Goal: Information Seeking & Learning: Check status

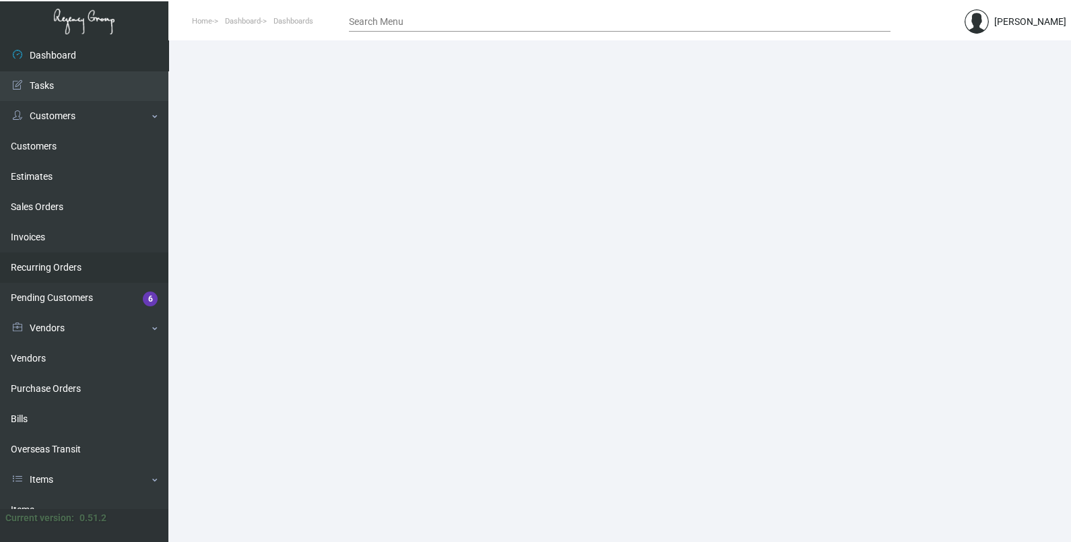
scroll to position [198, 0]
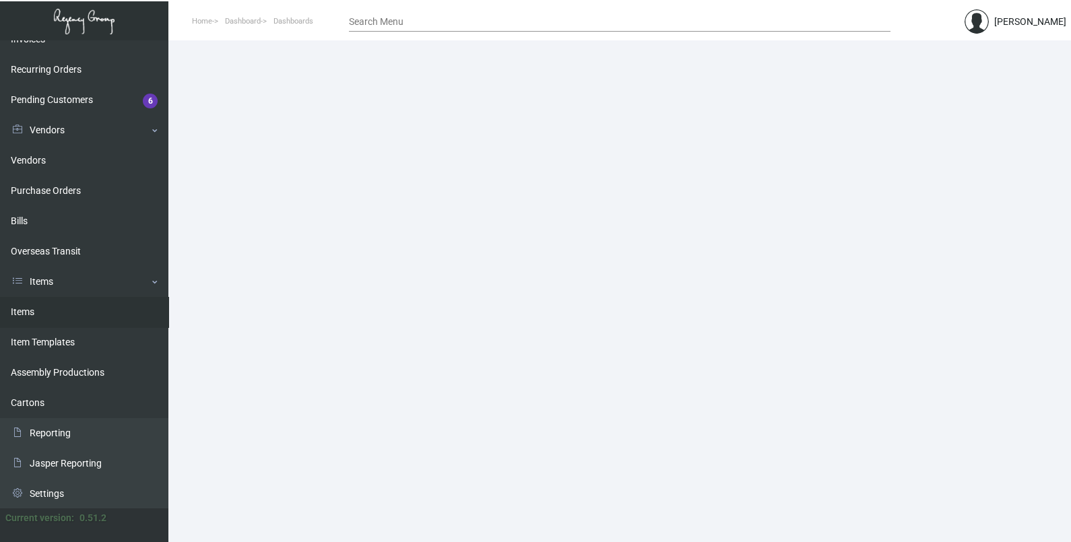
click at [72, 319] on link "Items" at bounding box center [84, 312] width 168 height 30
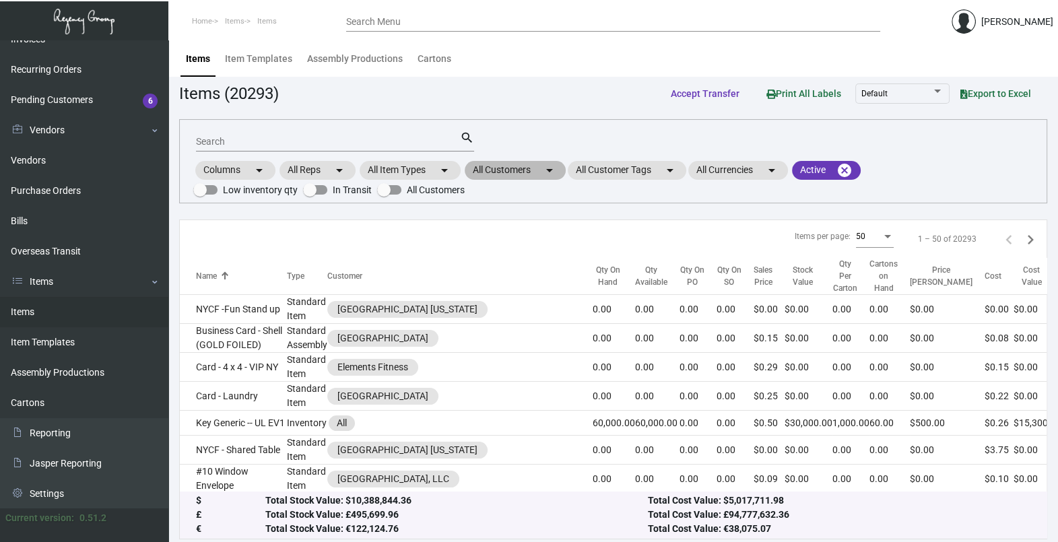
click at [506, 172] on mat-chip "All Customers arrow_drop_down" at bounding box center [515, 170] width 101 height 19
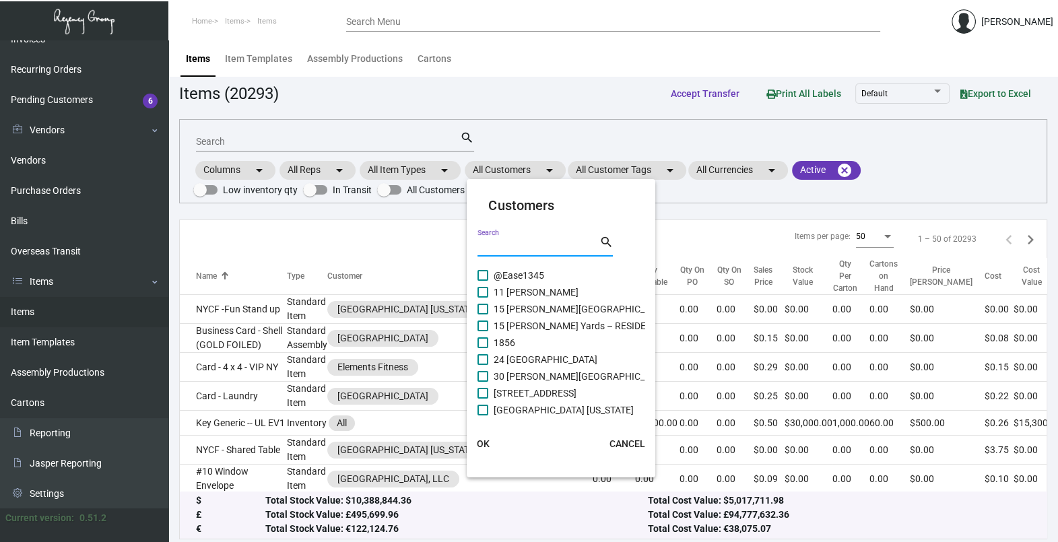
click at [514, 245] on input "Search" at bounding box center [538, 246] width 121 height 11
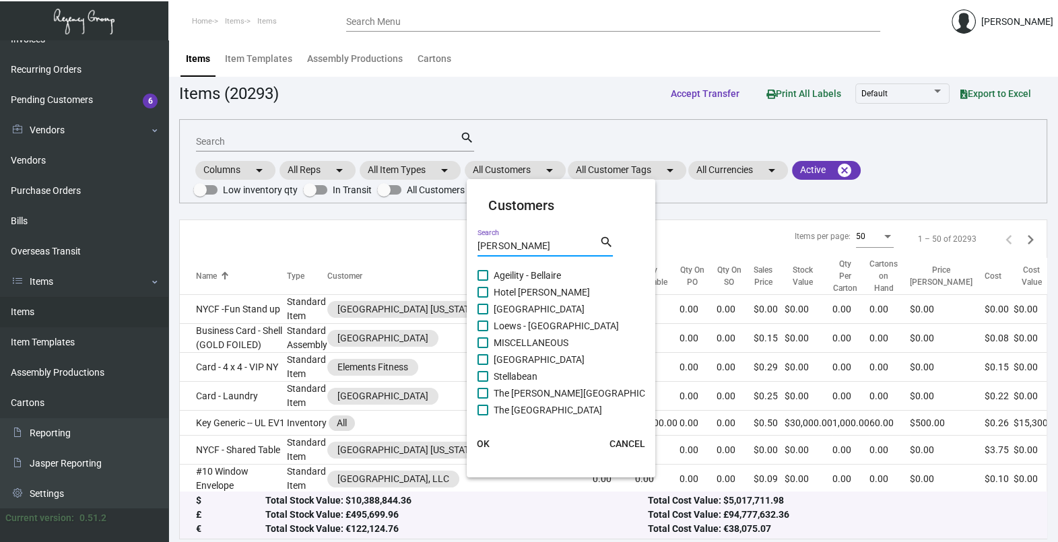
type input "[PERSON_NAME]"
click at [526, 290] on span "Hotel [PERSON_NAME]" at bounding box center [542, 292] width 96 height 16
click at [483, 298] on input "Hotel [PERSON_NAME]" at bounding box center [482, 298] width 1 height 1
checkbox input "true"
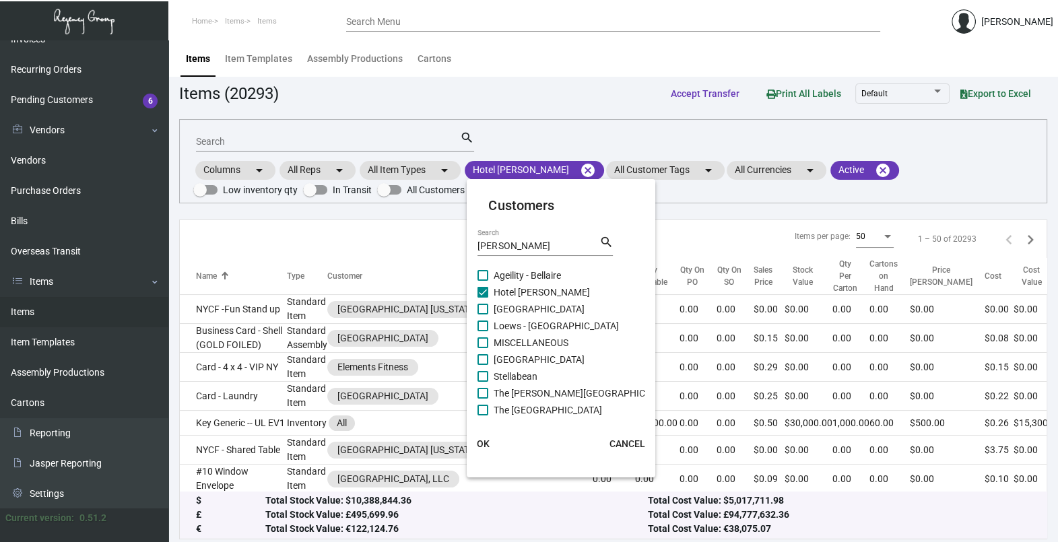
click at [485, 441] on span "OK" at bounding box center [483, 443] width 13 height 11
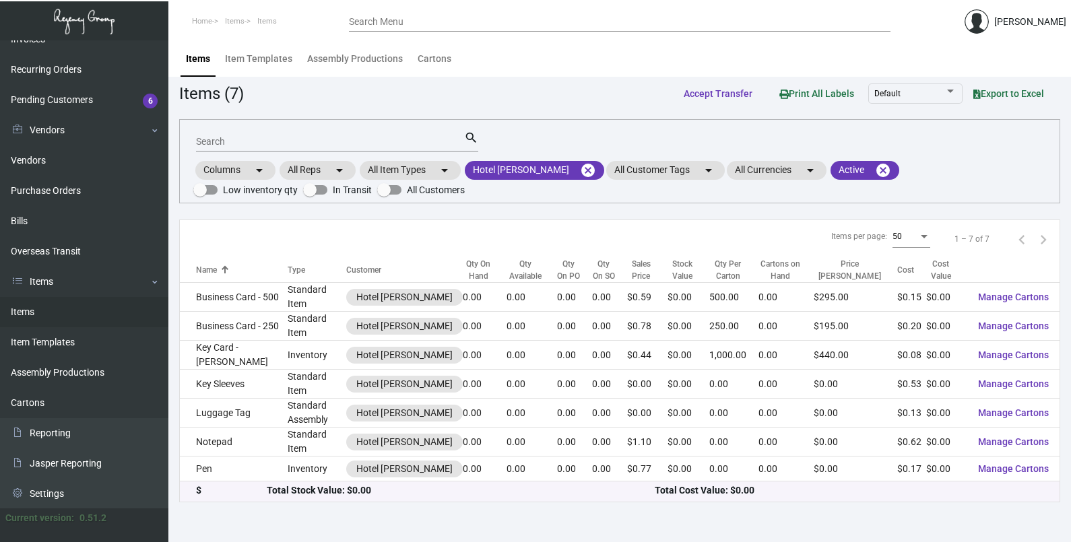
click at [244, 144] on input "Search" at bounding box center [330, 142] width 268 height 11
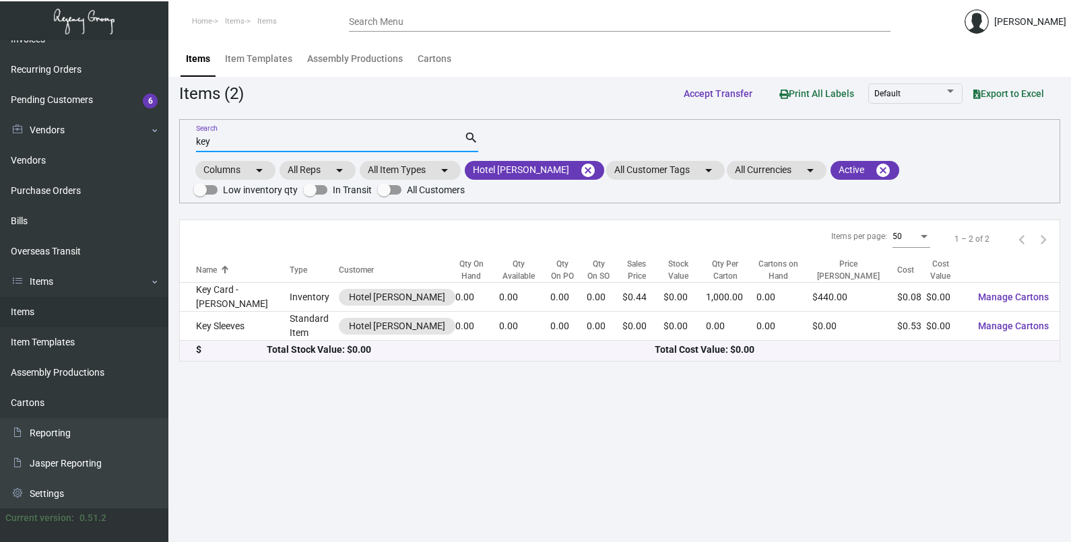
type input "key"
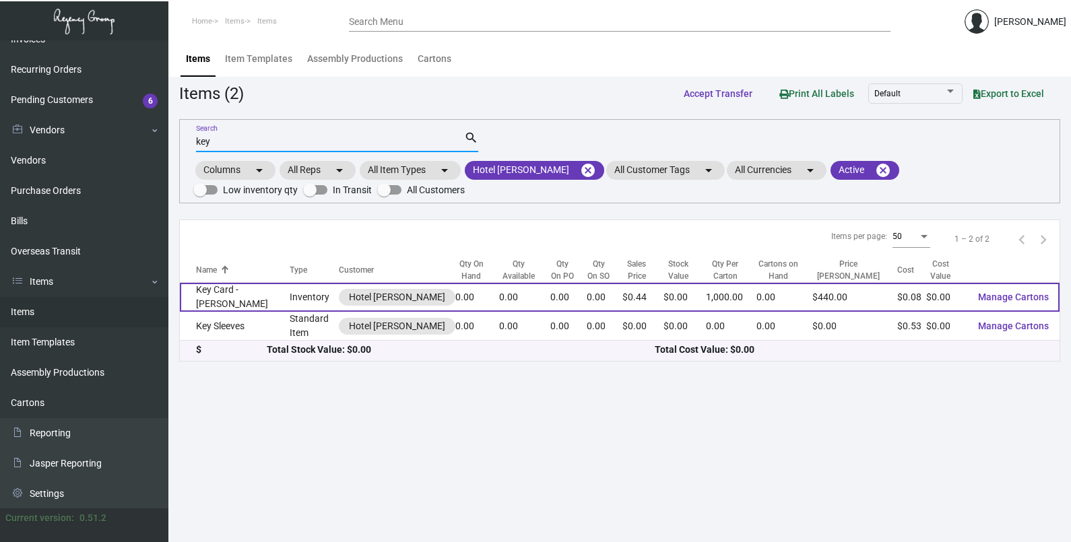
click at [216, 300] on td "Key Card - [PERSON_NAME]" at bounding box center [235, 297] width 110 height 29
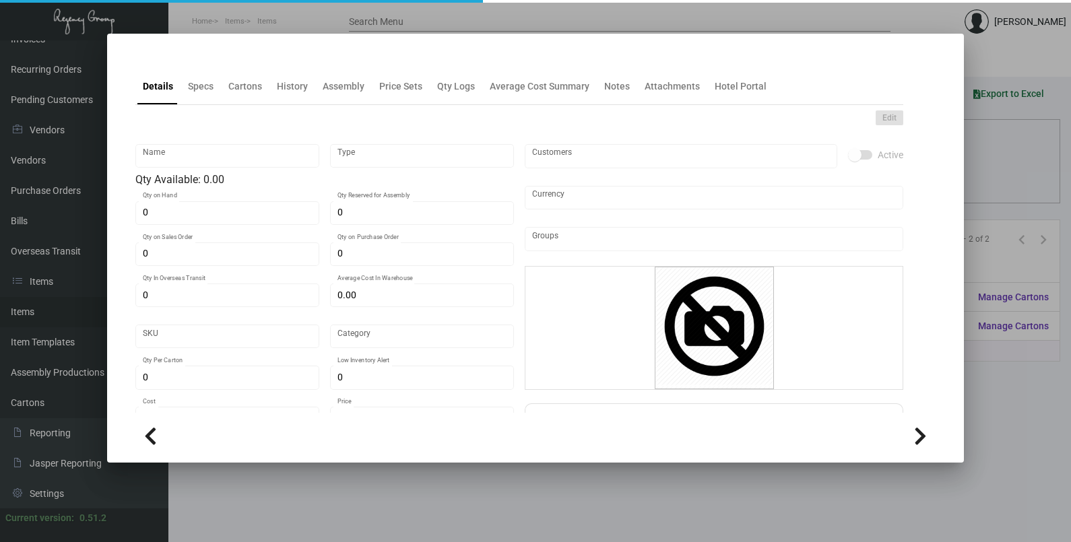
type input "Key Card - [PERSON_NAME]"
type input "Inventory"
type input "$ 0.08386"
type input "Overseas"
type input "1,000"
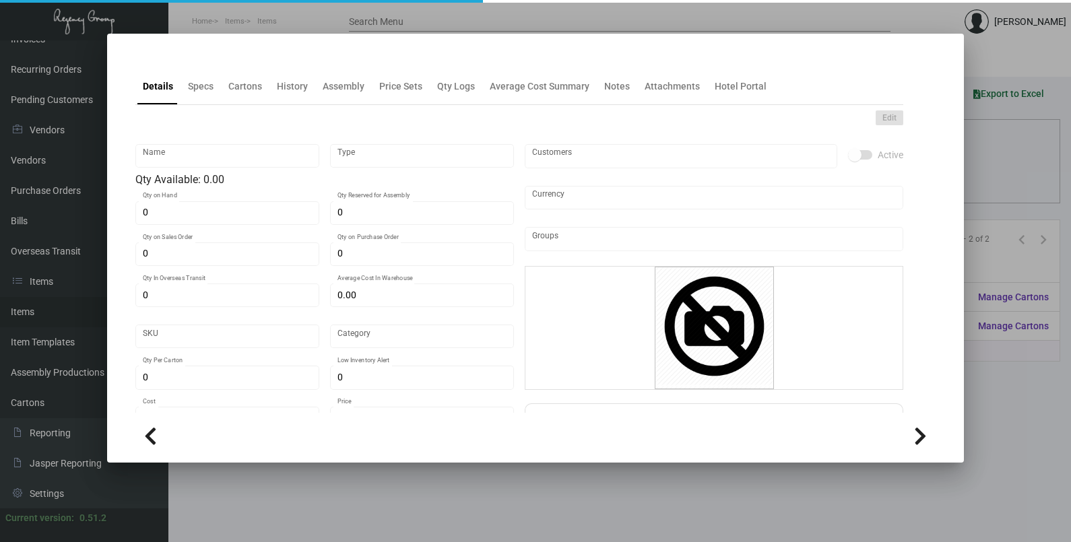
type input "$ 0.08"
type input "$ 0.44"
checkbox input "true"
type input "United States Dollar $"
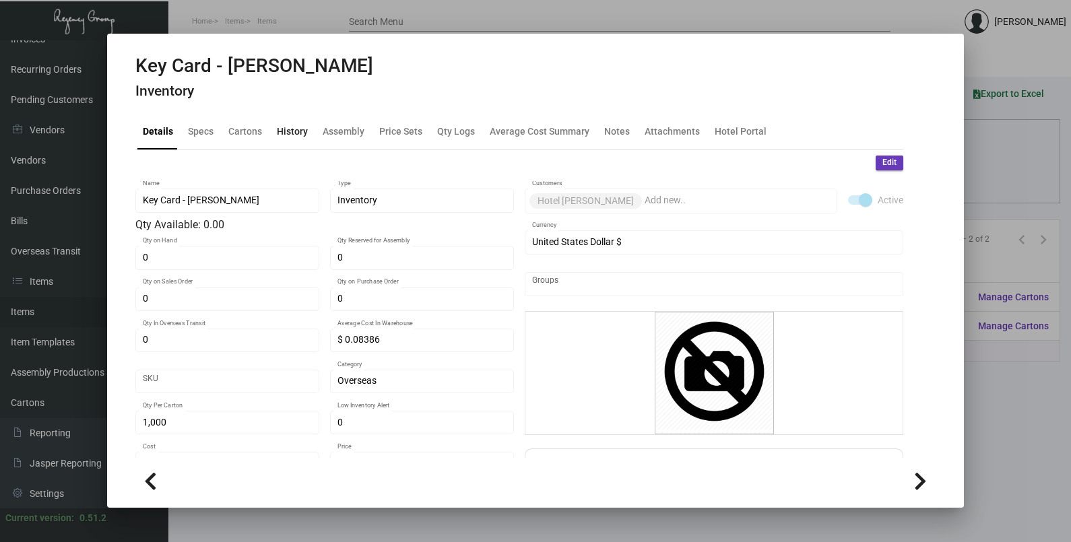
click at [296, 130] on div "History" at bounding box center [292, 131] width 31 height 14
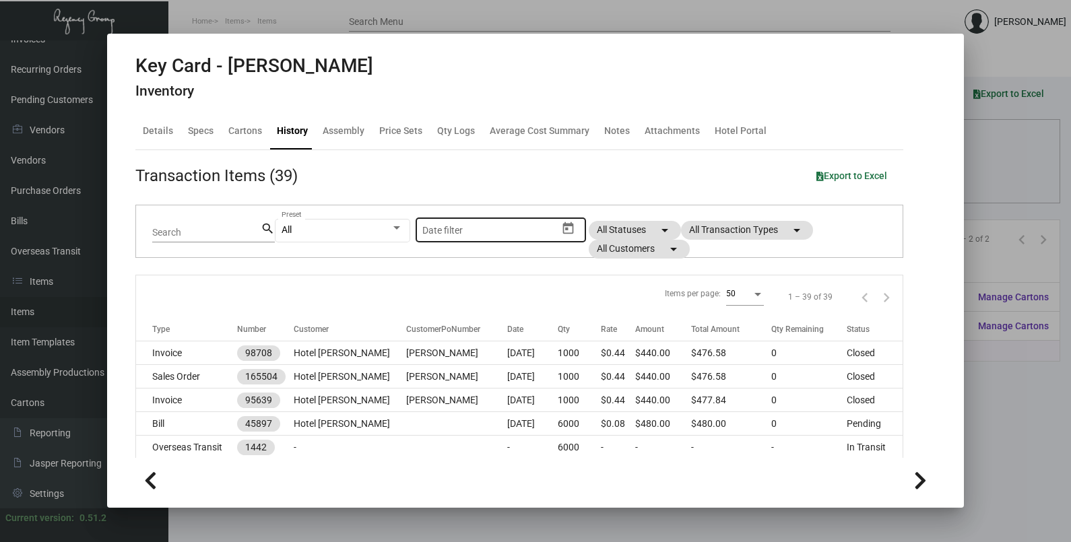
scroll to position [168, 0]
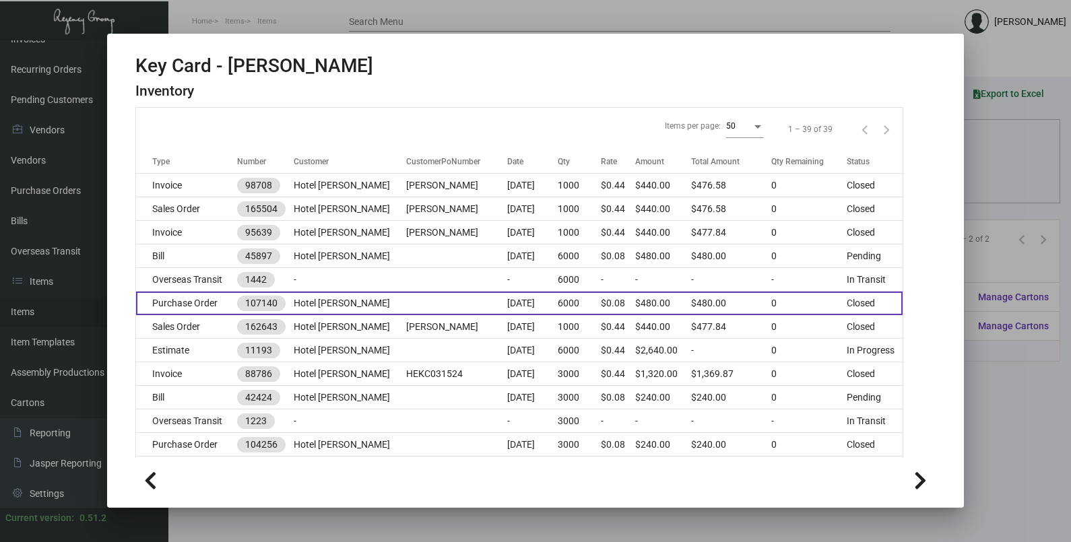
click at [340, 295] on td "Hotel [PERSON_NAME]" at bounding box center [350, 304] width 112 height 24
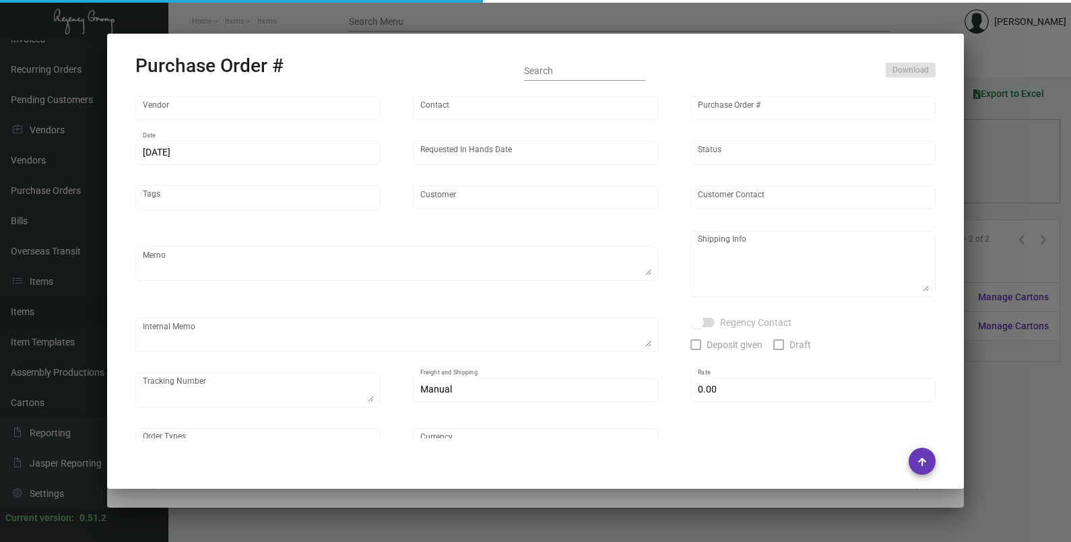
type input "CHENGDU MIND IOT TECHNOLOGY"
type input "[PERSON_NAME]"
type input "107140"
type input "[DATE]"
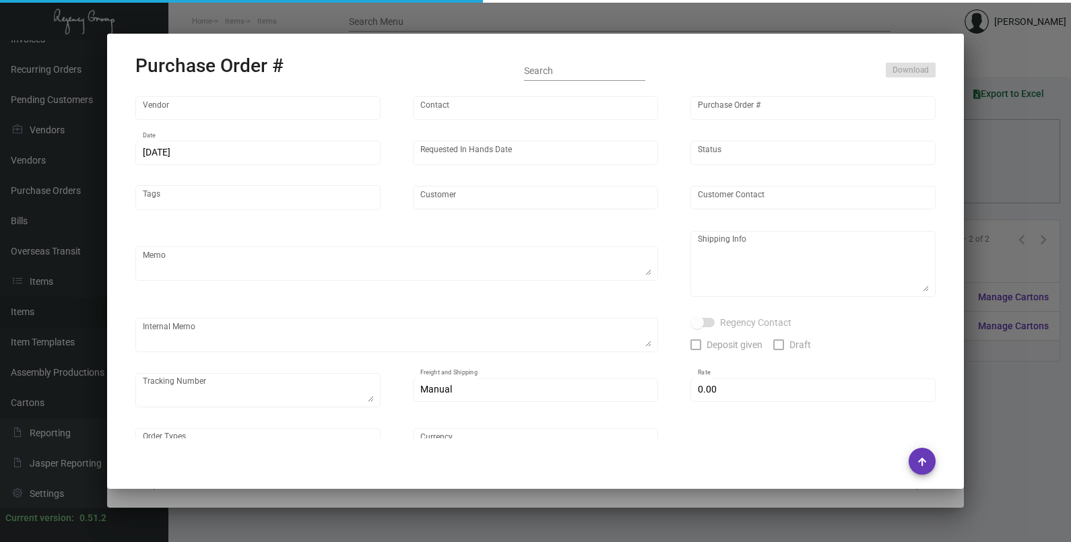
type input "Hotel [PERSON_NAME]"
type textarea "Please ship by air to our LA warehouse."
type textarea "Regency Group LA [STREET_ADDRESS]"
checkbox input "true"
type input "$ 0.00"
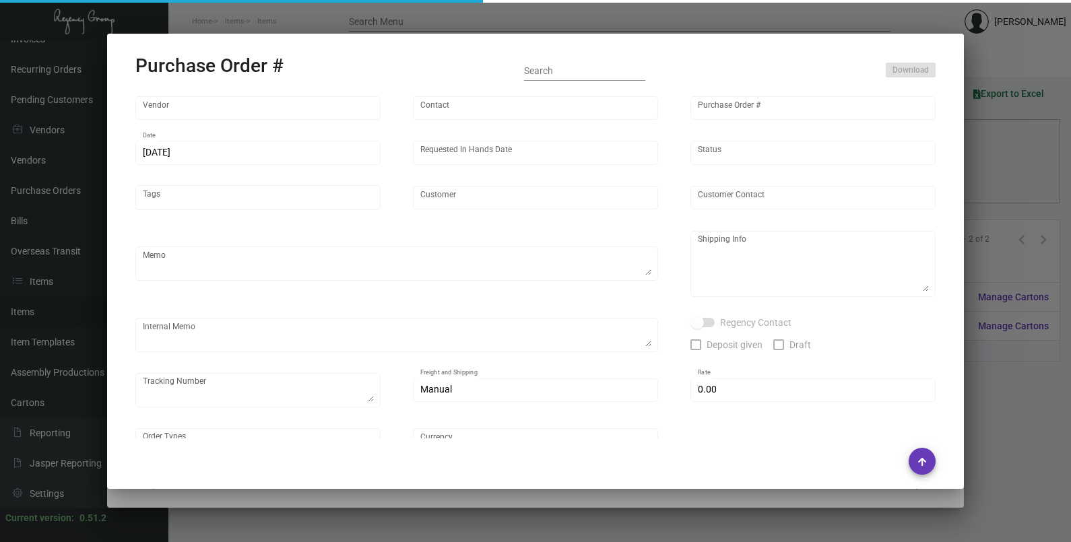
type input "United States Dollar $"
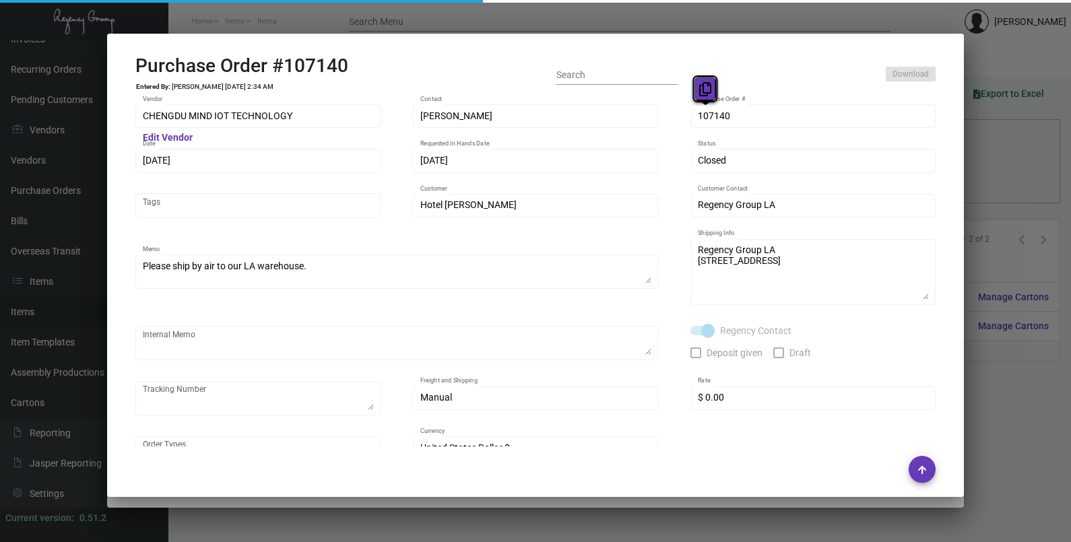
drag, startPoint x: 717, startPoint y: 118, endPoint x: 698, endPoint y: 89, distance: 34.2
click at [700, 93] on icon at bounding box center [705, 89] width 12 height 14
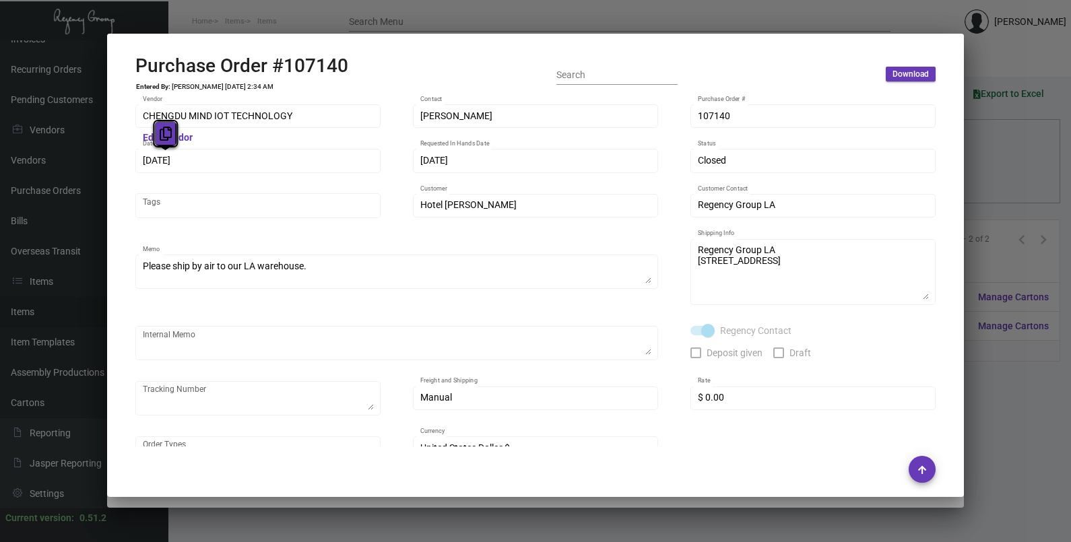
drag, startPoint x: 179, startPoint y: 157, endPoint x: 163, endPoint y: 136, distance: 26.4
click at [163, 136] on icon at bounding box center [166, 134] width 12 height 14
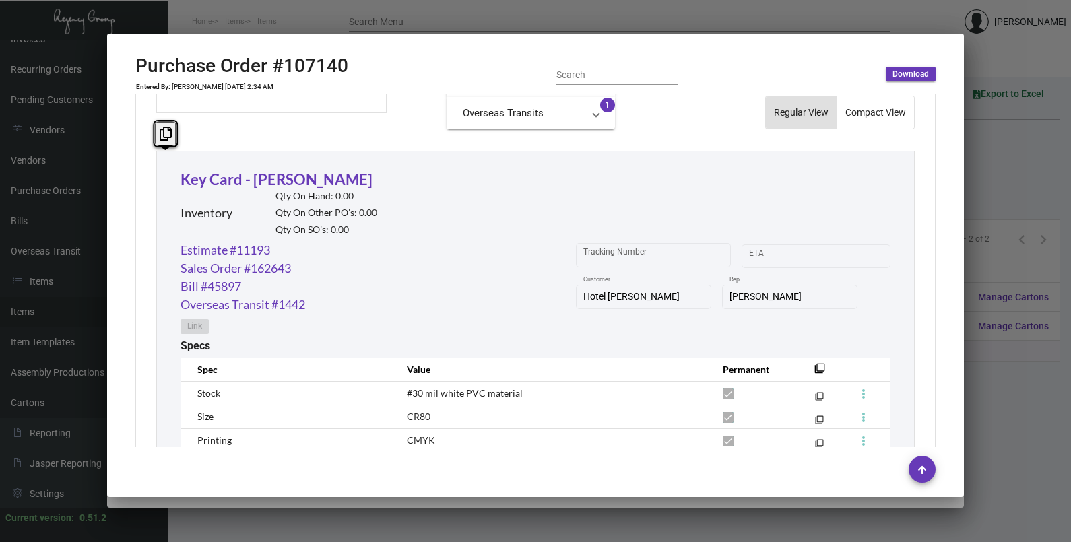
scroll to position [812, 0]
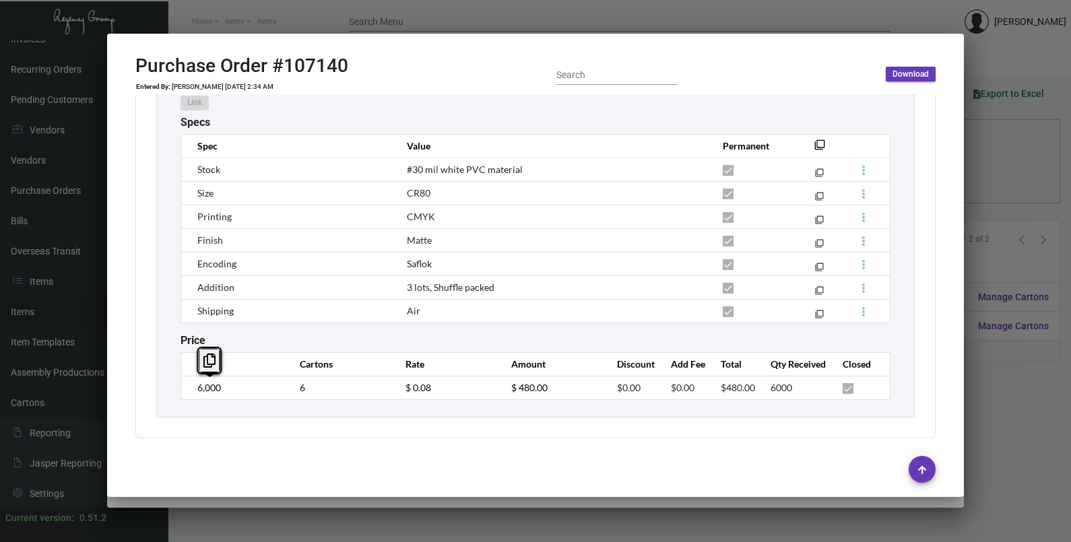
click at [183, 397] on td "6,000" at bounding box center [234, 388] width 106 height 24
click at [394, 391] on td "$ 0.08" at bounding box center [445, 388] width 106 height 24
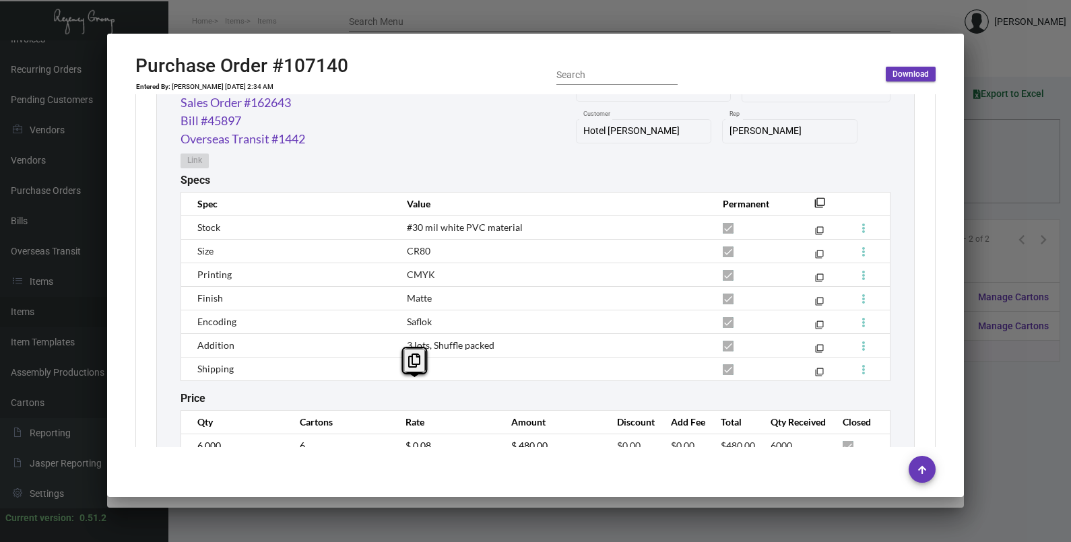
scroll to position [728, 0]
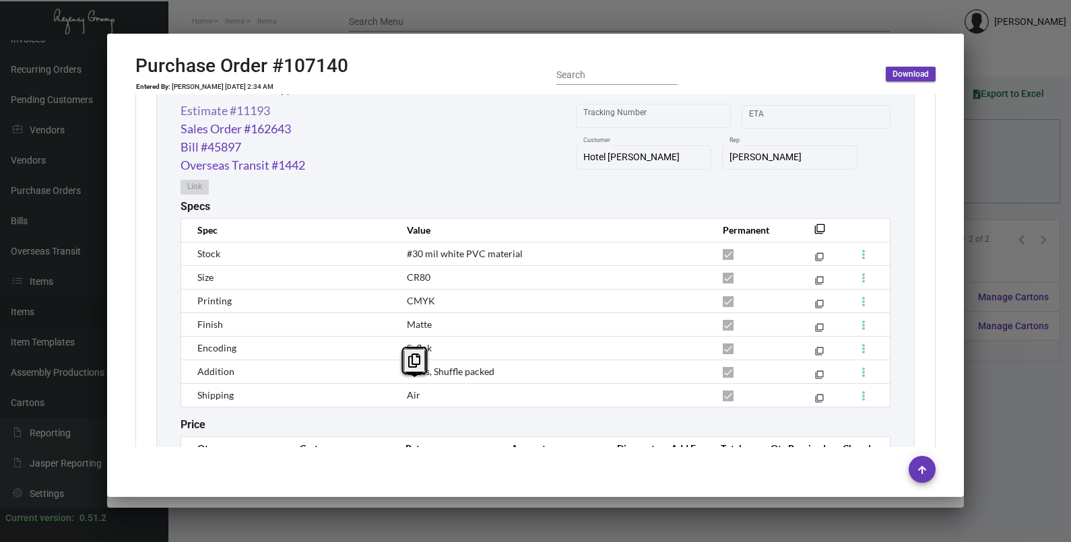
click at [222, 112] on link "Estimate #11193" at bounding box center [226, 111] width 90 height 18
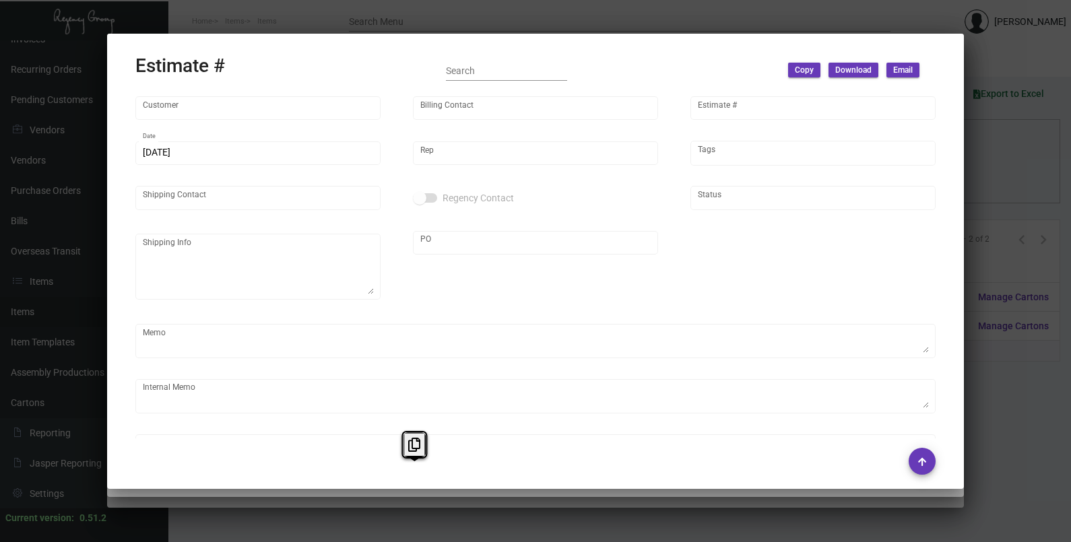
type input "Hotel [PERSON_NAME]"
type input "[PERSON_NAME]"
type input "11193"
type input "[DATE]"
type input "[PERSON_NAME]"
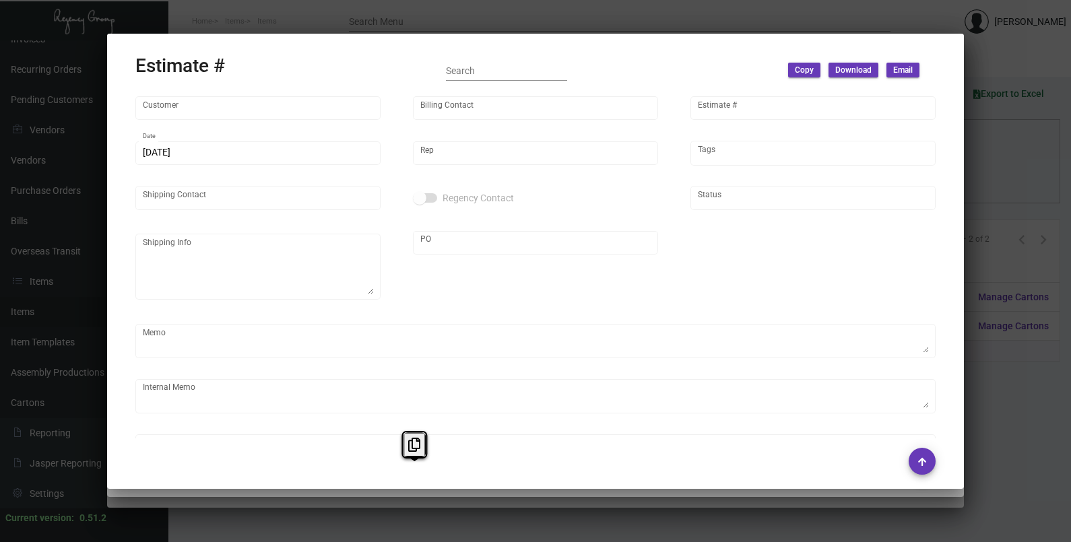
type input "United States Dollar $"
type input "$ 0.00"
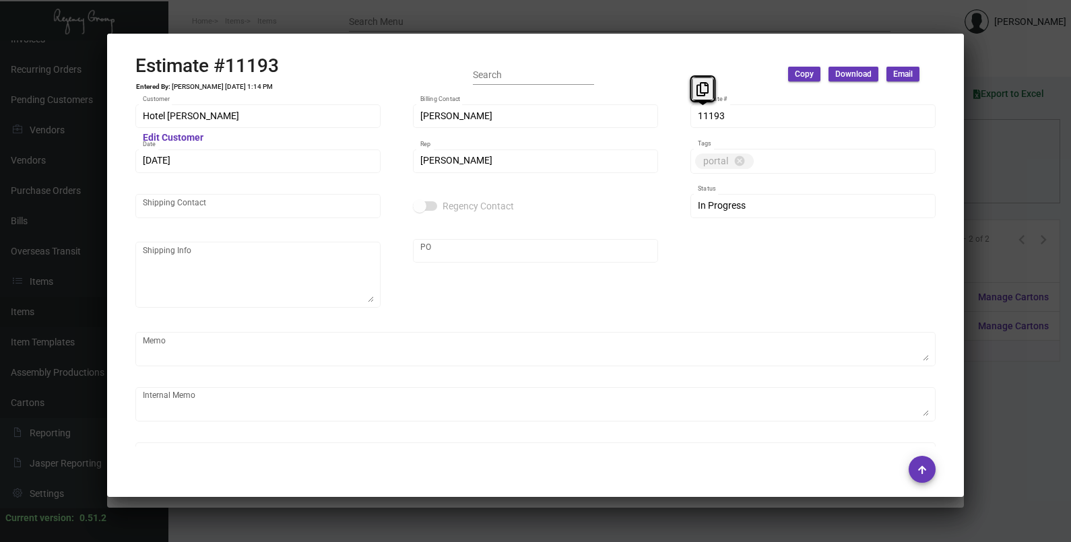
drag, startPoint x: 711, startPoint y: 117, endPoint x: 675, endPoint y: 72, distance: 57.5
click at [699, 89] on icon at bounding box center [702, 89] width 12 height 14
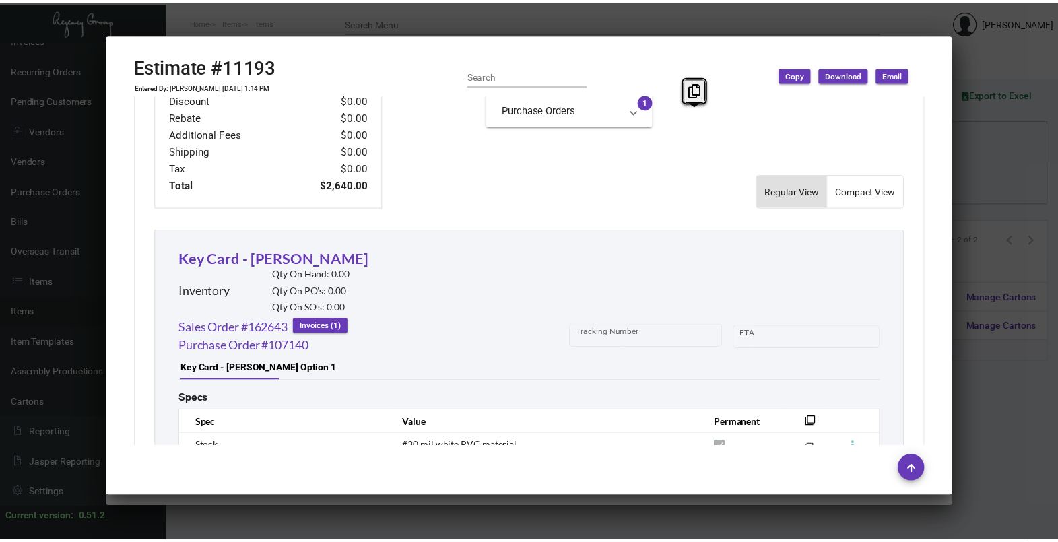
scroll to position [870, 0]
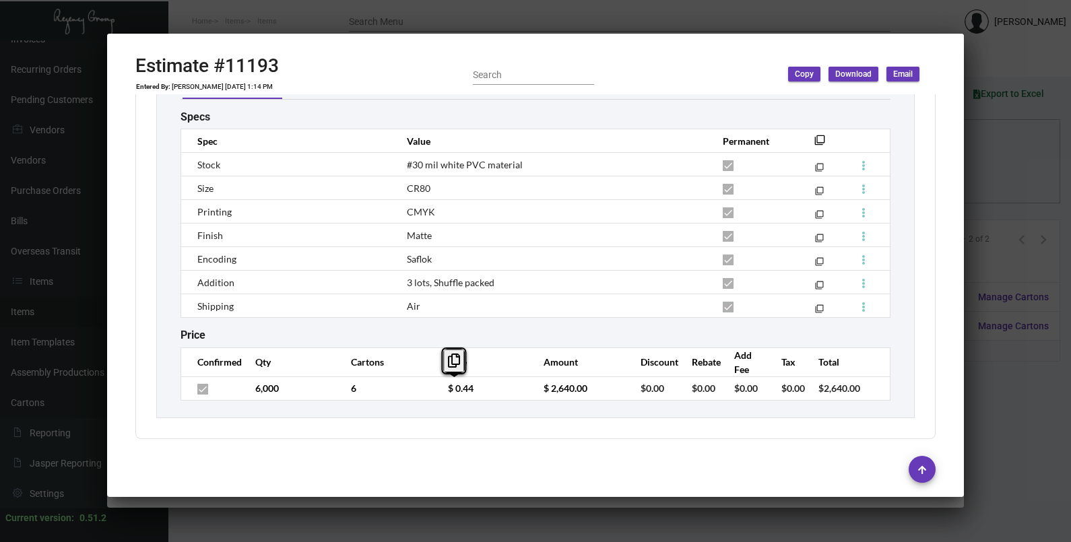
click at [442, 398] on td "$ 0.44" at bounding box center [482, 388] width 96 height 24
click at [990, 153] on div at bounding box center [535, 271] width 1071 height 542
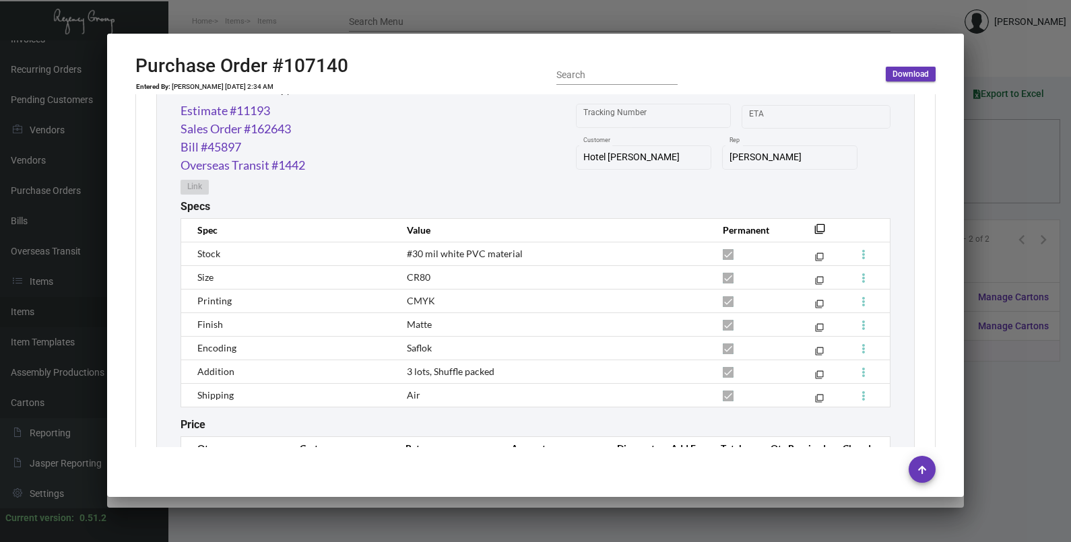
click at [990, 153] on div at bounding box center [535, 271] width 1071 height 542
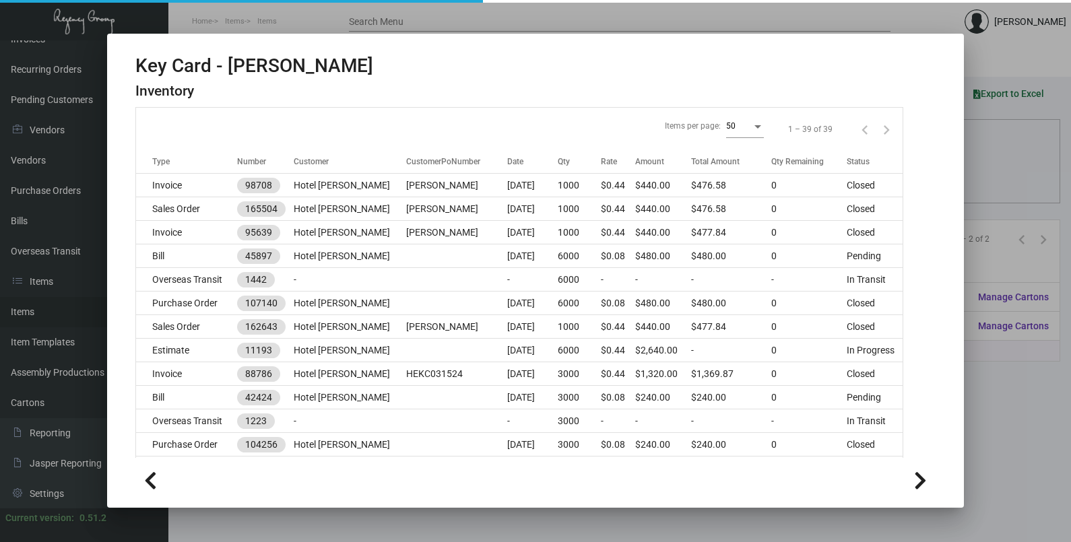
click at [990, 153] on div at bounding box center [535, 271] width 1071 height 542
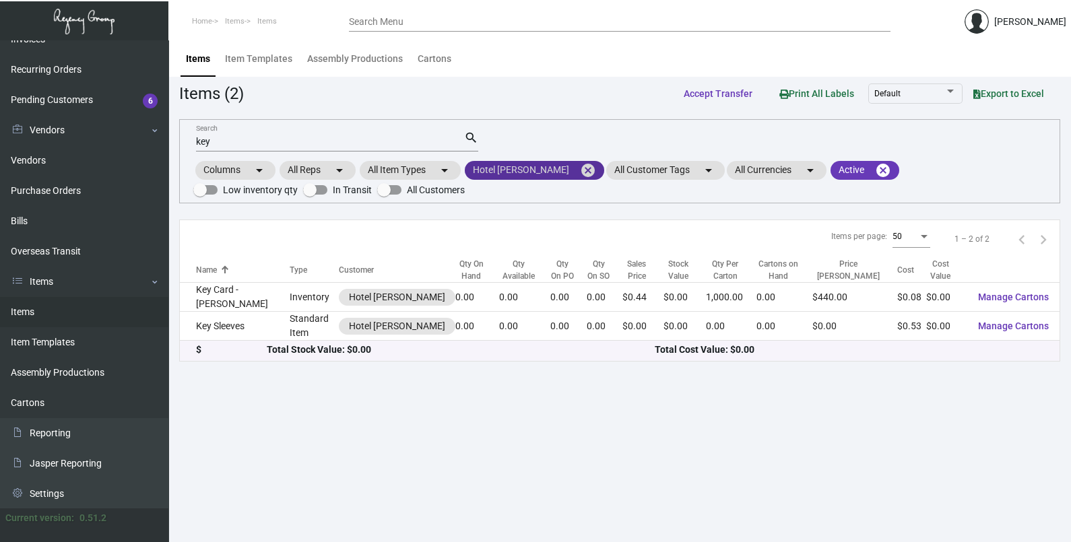
click at [580, 172] on mat-icon "cancel" at bounding box center [588, 170] width 16 height 16
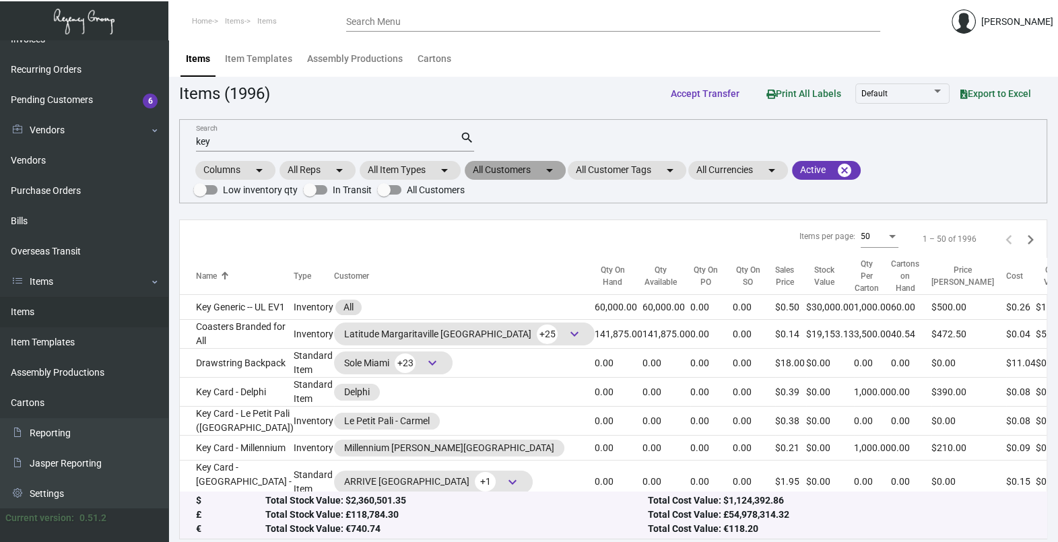
click at [531, 172] on mat-chip "All Customers arrow_drop_down" at bounding box center [515, 170] width 101 height 19
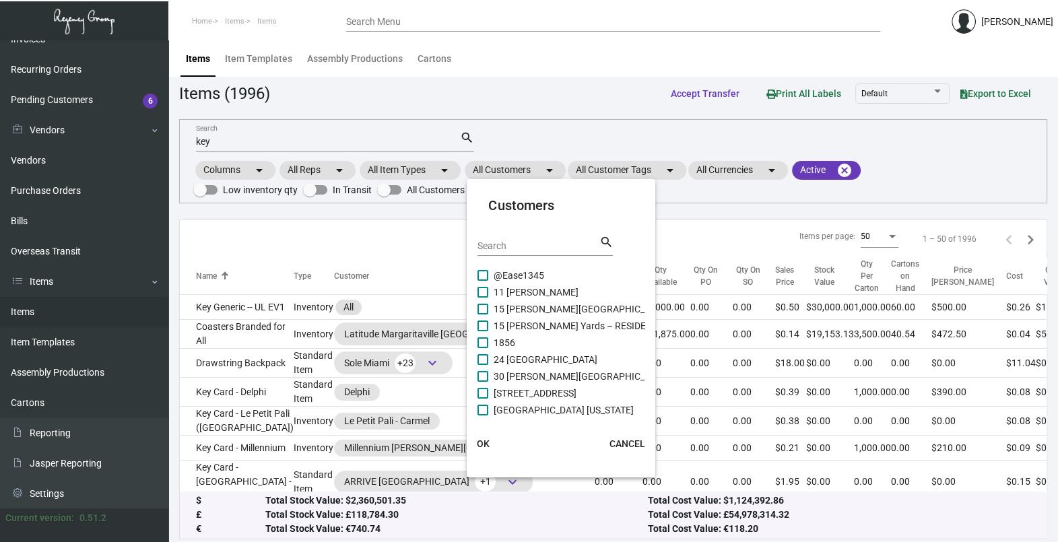
click at [526, 242] on input "Search" at bounding box center [538, 246] width 121 height 11
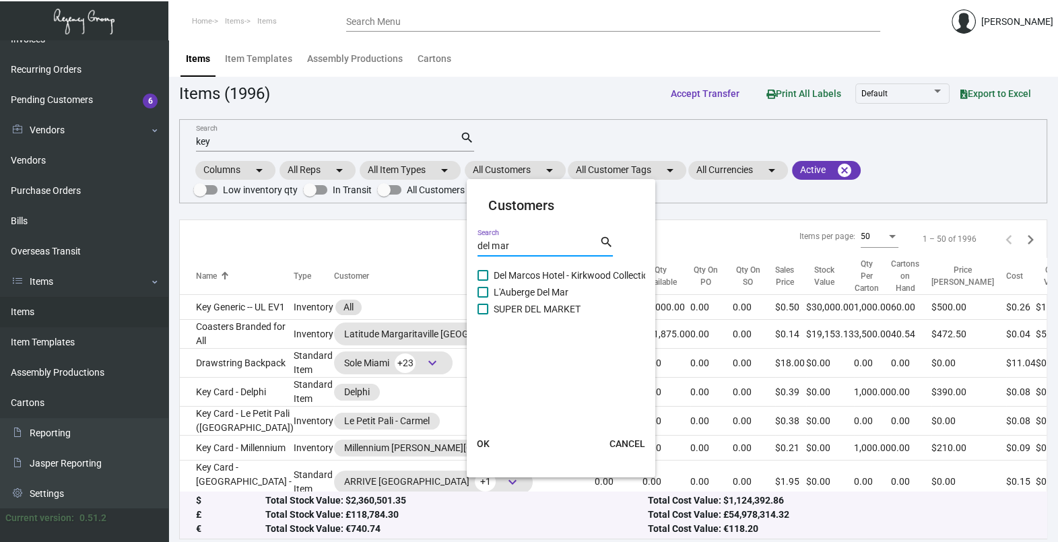
type input "del mar"
click at [542, 294] on span "L'Auberge Del Mar" at bounding box center [531, 292] width 75 height 16
click at [483, 298] on input "L'Auberge Del Mar" at bounding box center [482, 298] width 1 height 1
checkbox input "true"
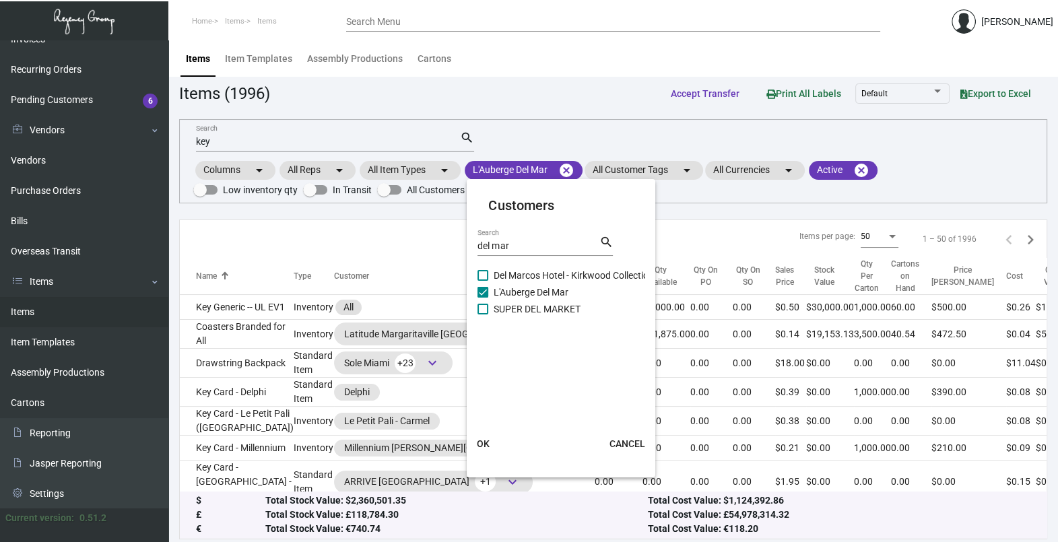
click at [482, 435] on button "OK" at bounding box center [482, 444] width 43 height 24
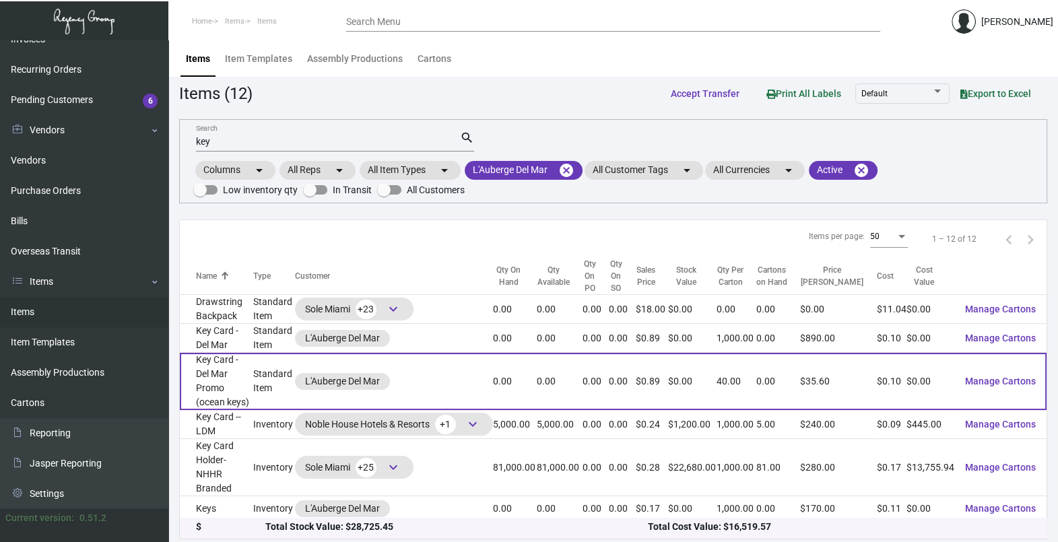
click at [418, 385] on td "L'Auberge Del Mar" at bounding box center [394, 381] width 198 height 57
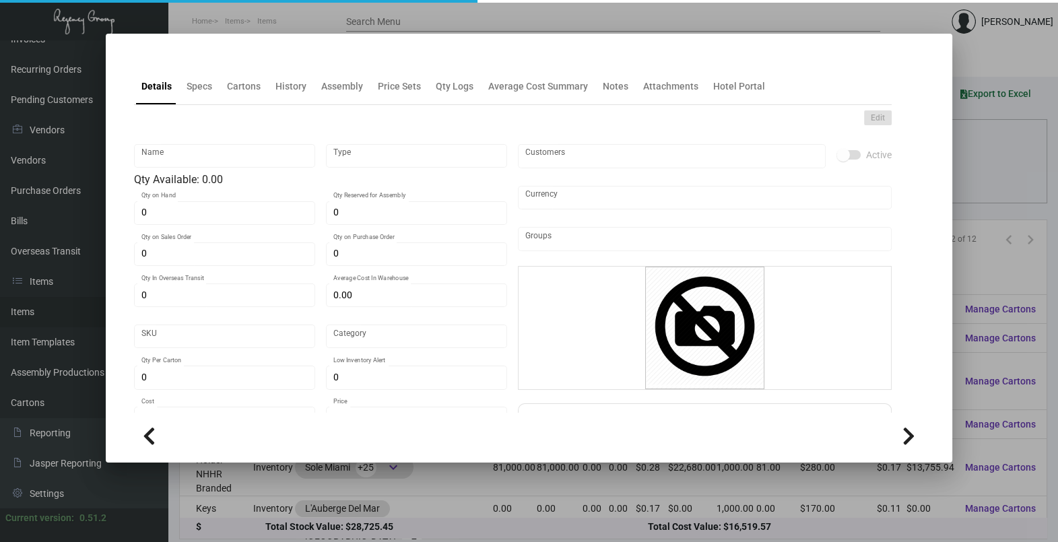
type input "Key Card - Del Mar Promo (ocean keys)"
type input "Standard Item"
type input "$ 0.42222"
type input "Overseas"
type input "40"
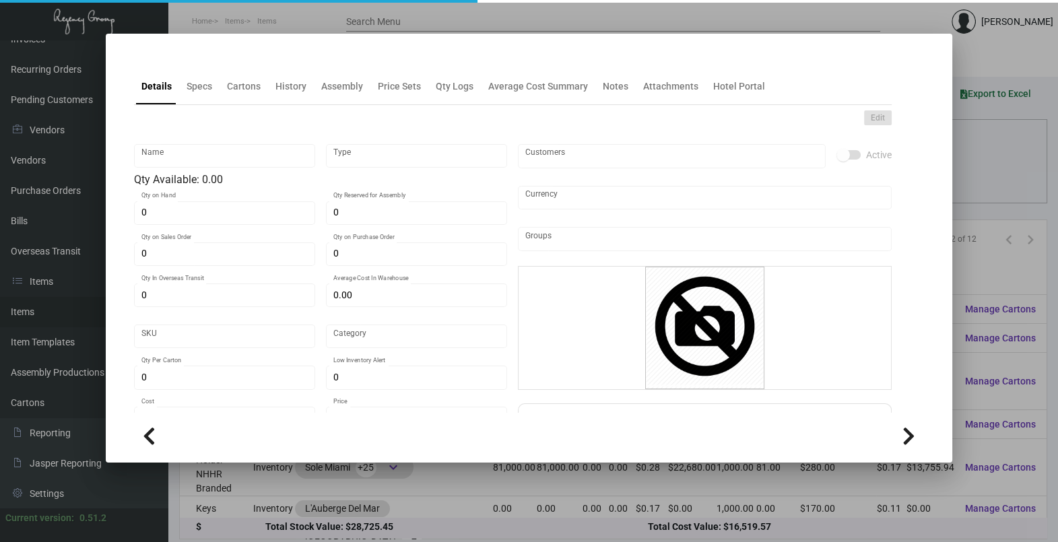
type input "$ 0.10"
type input "$ 0.89"
checkbox input "true"
type input "United States Dollar $"
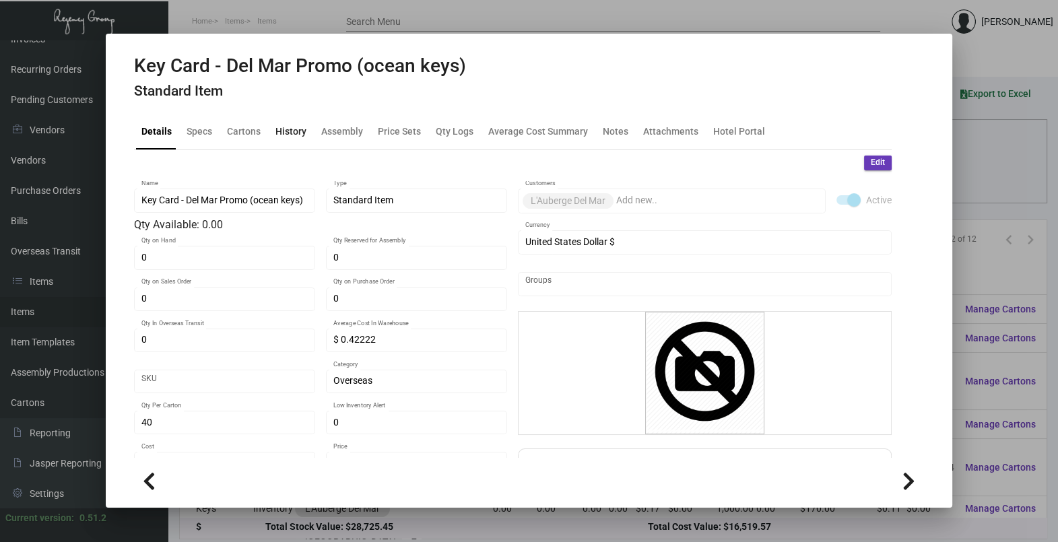
click at [286, 135] on div "History" at bounding box center [290, 131] width 31 height 14
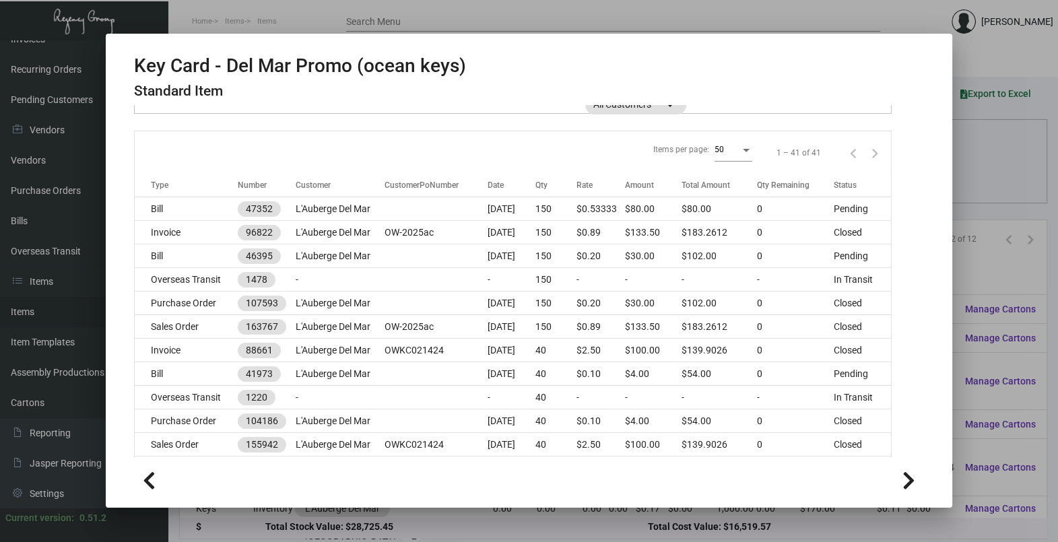
scroll to position [168, 0]
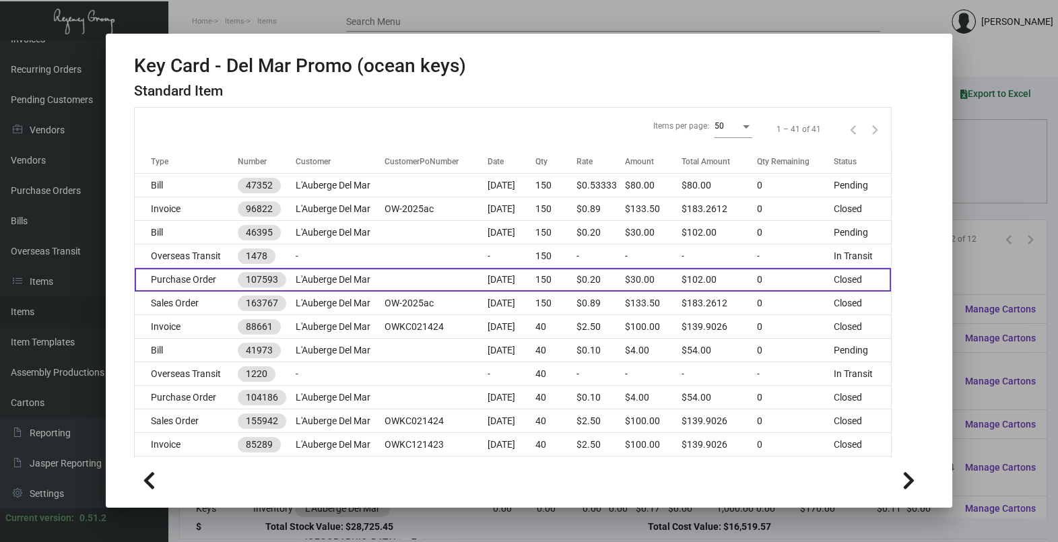
click at [385, 280] on td at bounding box center [436, 280] width 103 height 24
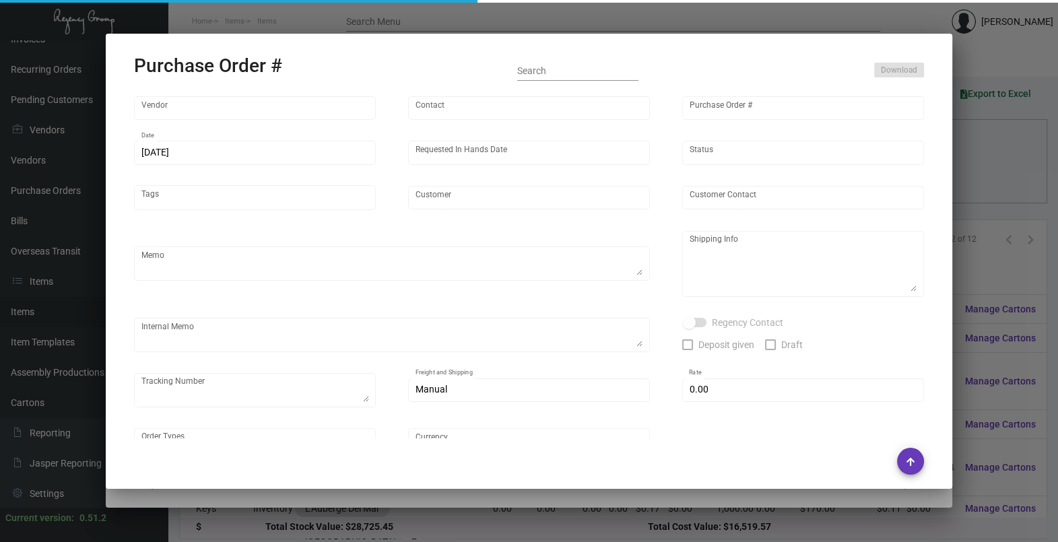
type input "Nexqo"
type input "[PERSON_NAME]"
type input "107593"
type input "[DATE]"
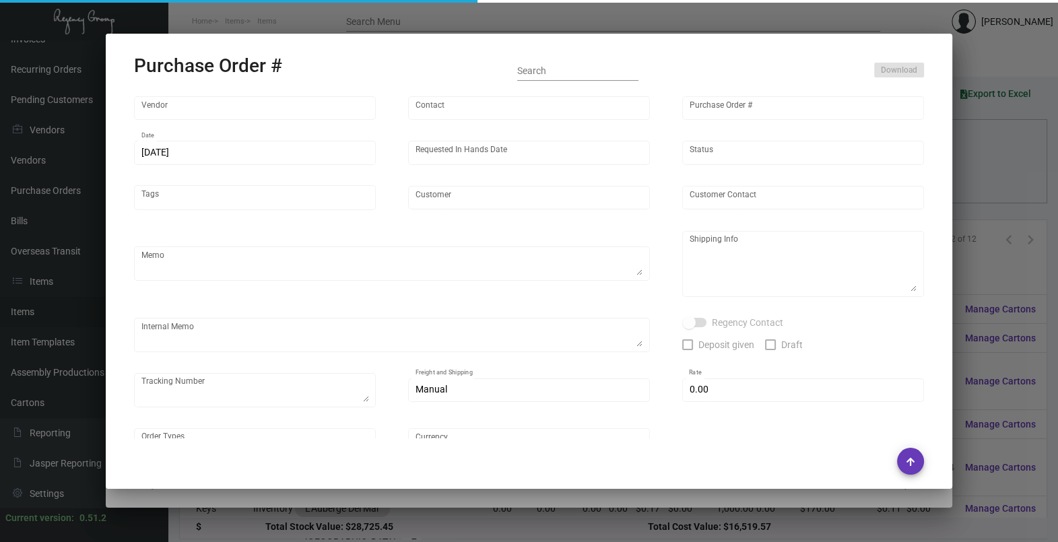
type input "L'Auberge Del Mar"
type textarea "Please ship by air to our LA warehouse."
type textarea "Regency Group LA [STREET_ADDRESS]"
checkbox input "true"
type input "$ 0.00"
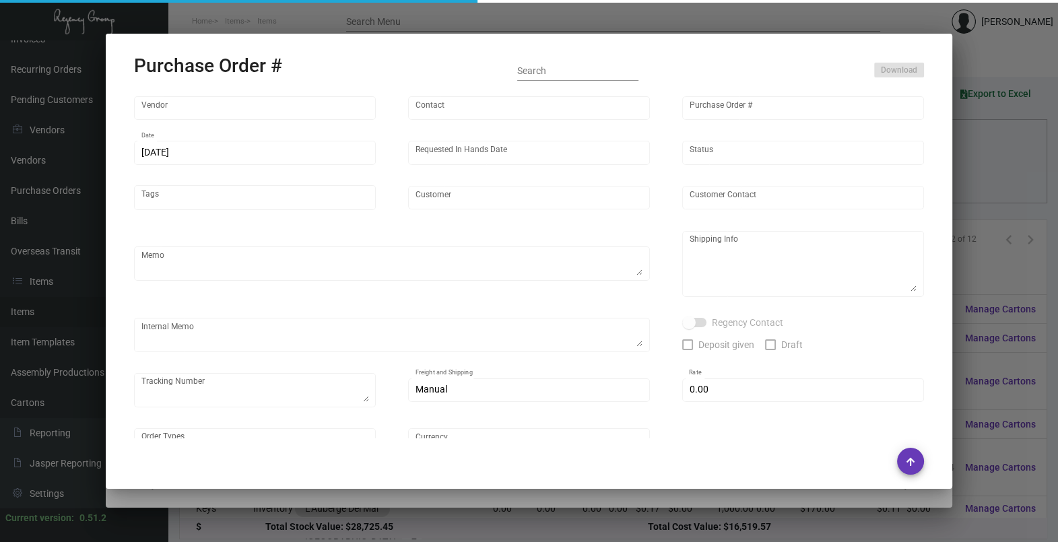
type input "United States Dollar $"
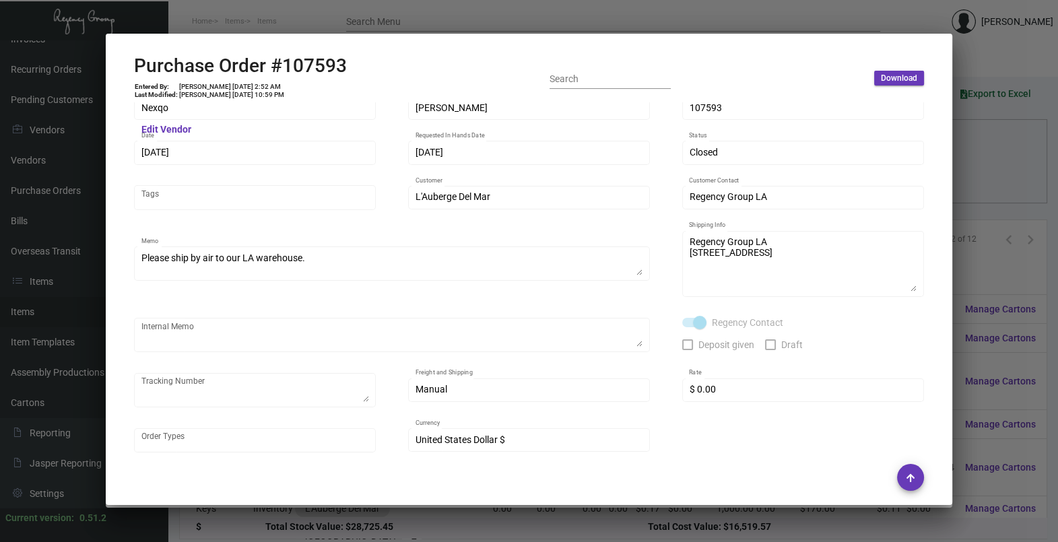
scroll to position [0, 0]
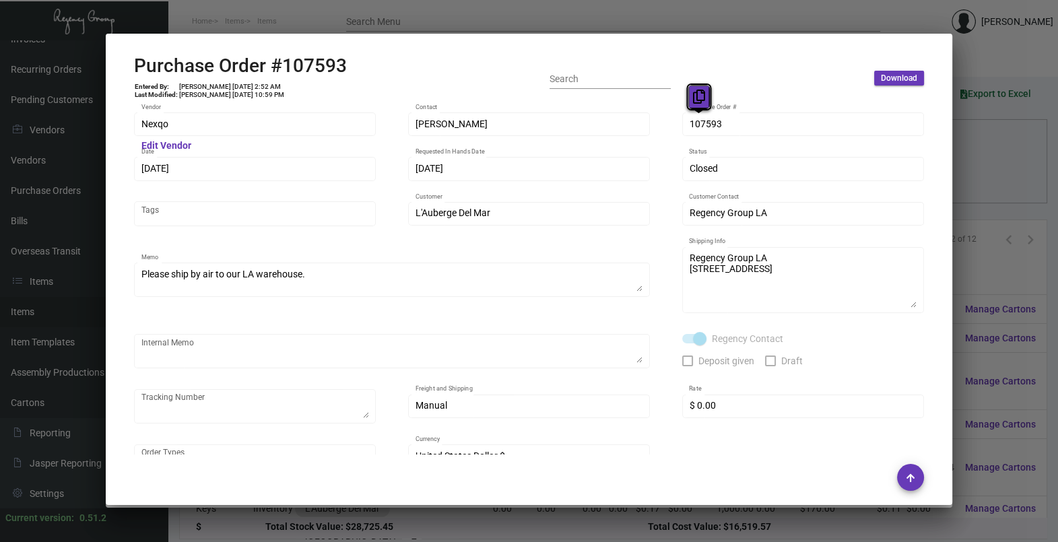
drag, startPoint x: 696, startPoint y: 126, endPoint x: 690, endPoint y: 86, distance: 40.2
click at [690, 86] on button at bounding box center [699, 97] width 22 height 24
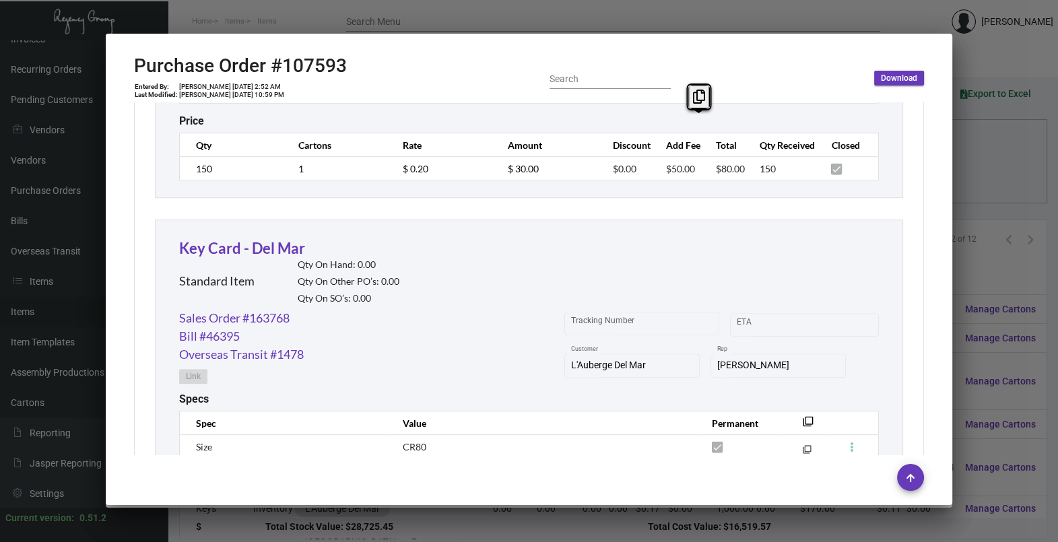
scroll to position [1010, 0]
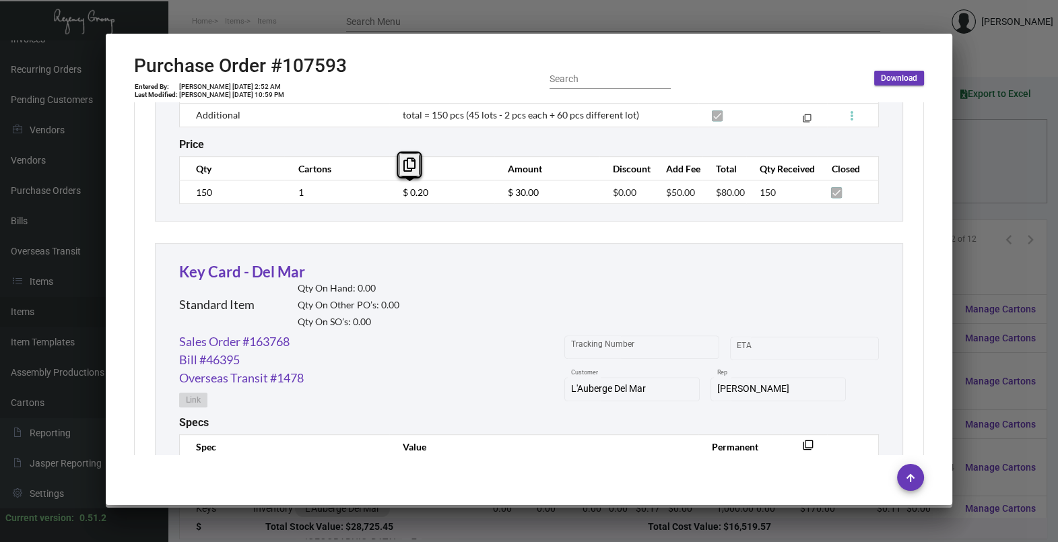
click at [389, 195] on td "$ 0.20" at bounding box center [441, 193] width 105 height 24
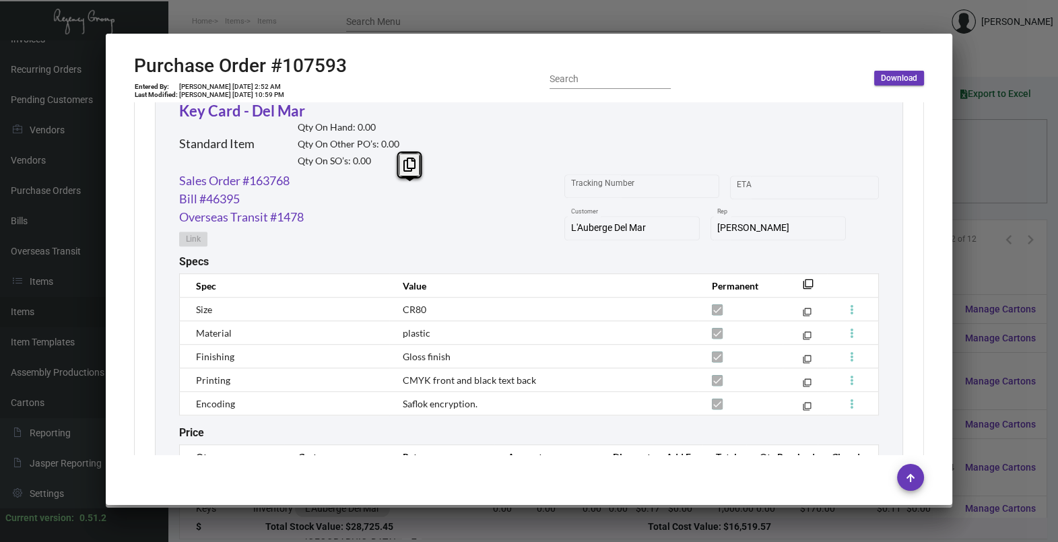
scroll to position [1255, 0]
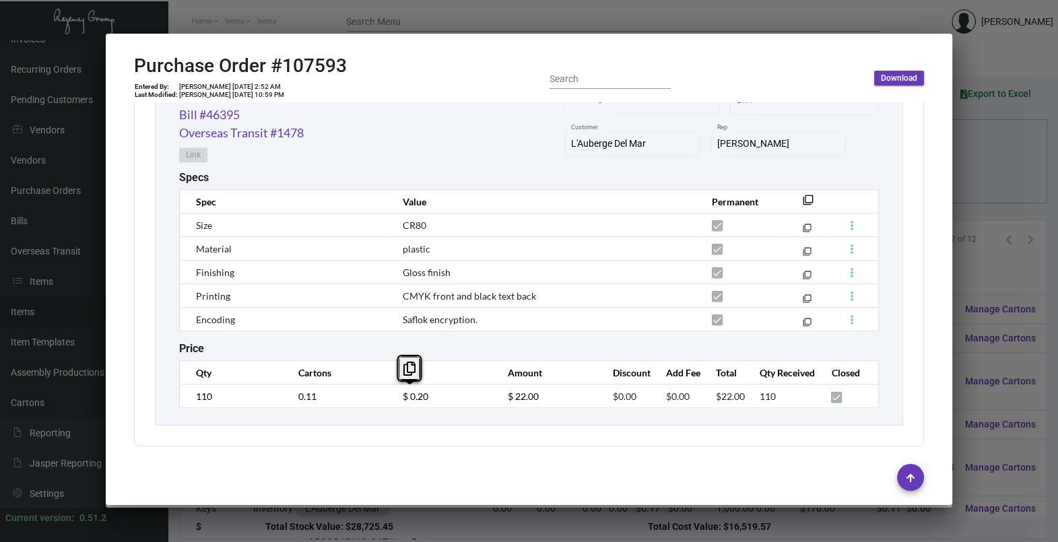
click at [389, 399] on td "$ 0.20" at bounding box center [441, 397] width 105 height 24
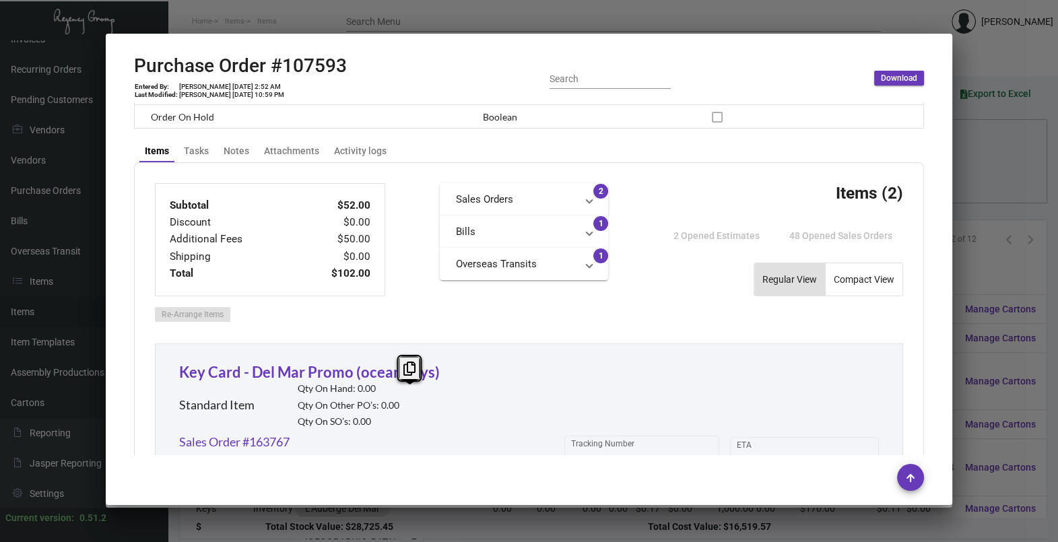
scroll to position [498, 0]
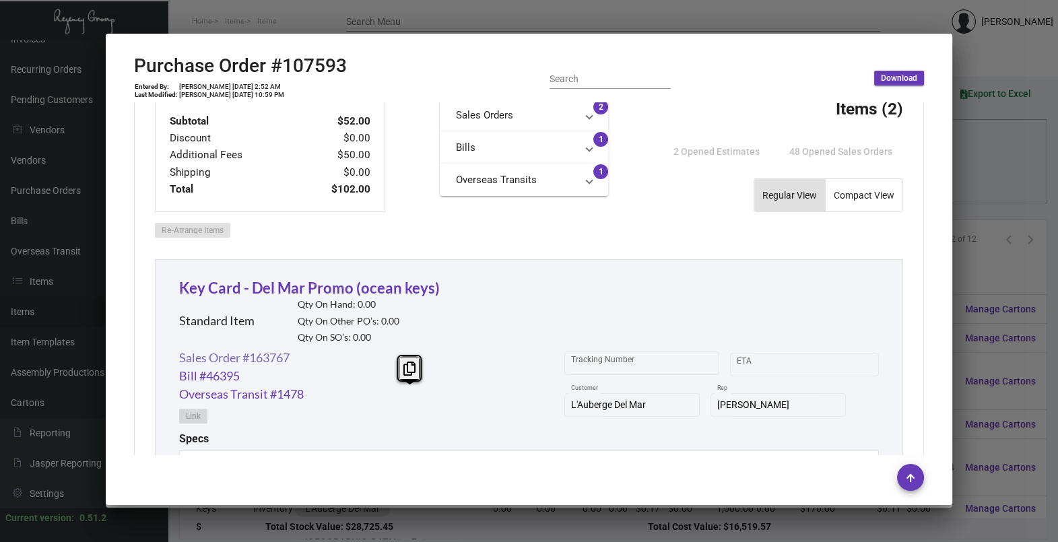
click at [246, 358] on link "Sales Order #163767" at bounding box center [234, 358] width 110 height 18
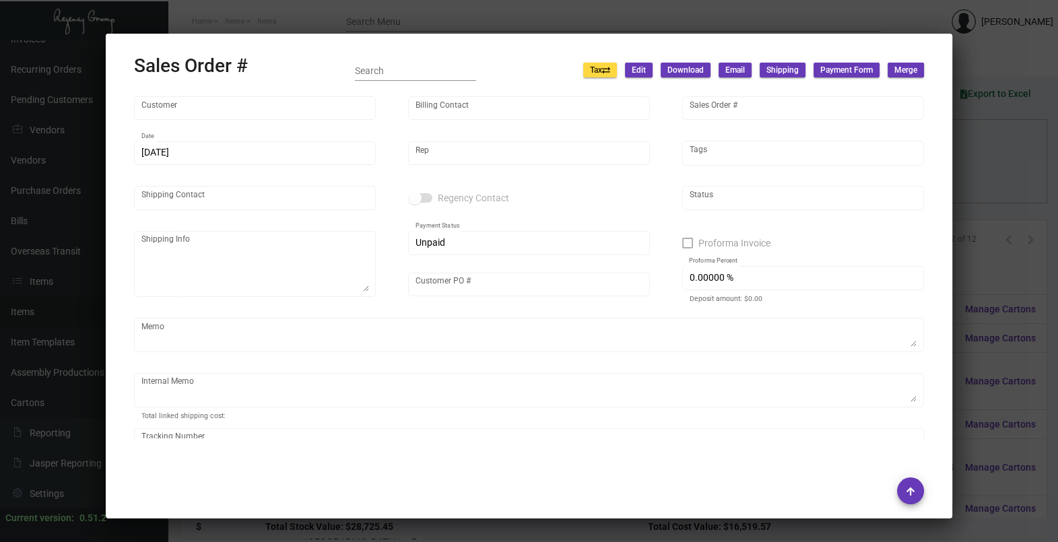
type input "L'Auberge Del Mar"
type input "[PERSON_NAME]"
type input "163767"
type input "[DATE]"
type input "[PERSON_NAME]"
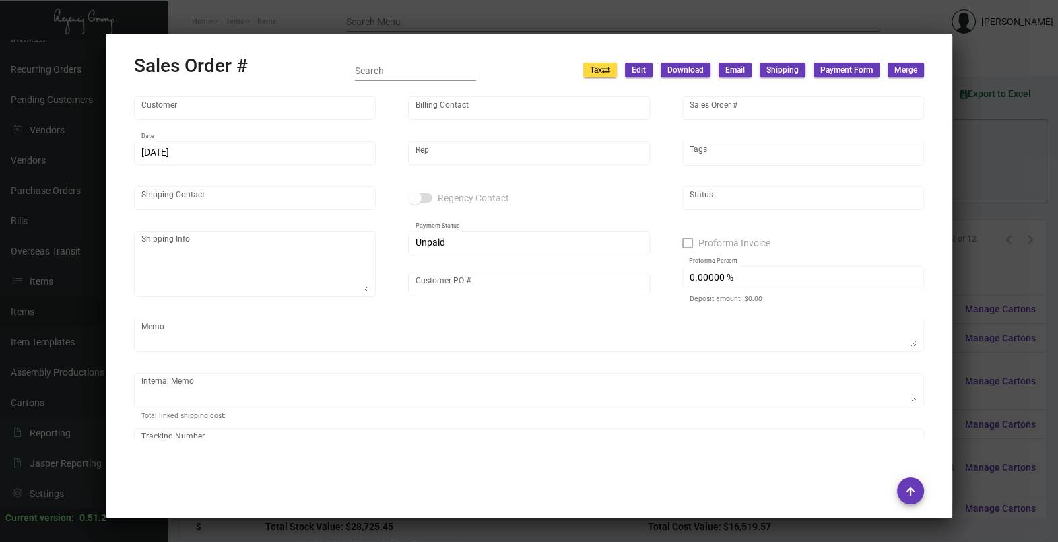
type input "[PERSON_NAME]"
type textarea "L'Auberge Del Mar - [PERSON_NAME] [STREET_ADDRESS]"
type input "OW-2025ac"
type textarea "$8.35"
type input "United States Dollar $"
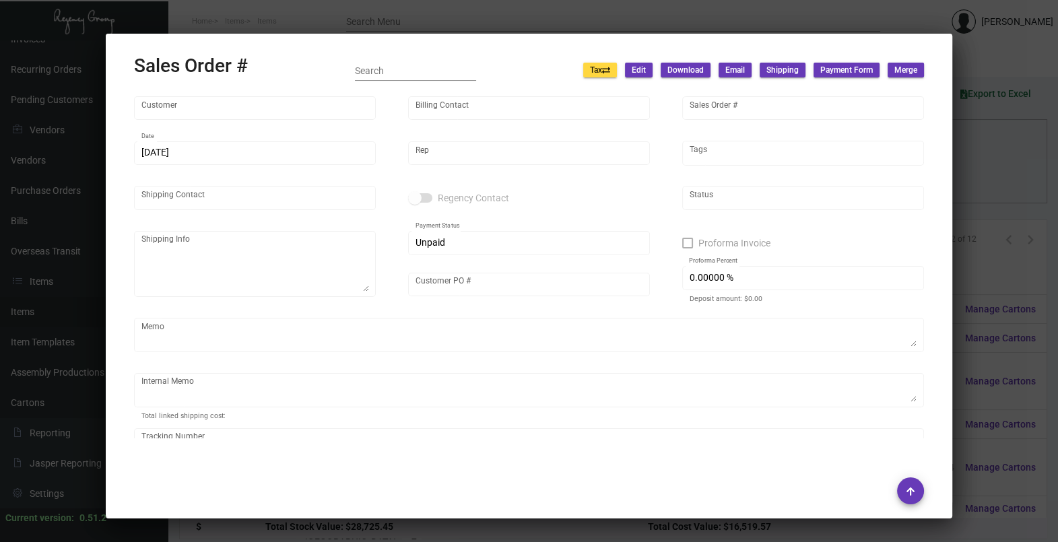
type input "$ 36.58"
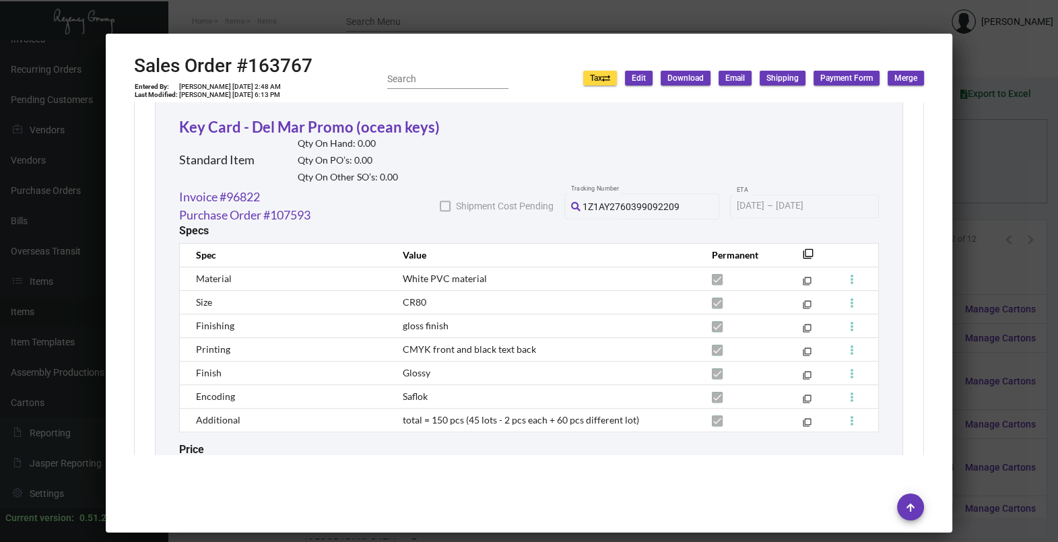
scroll to position [892, 0]
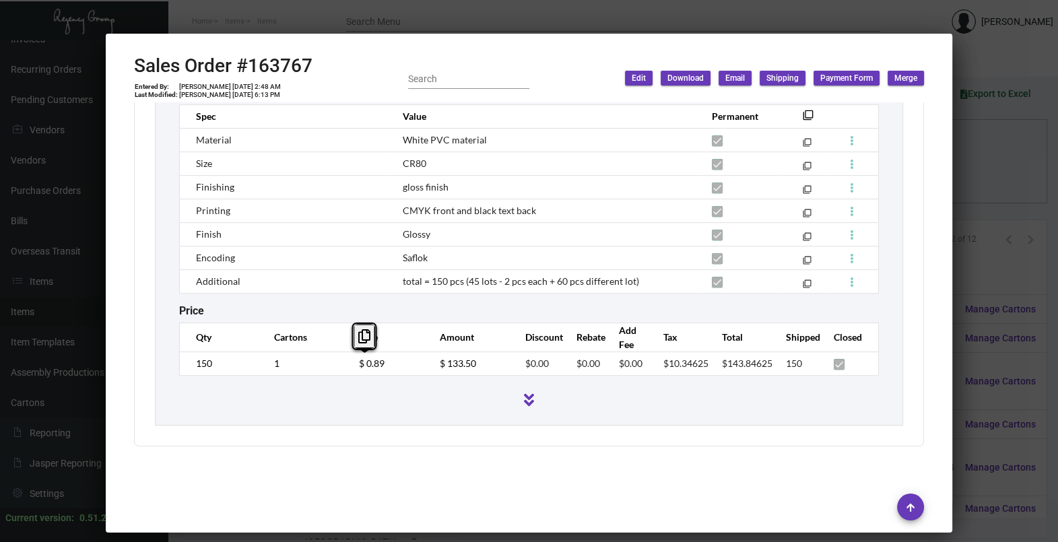
click at [350, 374] on td "$ 0.89" at bounding box center [386, 364] width 81 height 24
click at [998, 197] on div at bounding box center [529, 271] width 1058 height 542
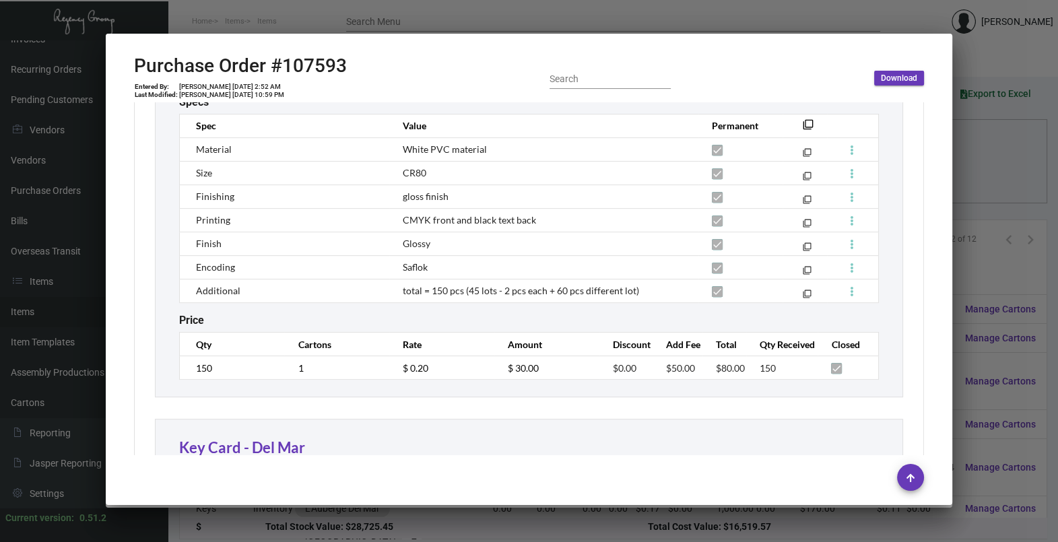
scroll to position [1003, 0]
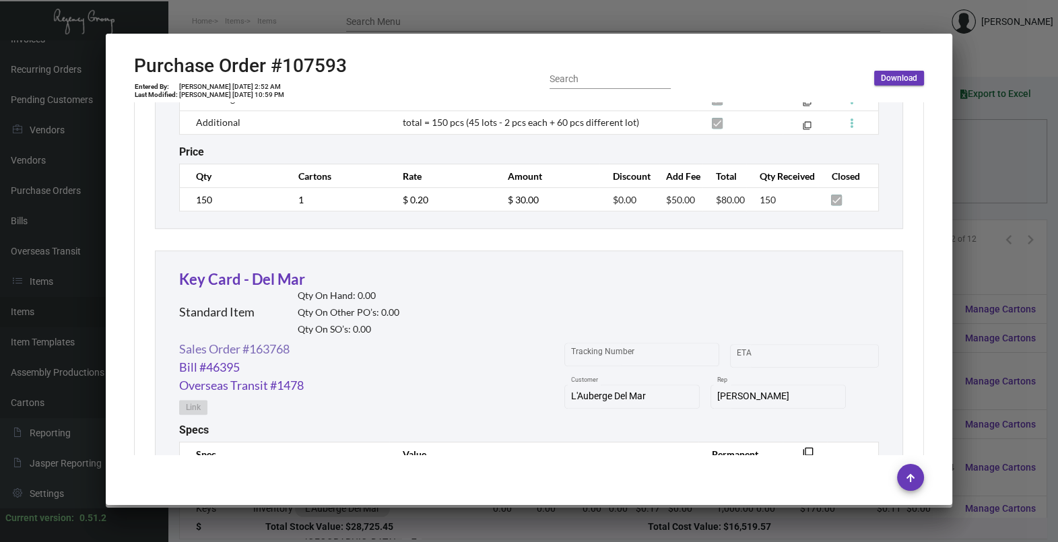
click at [277, 348] on link "Sales Order #163768" at bounding box center [234, 349] width 110 height 18
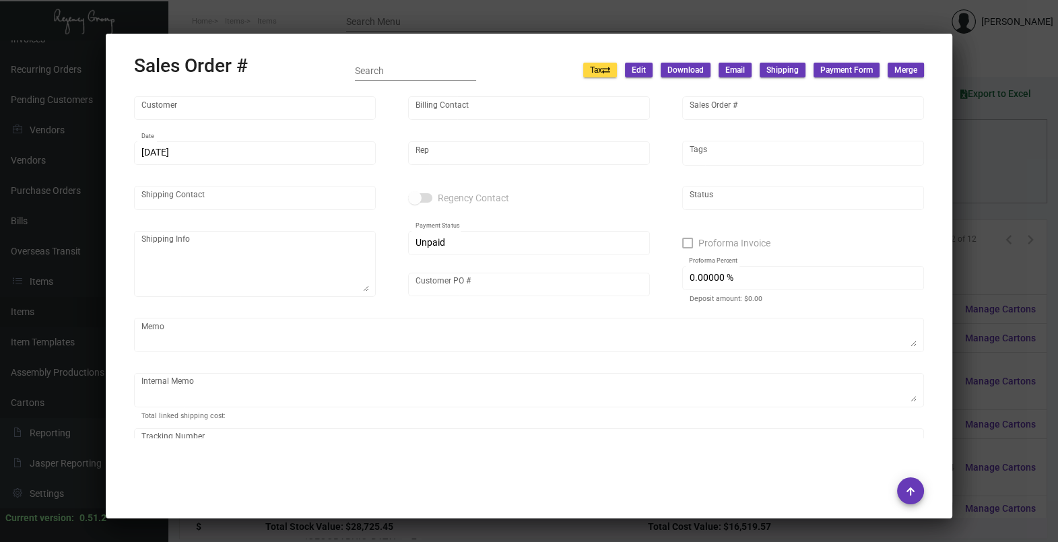
type input "L'Auberge Del Mar"
type input "[PERSON_NAME]"
type input "163768"
type input "[DATE]"
type input "[PERSON_NAME]"
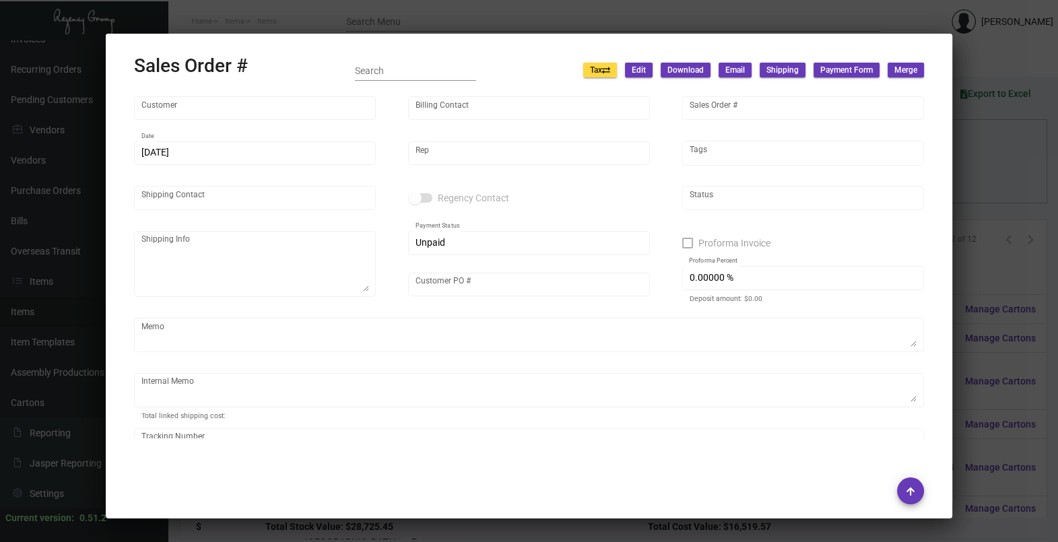
type input "[PERSON_NAME]"
type textarea "L'Auberge Del Mar - [PERSON_NAME] [STREET_ADDRESS]"
type input "CDM-2025ac"
type textarea "$8.35"
type input "United States Dollar $"
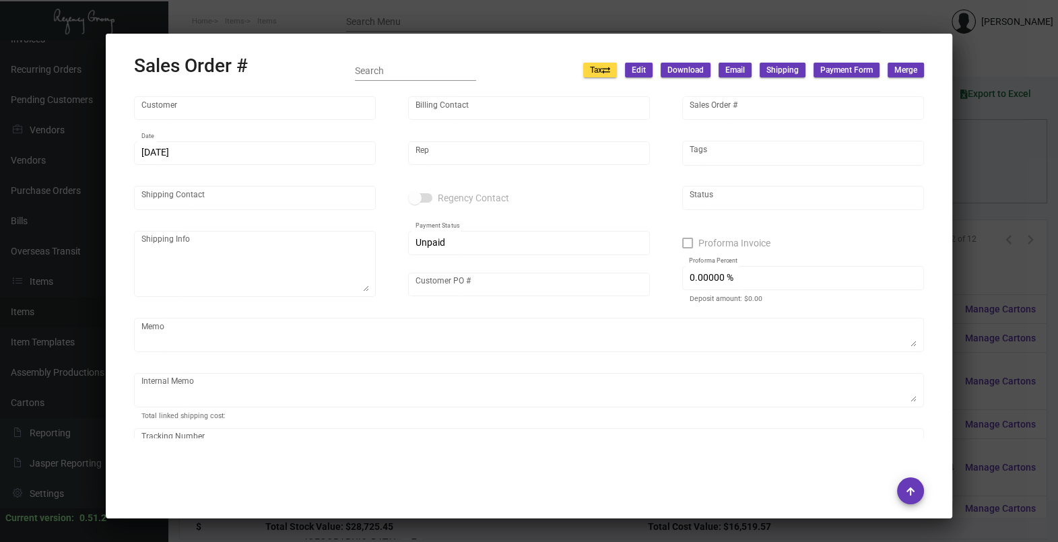
type input "$ 36.57"
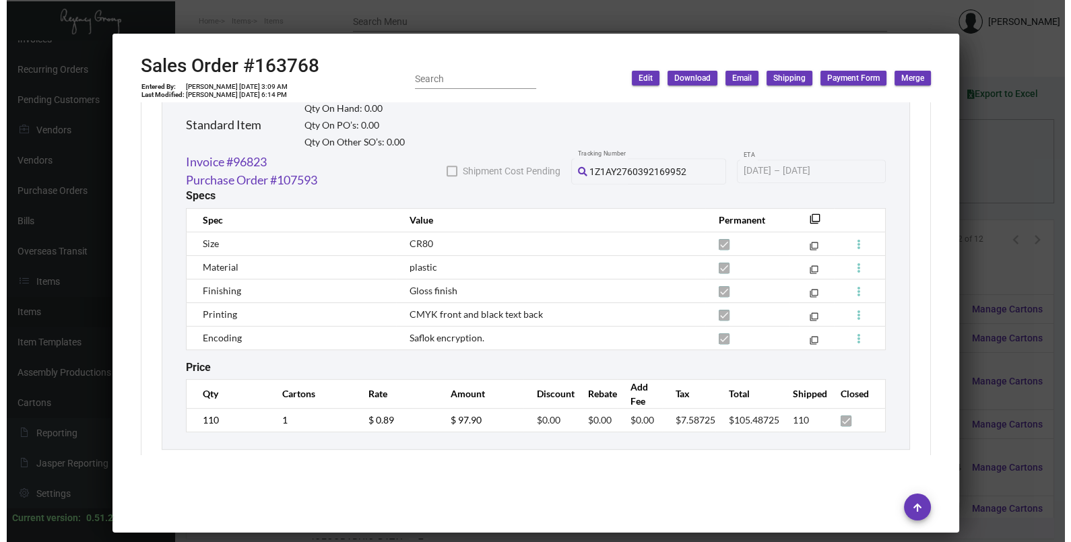
scroll to position [812, 0]
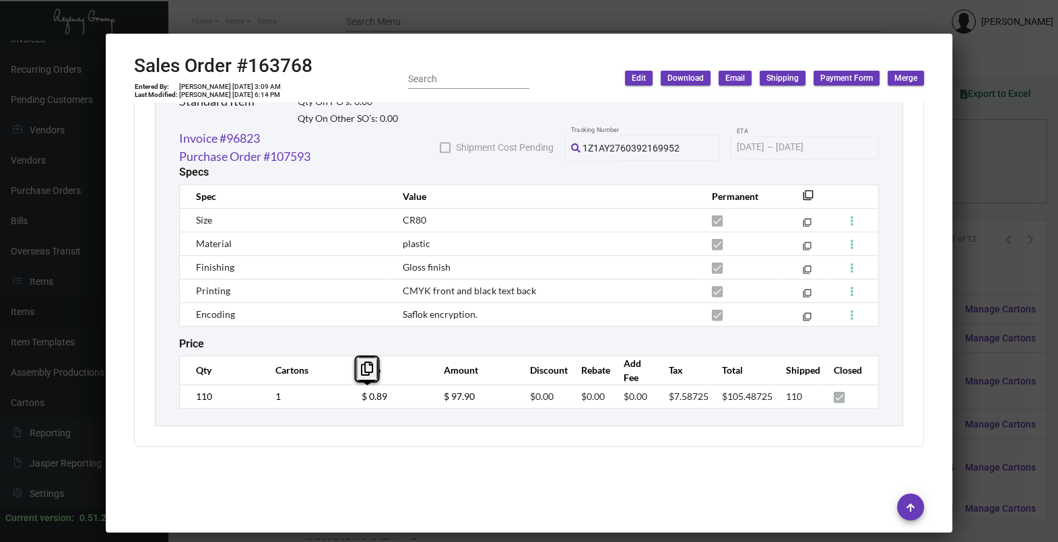
click at [348, 404] on td "$ 0.89" at bounding box center [389, 397] width 82 height 24
click at [1000, 196] on div at bounding box center [529, 271] width 1058 height 542
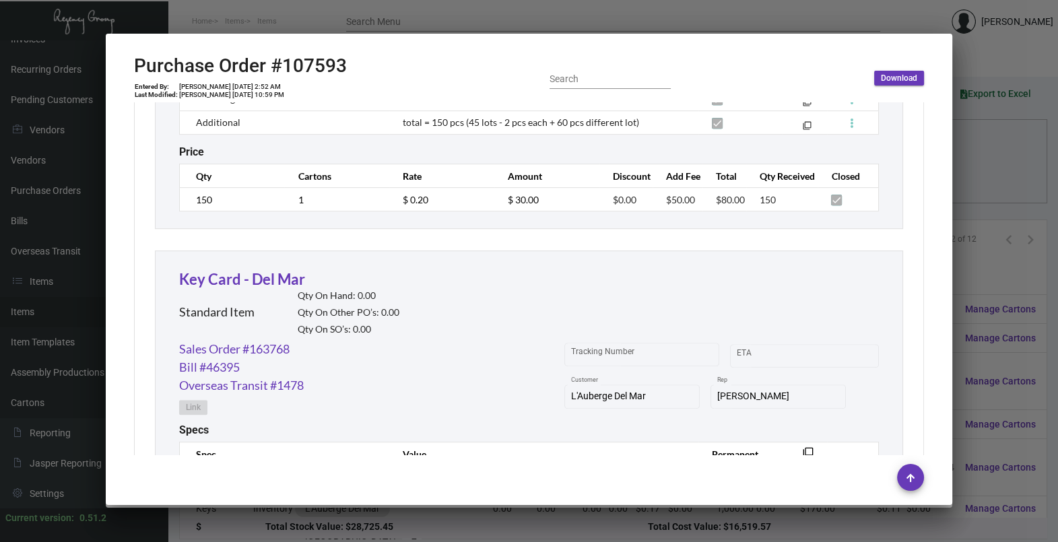
click at [1000, 196] on div at bounding box center [529, 271] width 1058 height 542
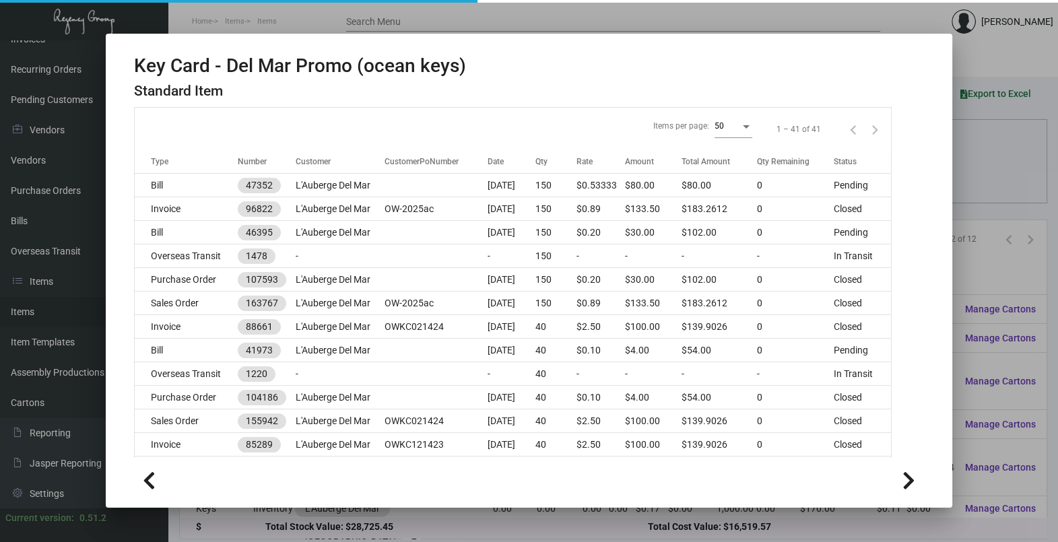
click at [1016, 197] on div at bounding box center [529, 271] width 1058 height 542
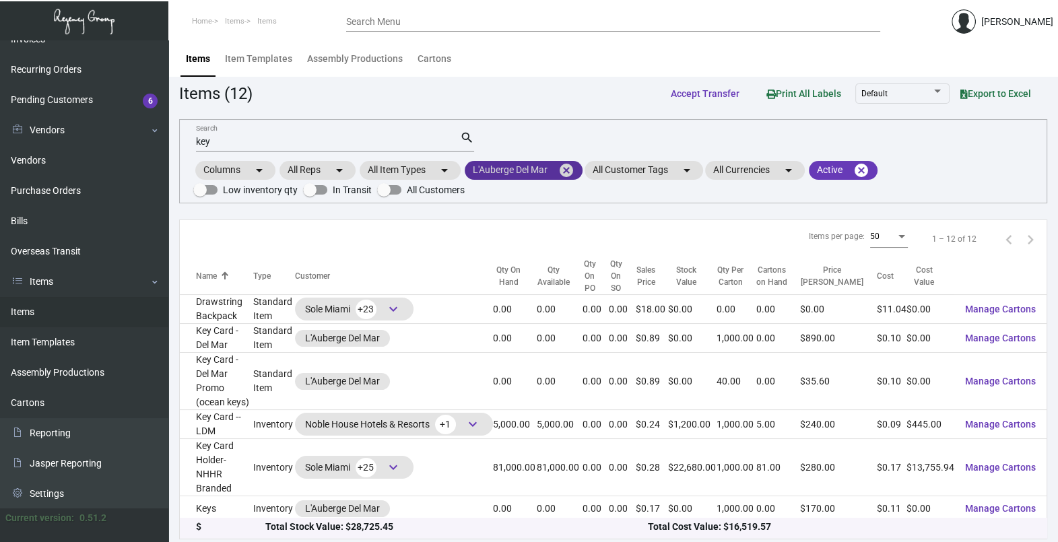
click at [570, 169] on mat-icon "cancel" at bounding box center [566, 170] width 16 height 16
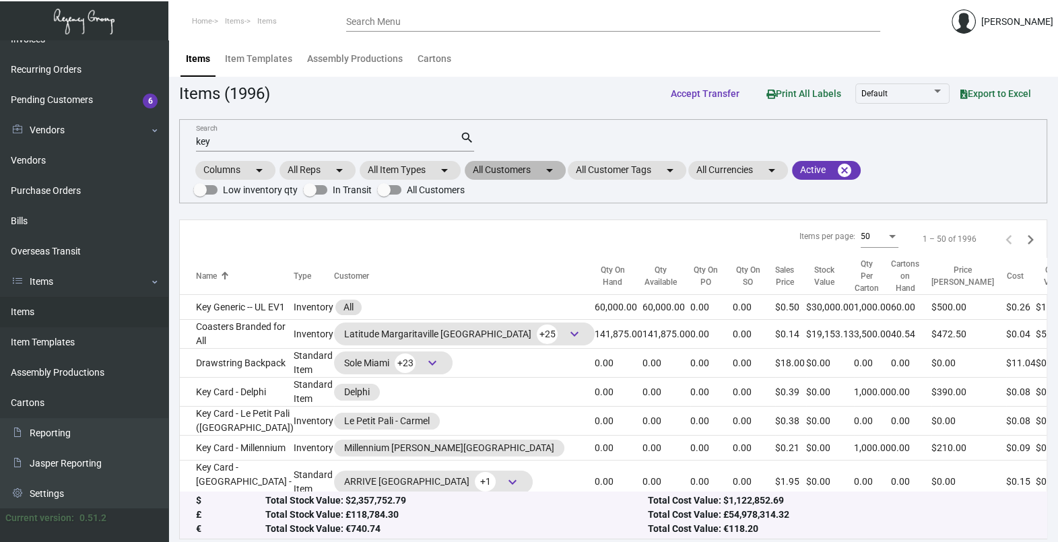
click at [549, 173] on mat-icon "arrow_drop_down" at bounding box center [550, 170] width 16 height 16
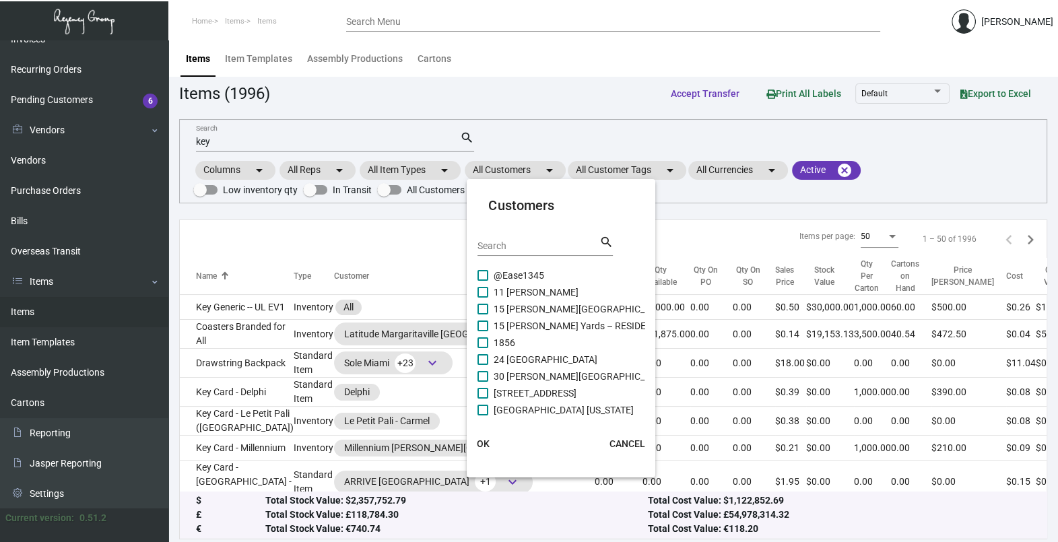
click at [533, 247] on input "Search" at bounding box center [538, 246] width 121 height 11
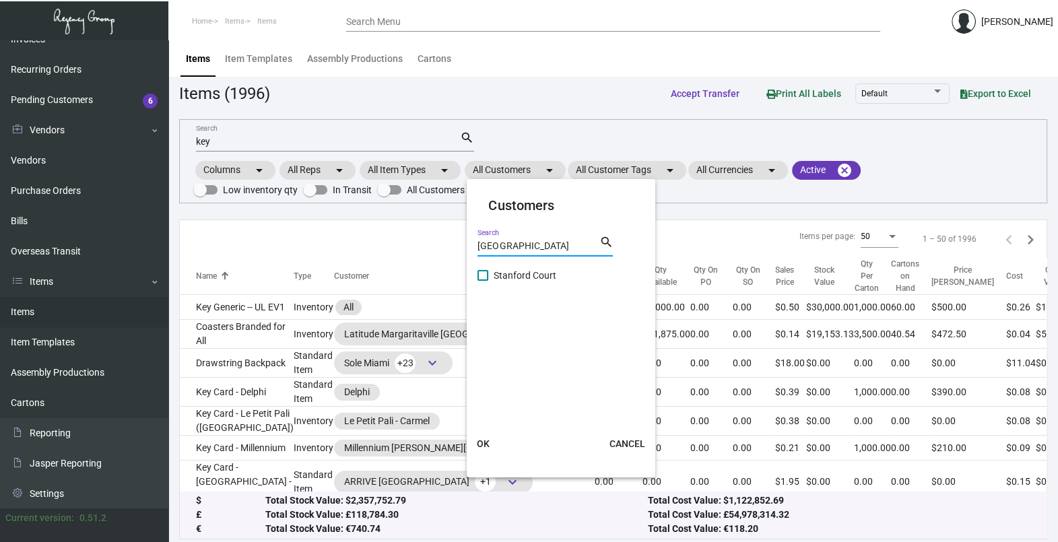
type input "[GEOGRAPHIC_DATA]"
click at [521, 275] on span "Stanford Court" at bounding box center [525, 275] width 63 height 16
click at [483, 281] on input "Stanford Court" at bounding box center [482, 281] width 1 height 1
checkbox input "true"
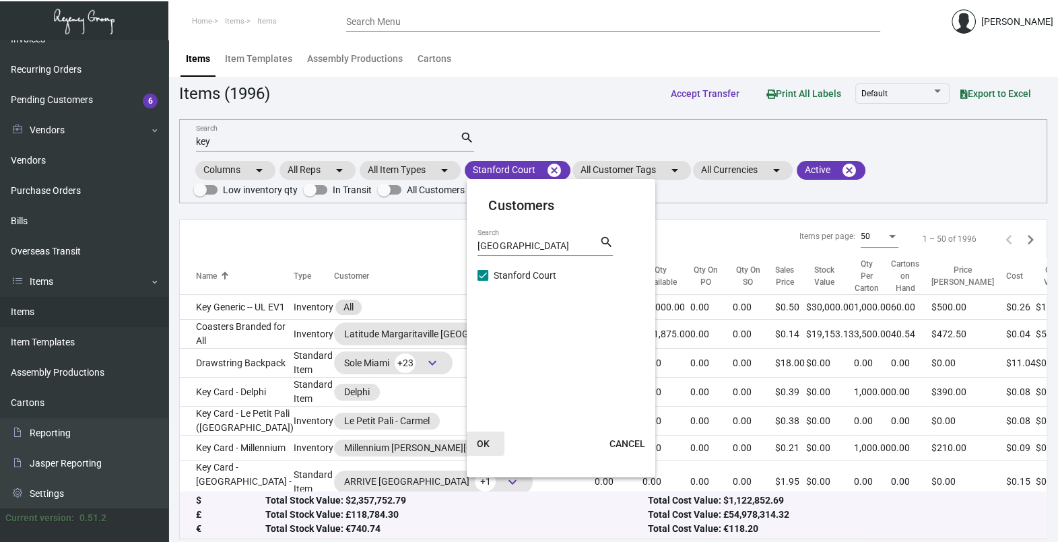
click at [491, 445] on button "OK" at bounding box center [482, 444] width 43 height 24
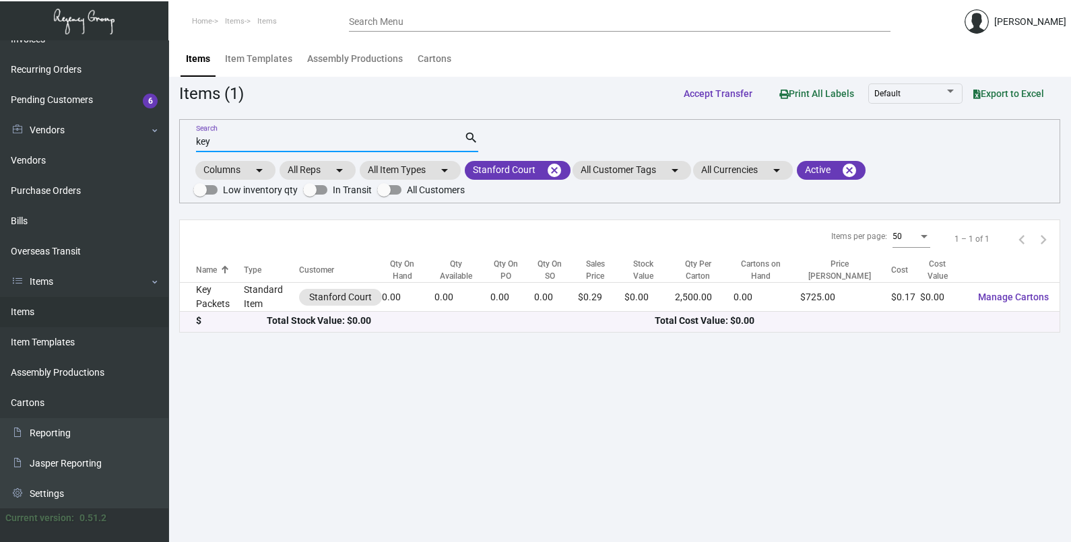
click at [234, 145] on input "key" at bounding box center [330, 142] width 268 height 11
type input "k"
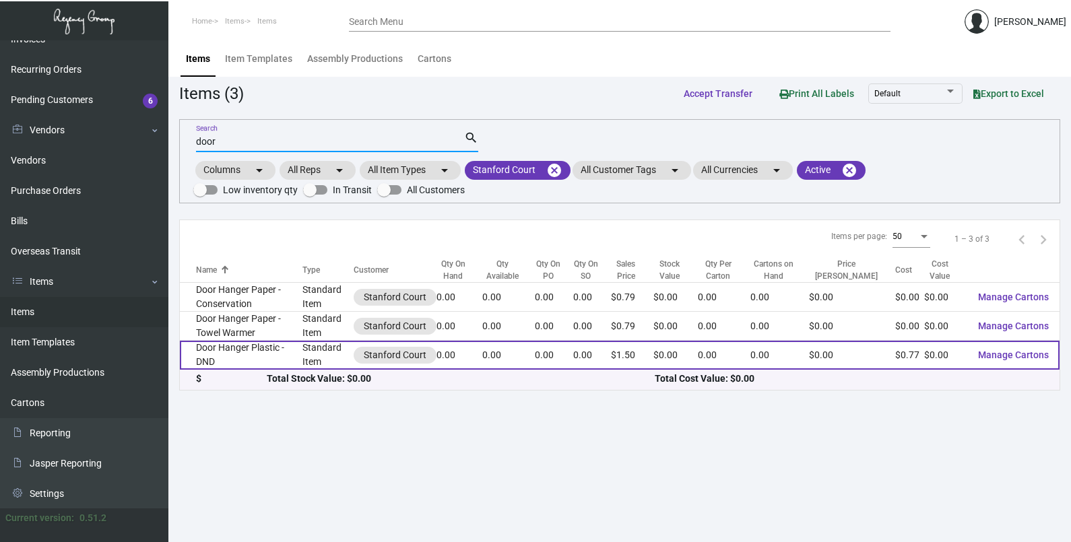
type input "door"
click at [286, 362] on td "Door Hanger Plastic - DND" at bounding box center [241, 355] width 123 height 29
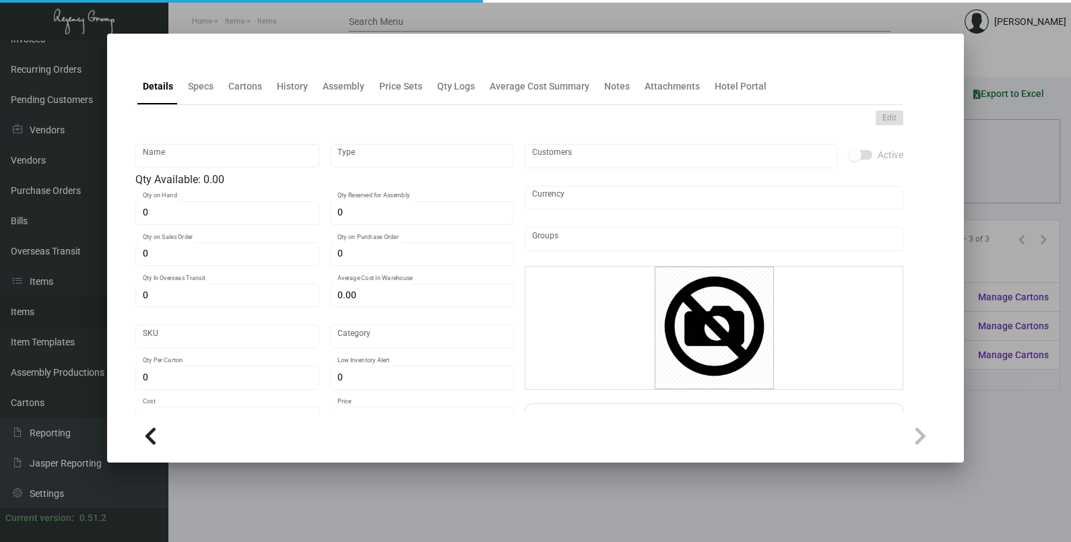
type input "Door Hanger Plastic - DND"
type input "Standard Item"
type input "$ 0.00"
type input "1008-Door Hanger Menu-35"
type input "Standard"
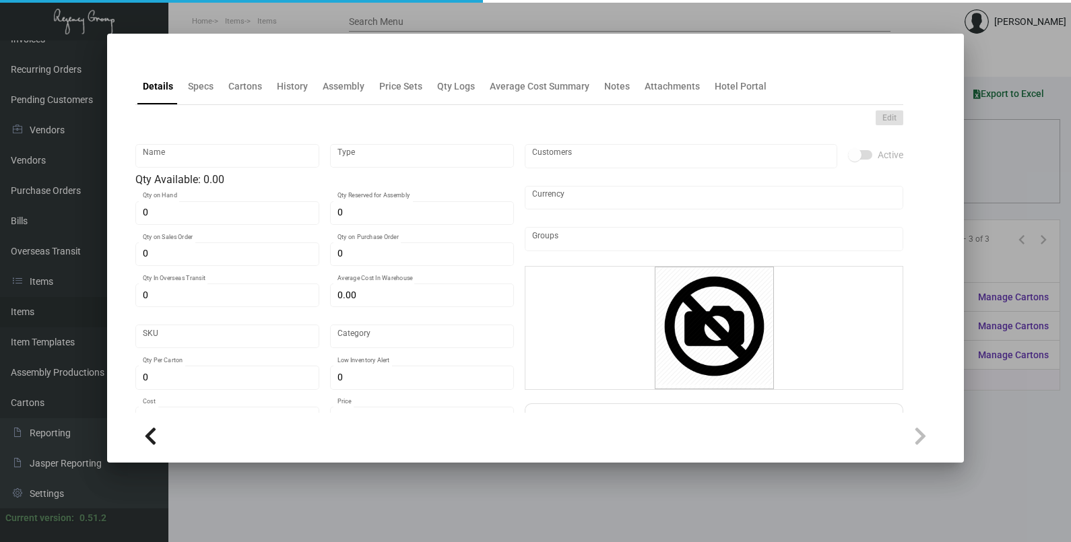
type input "$ 0.765"
type input "$ 1.50"
checkbox input "true"
type input "United States Dollar $"
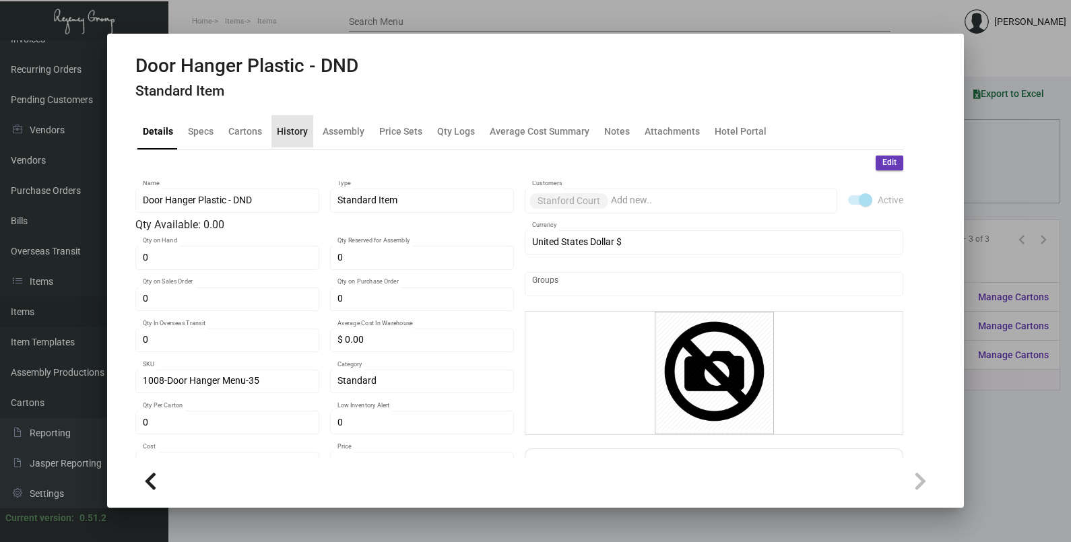
click at [294, 143] on div "History" at bounding box center [292, 131] width 42 height 32
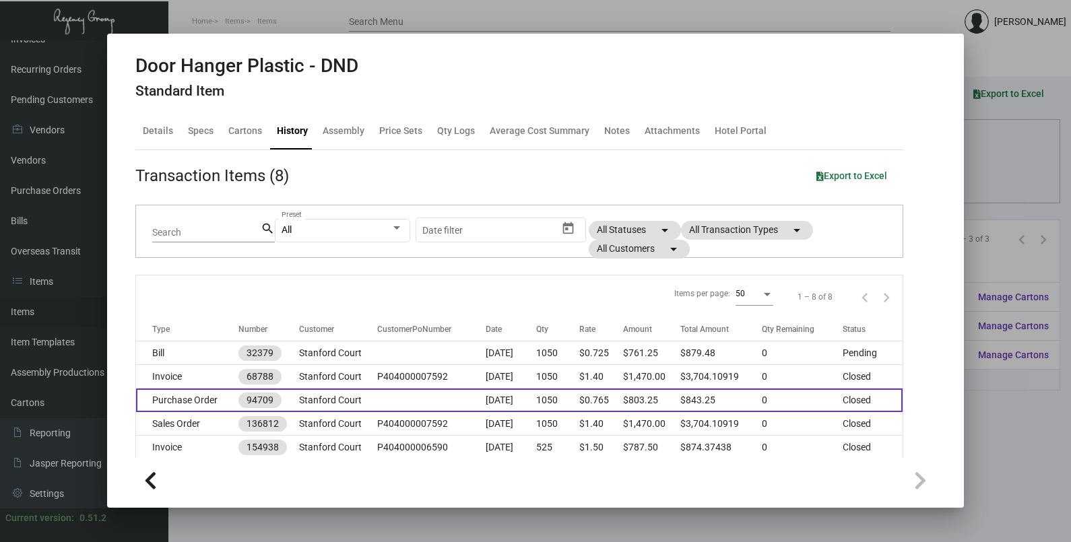
click at [401, 393] on td at bounding box center [431, 401] width 108 height 24
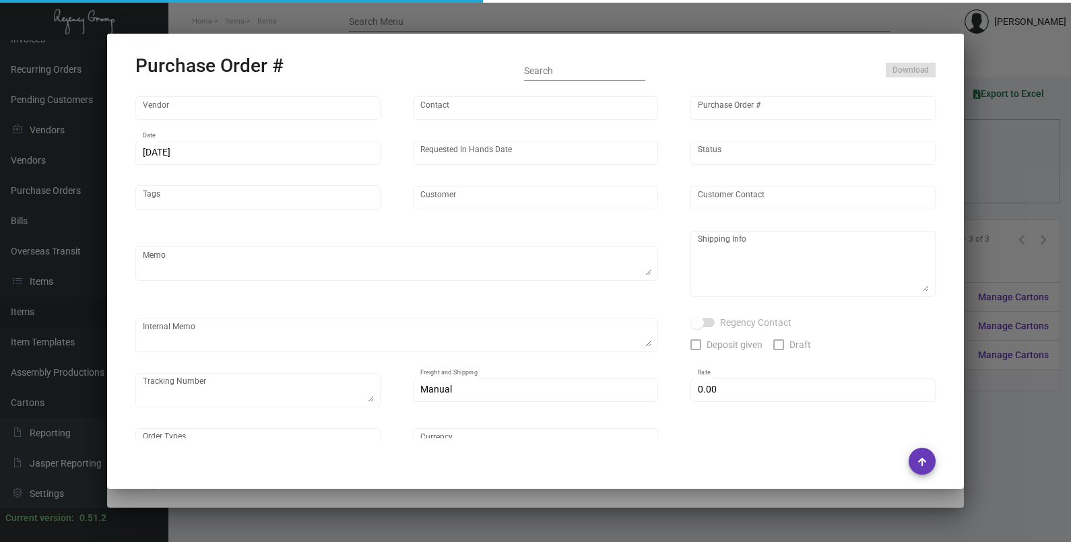
type input "Budgetcard Inc."
type input "[PERSON_NAME]"
type input "94709"
type input "[DATE]"
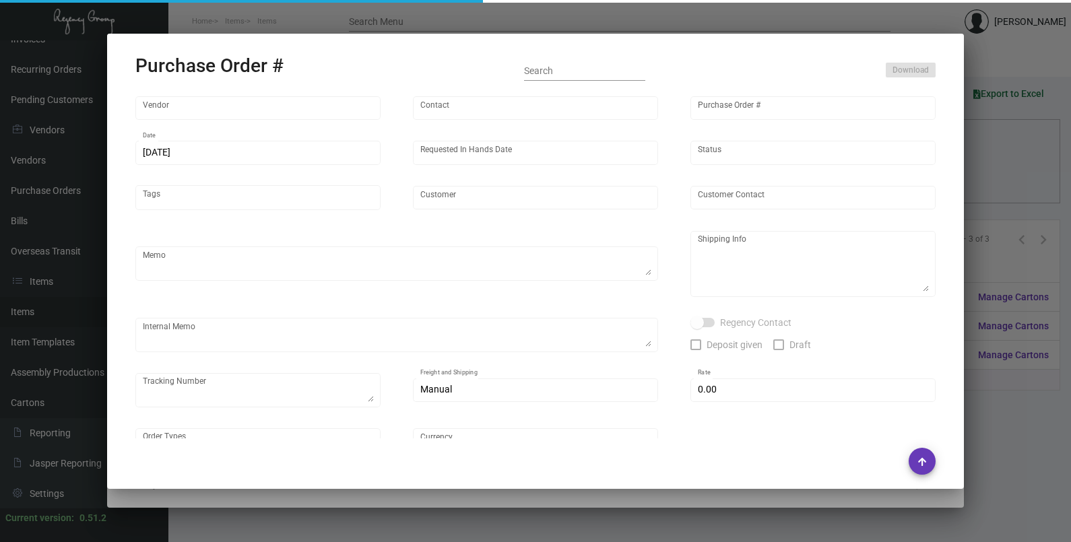
type input "Stanford Court"
type input "[PERSON_NAME]"
type textarea "Stanford Court - [PERSON_NAME] [STREET_ADDRESS][US_STATE]"
type input "$ 0.00"
type input "United States Dollar $"
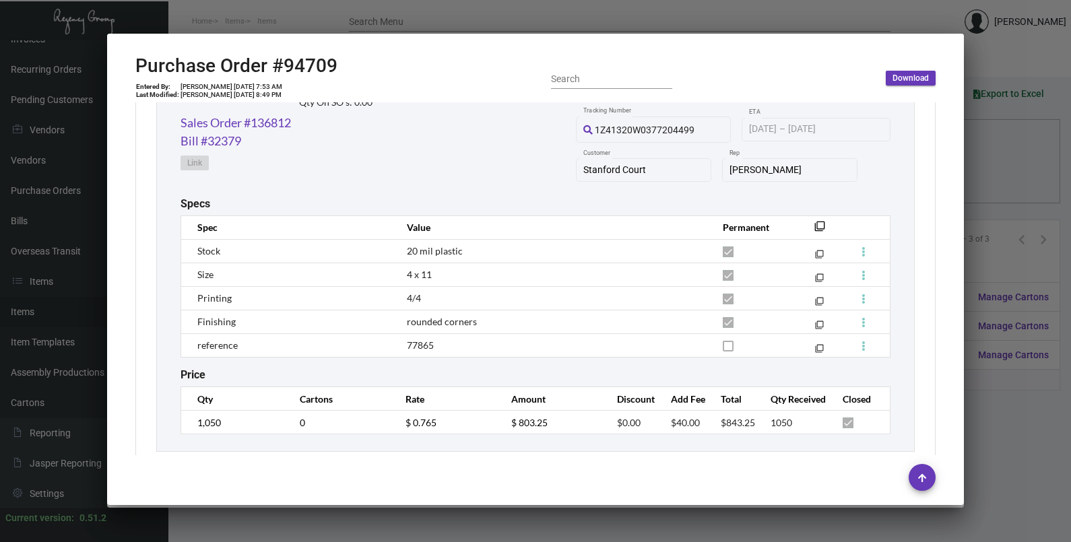
scroll to position [734, 0]
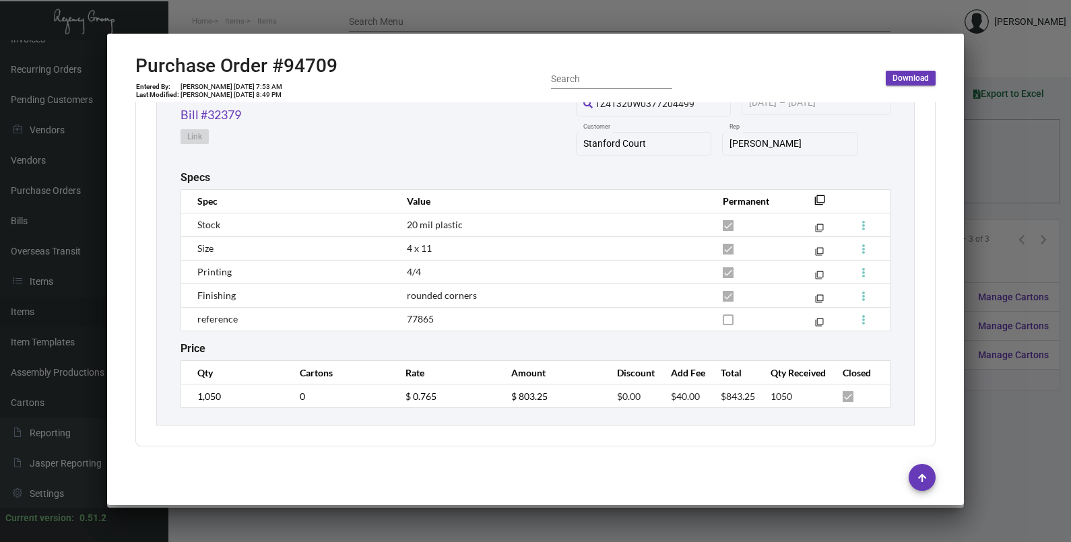
click at [1002, 151] on div at bounding box center [535, 271] width 1071 height 542
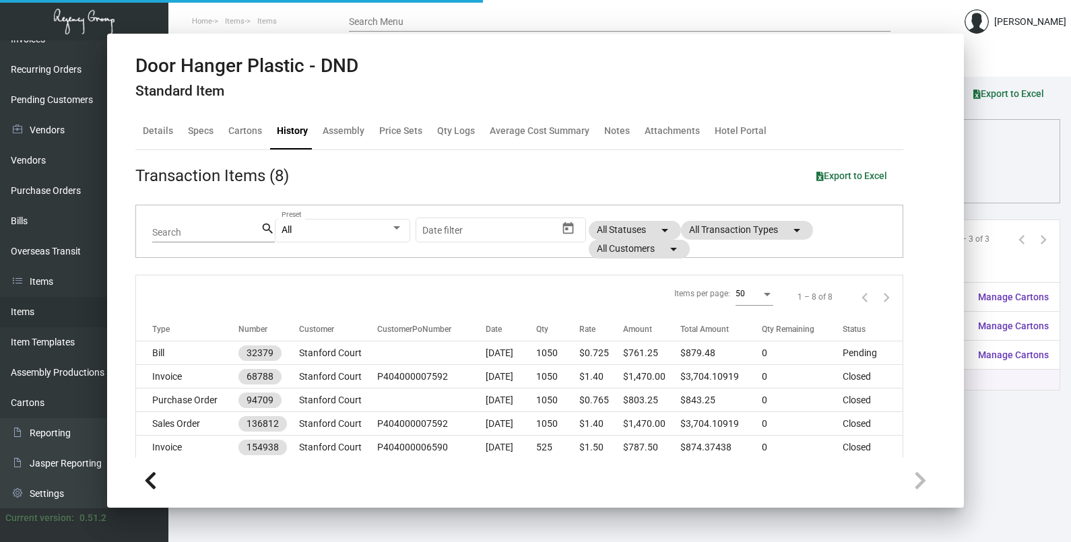
click at [1002, 151] on div "door Search search Columns arrow_drop_down All Reps arrow_drop_down All Item Ty…" at bounding box center [619, 161] width 881 height 84
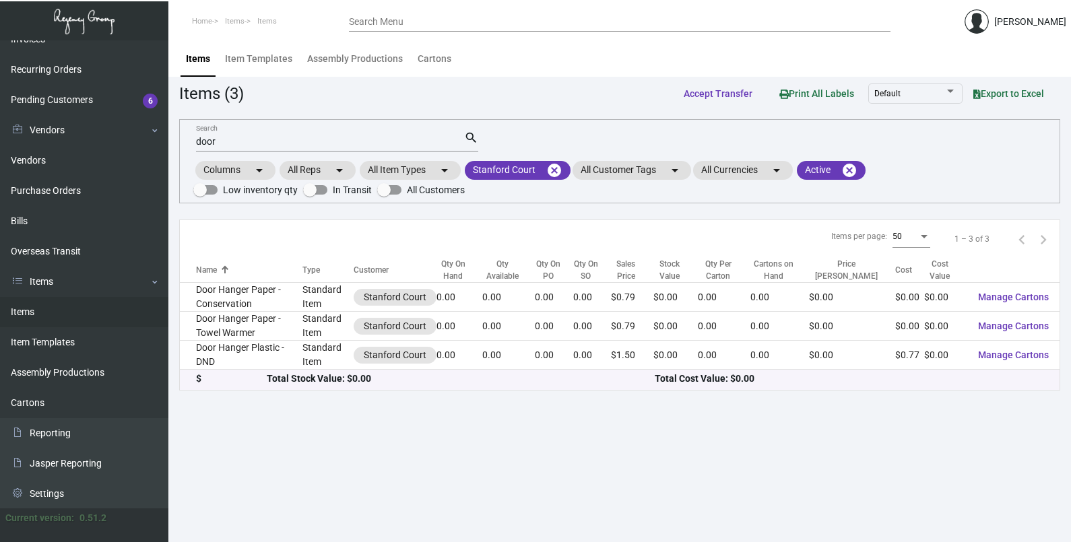
click at [228, 141] on input "door" at bounding box center [330, 142] width 268 height 11
type input "d"
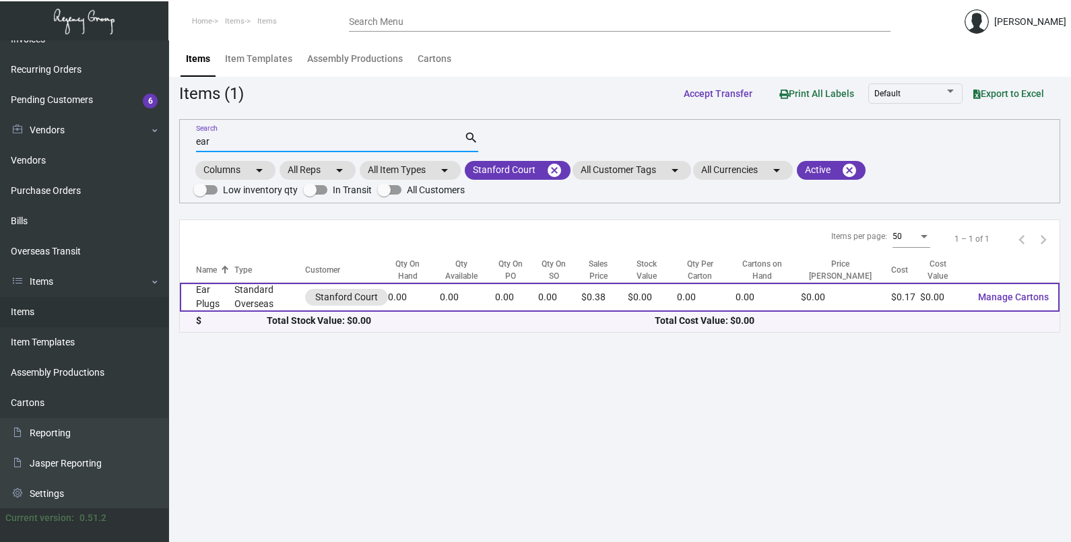
type input "ear"
click at [275, 293] on td "Standard Overseas" at bounding box center [269, 297] width 71 height 29
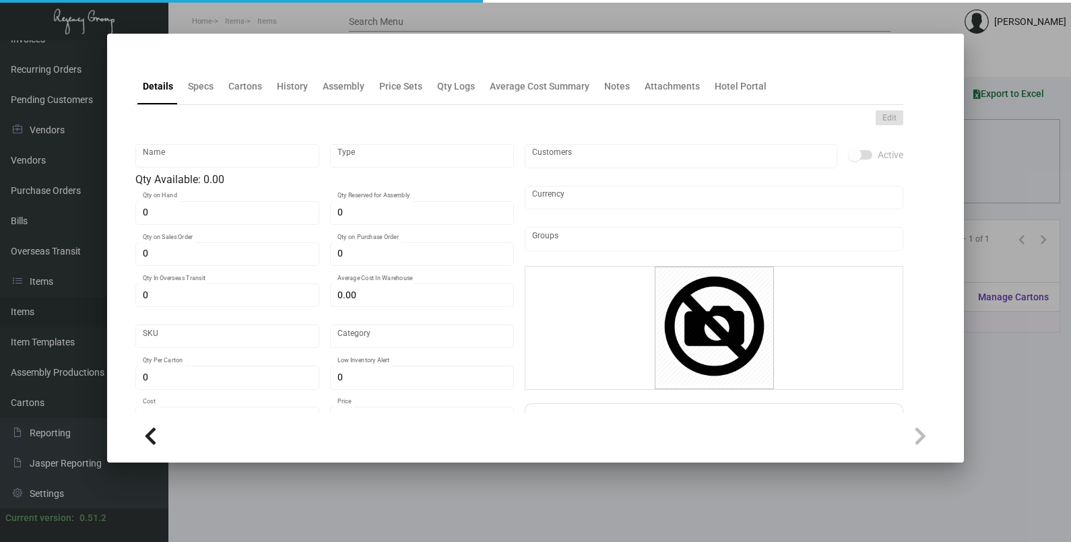
type input "Ear Plugs"
type input "Standard Overseas"
type input "$ 0.218"
type input "038983-Postcard-82"
type input "Standard"
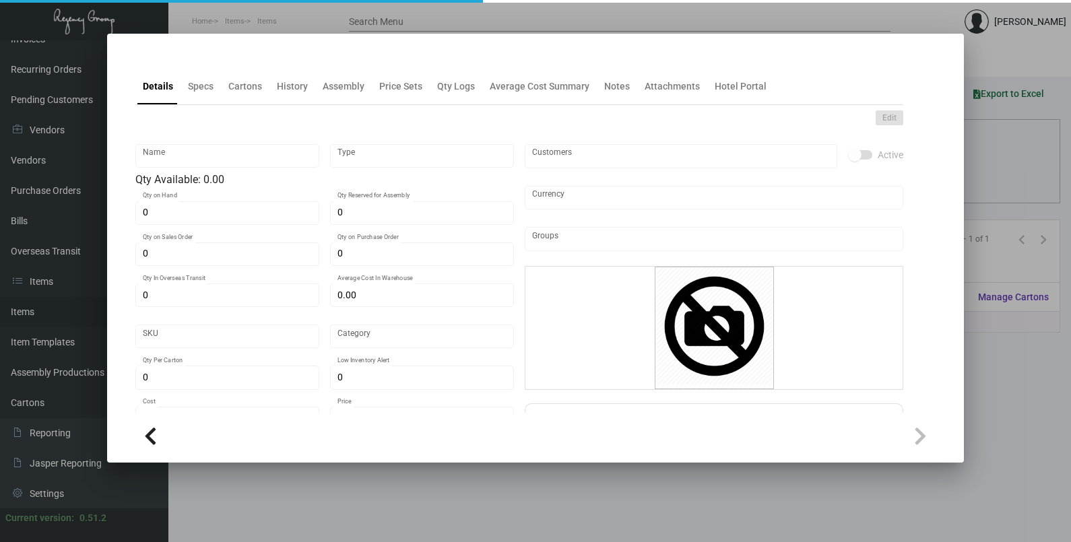
type input "$ 0.168"
type input "$ 0.38"
checkbox input "true"
type input "United States Dollar $"
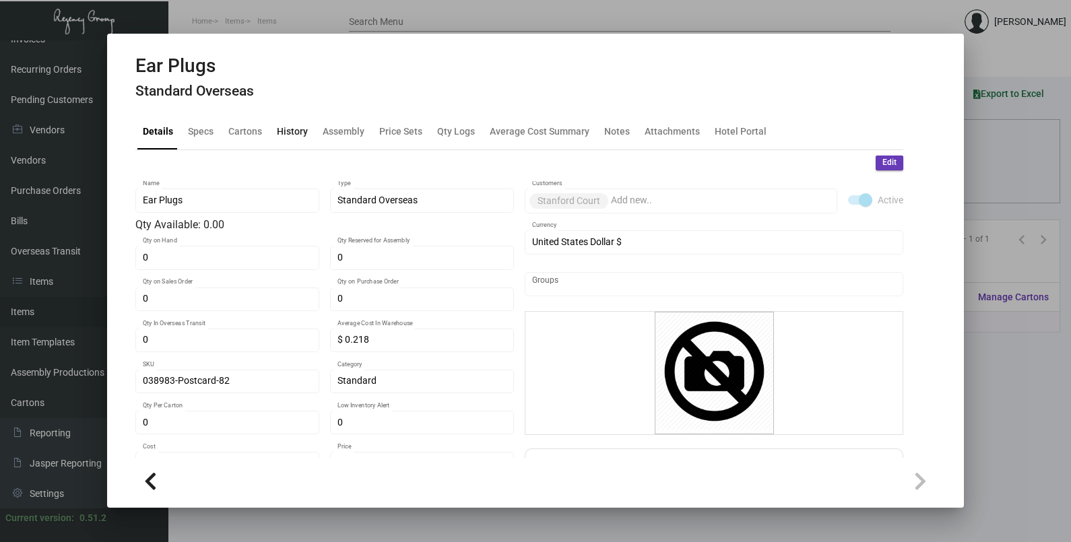
click at [302, 128] on div "History" at bounding box center [292, 131] width 31 height 14
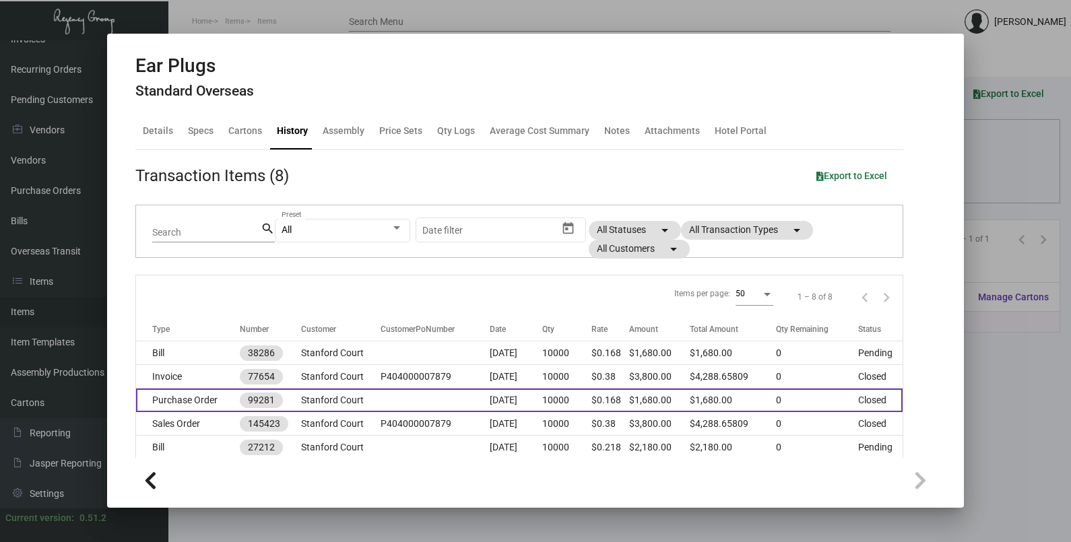
click at [453, 401] on td at bounding box center [435, 401] width 109 height 24
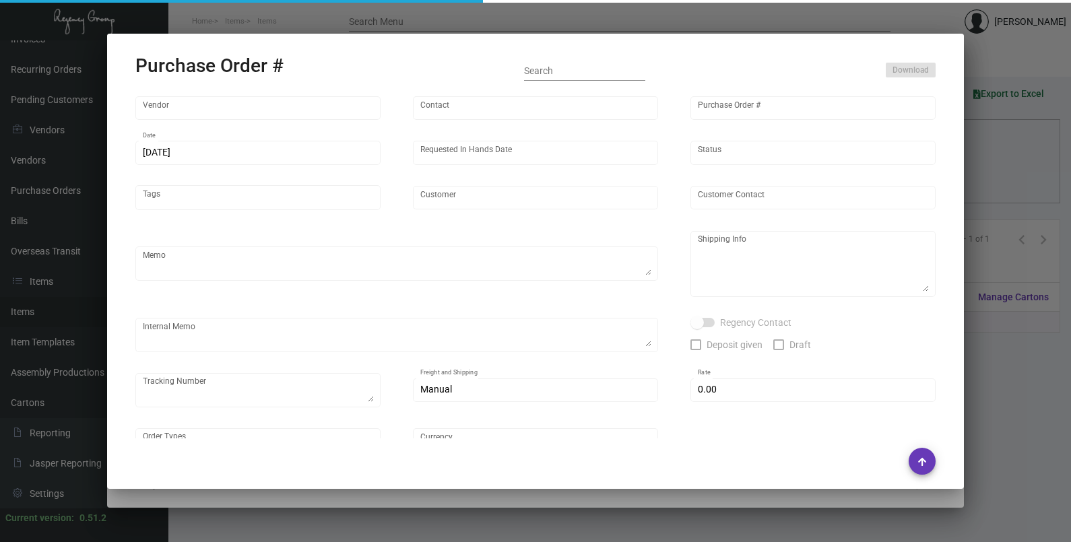
type input "Sunrise Promos Inc."
type input "[PERSON_NAME] MISSING INFO"
type input "99281"
type input "[DATE]"
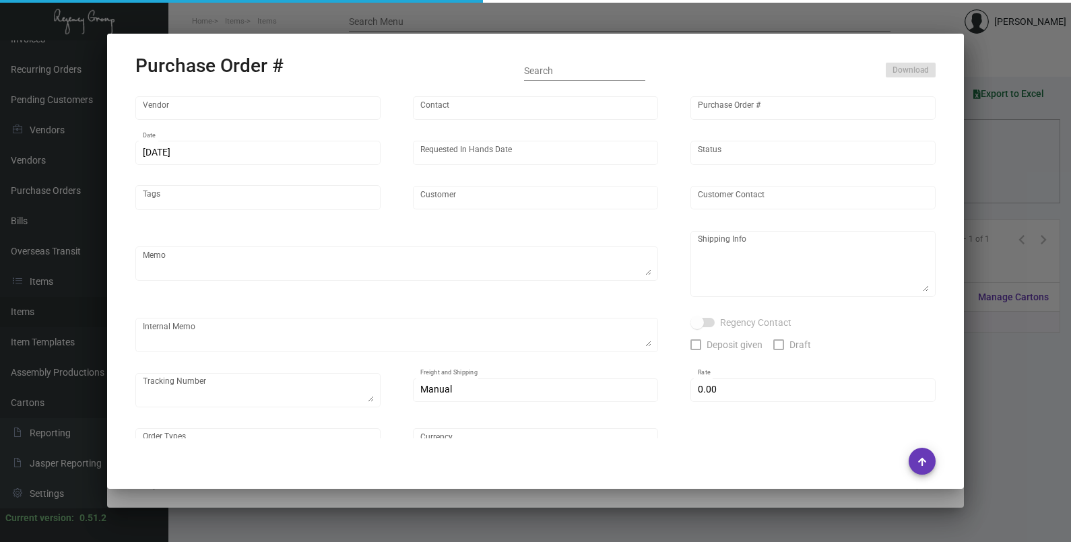
type input "Stanford Court"
type textarea "Reorder - Purchase Order #91629 / pre-production images for approval."
type textarea "Regency Group LA [STREET_ADDRESS]"
type textarea "Sent via TT / Shipping to [GEOGRAPHIC_DATA] - 772679380530"
checkbox input "true"
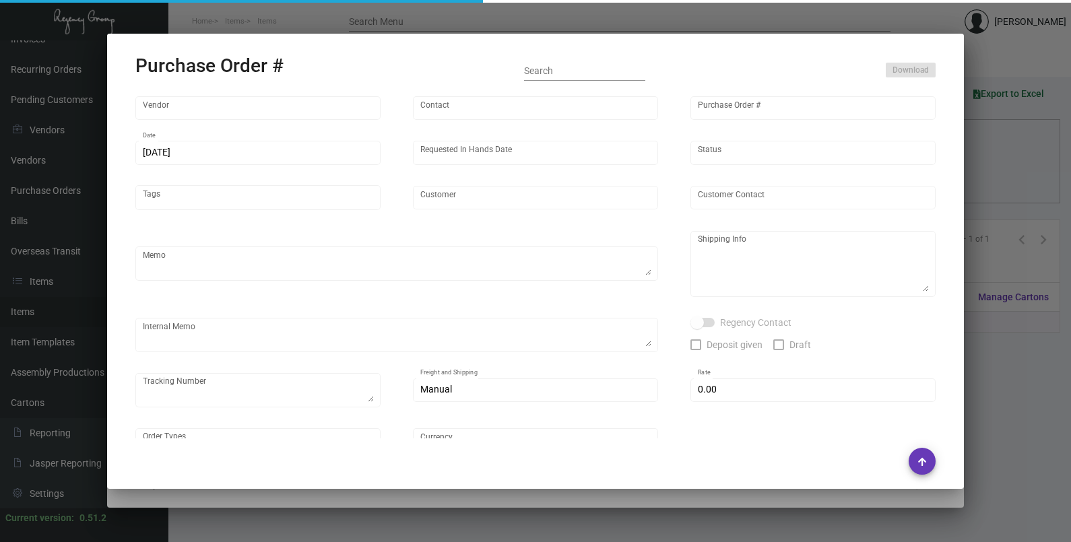
checkbox input "true"
type input "$ 0.00"
type input "United States Dollar $"
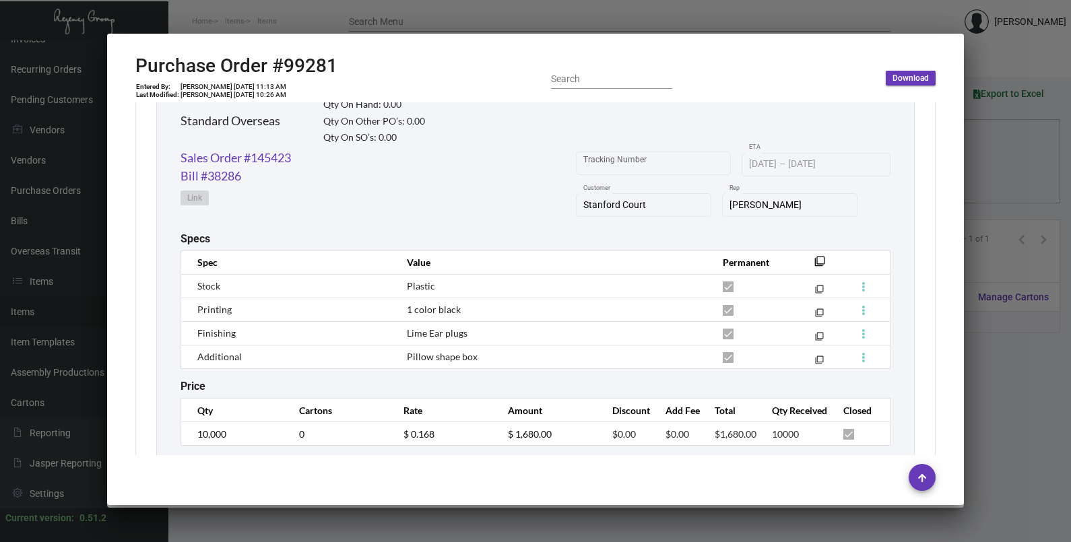
scroll to position [710, 0]
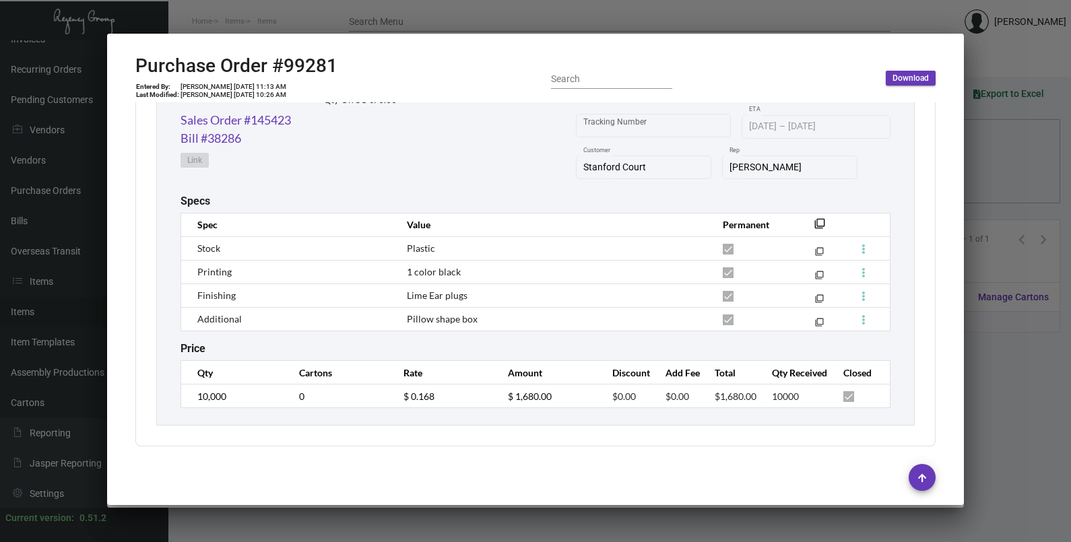
click at [1026, 195] on div at bounding box center [535, 271] width 1071 height 542
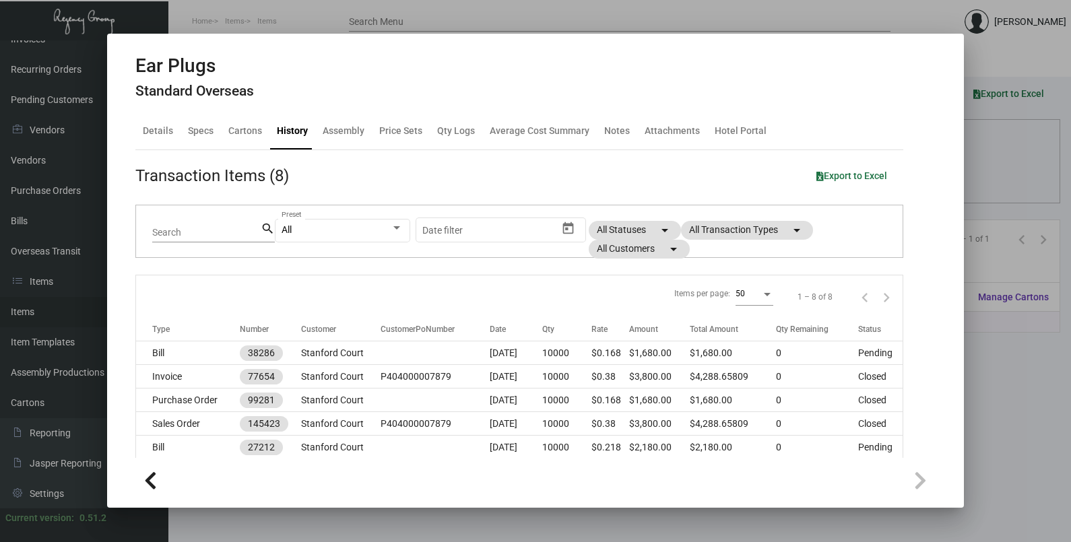
click at [987, 168] on div at bounding box center [535, 271] width 1071 height 542
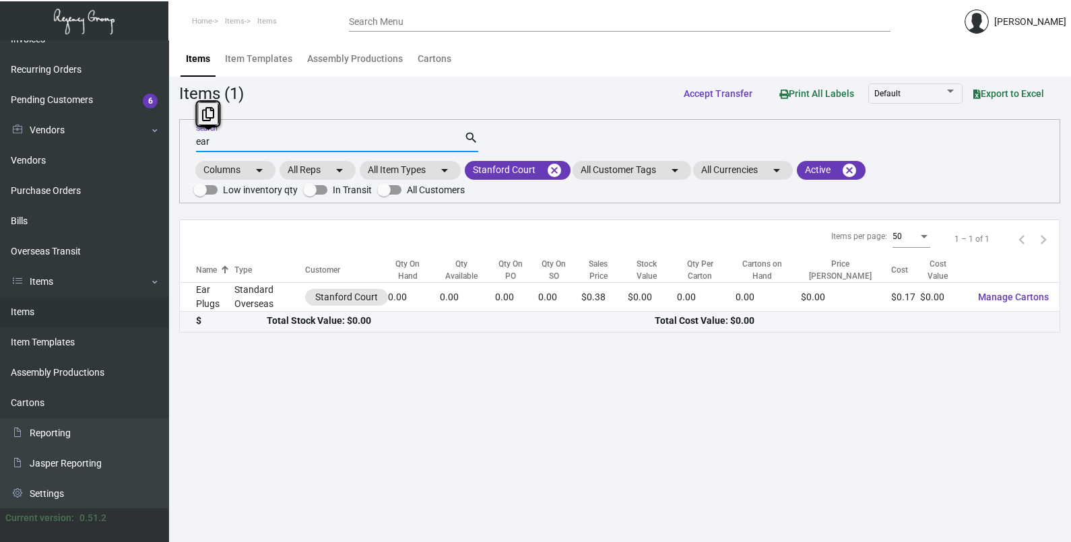
drag, startPoint x: 213, startPoint y: 141, endPoint x: 192, endPoint y: 145, distance: 21.3
click at [192, 145] on div "ear Search search Columns arrow_drop_down All Reps arrow_drop_down All Item Typ…" at bounding box center [619, 161] width 881 height 84
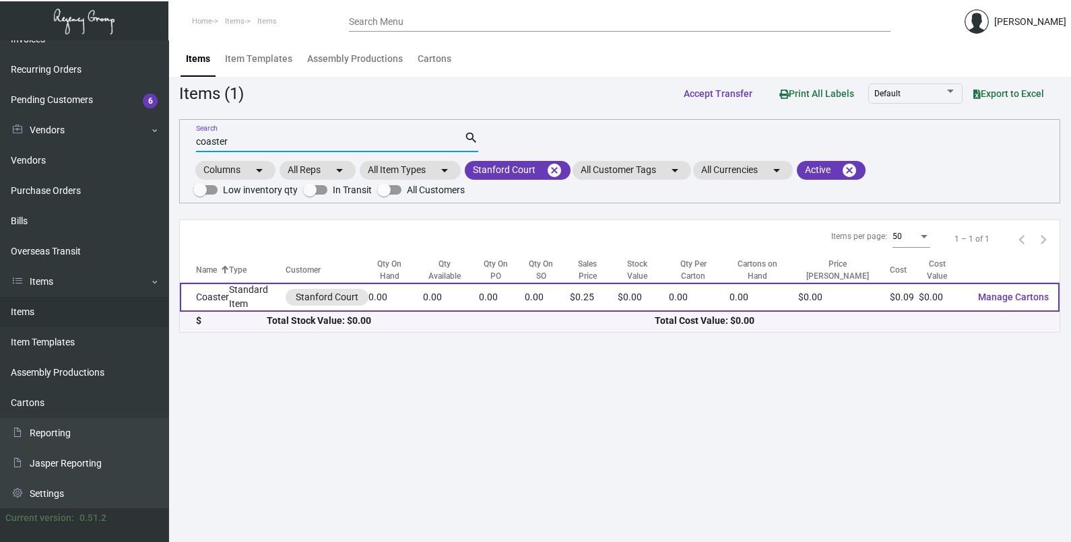
type input "coaster"
click at [422, 304] on td "0.00" at bounding box center [395, 297] width 54 height 29
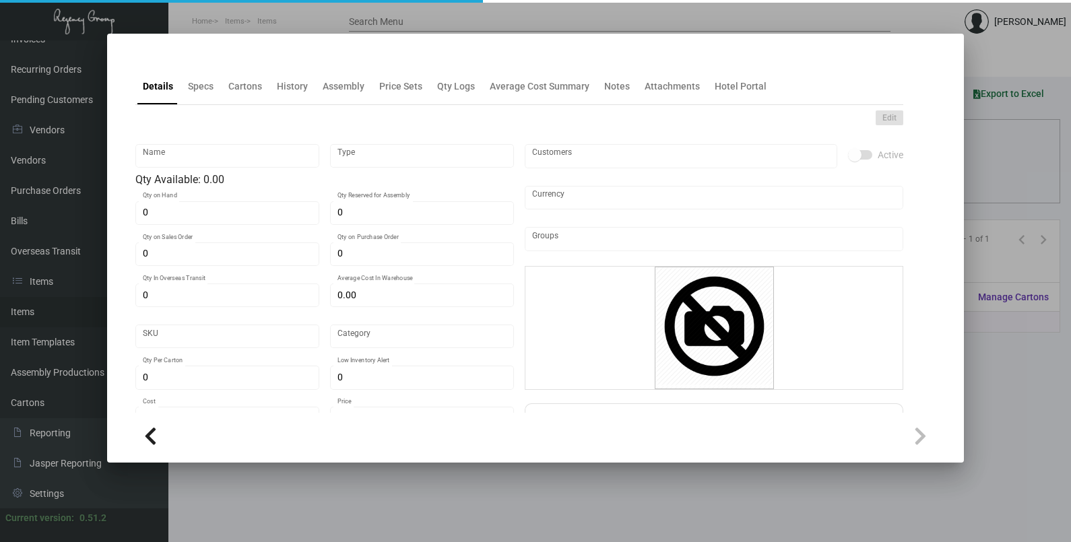
type input "Coaster"
type input "Standard Item"
type input "$ 0.00"
type input "038983-Coaster-77"
type input "Standard"
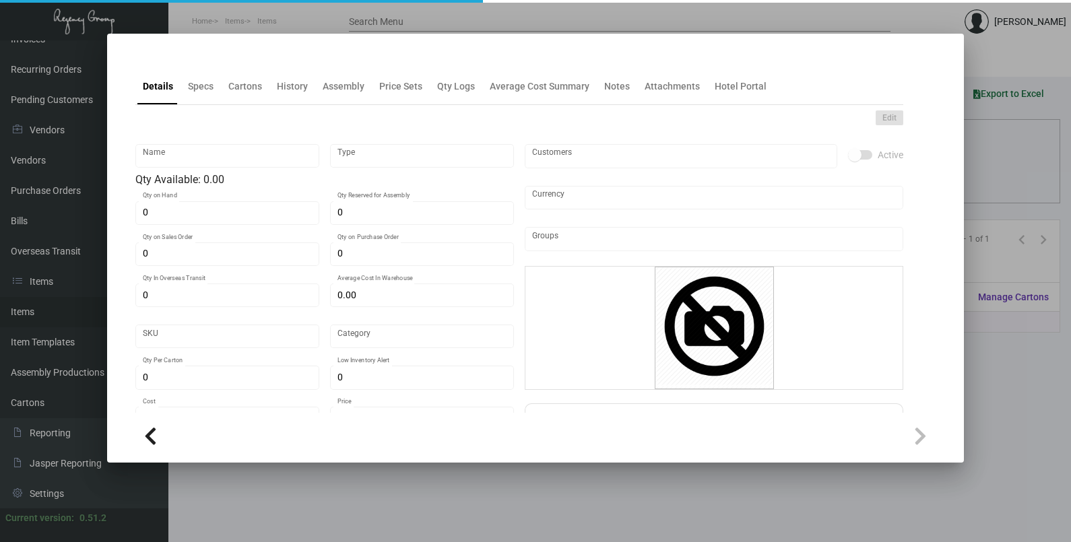
type input "$ 0.0943"
type input "$ 0.25"
checkbox input "true"
type input "United States Dollar $"
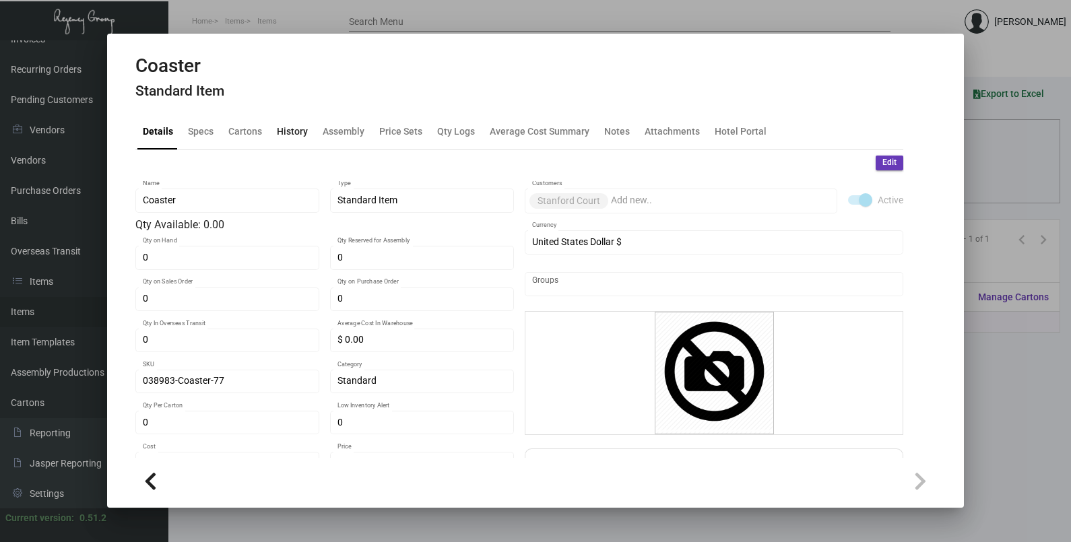
click at [294, 137] on div "History" at bounding box center [292, 131] width 31 height 14
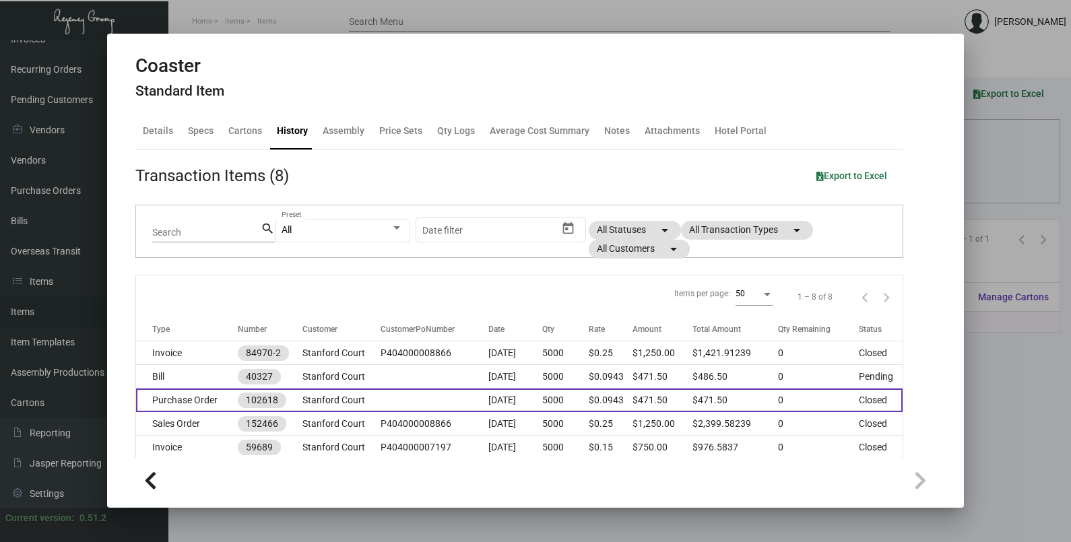
click at [399, 407] on td at bounding box center [435, 401] width 108 height 24
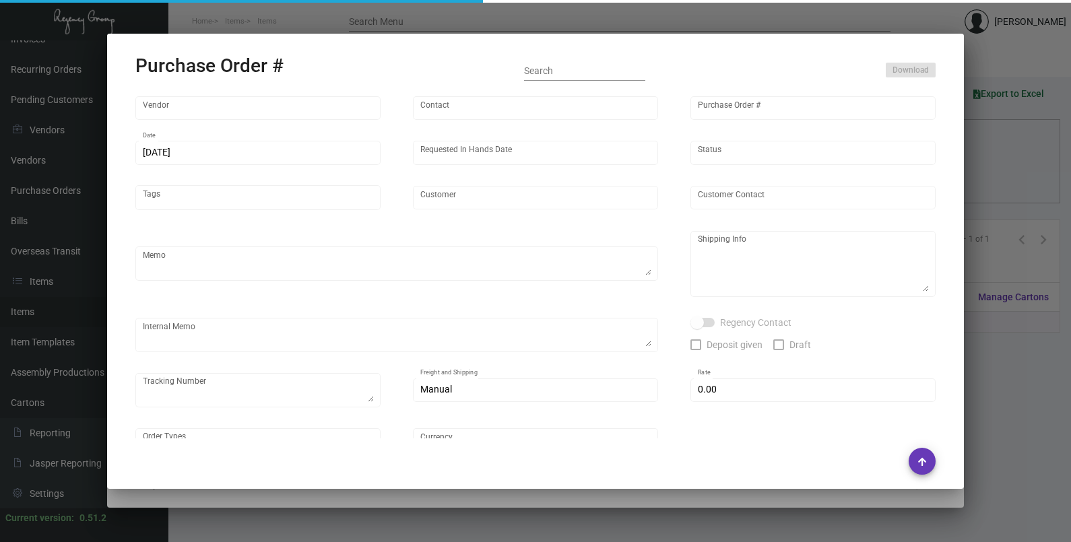
type input "Admatch Corporation"
type input "Order Entry"
type input "102618"
type input "[DATE]"
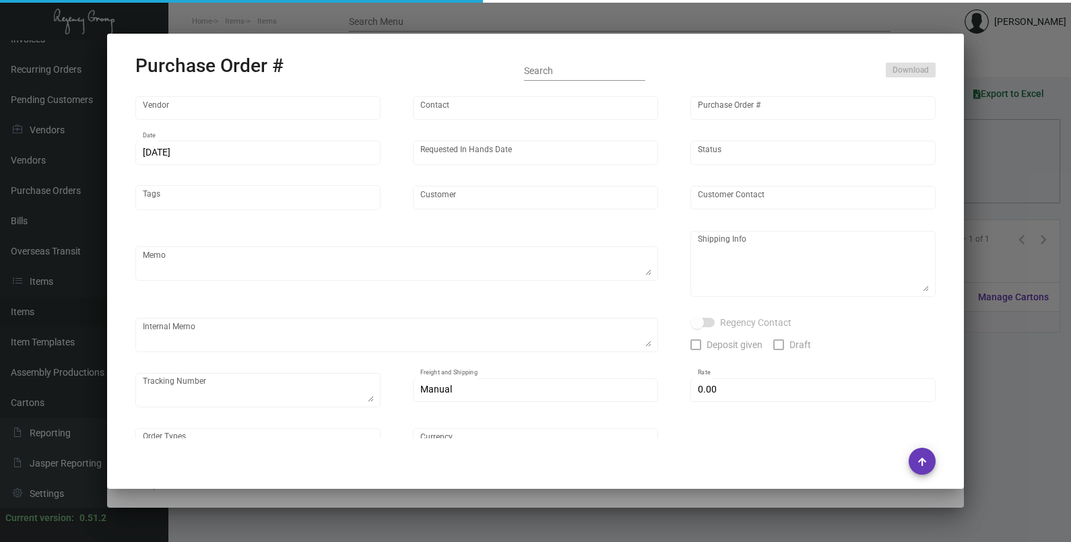
type input "Stanford Court"
type input "[PERSON_NAME]"
type textarea "BLIND SHIP ON UPS# 1AY276"
type textarea "Stanford Court - [PERSON_NAME] [STREET_ADDRESS][US_STATE]"
type input "$ 0.00"
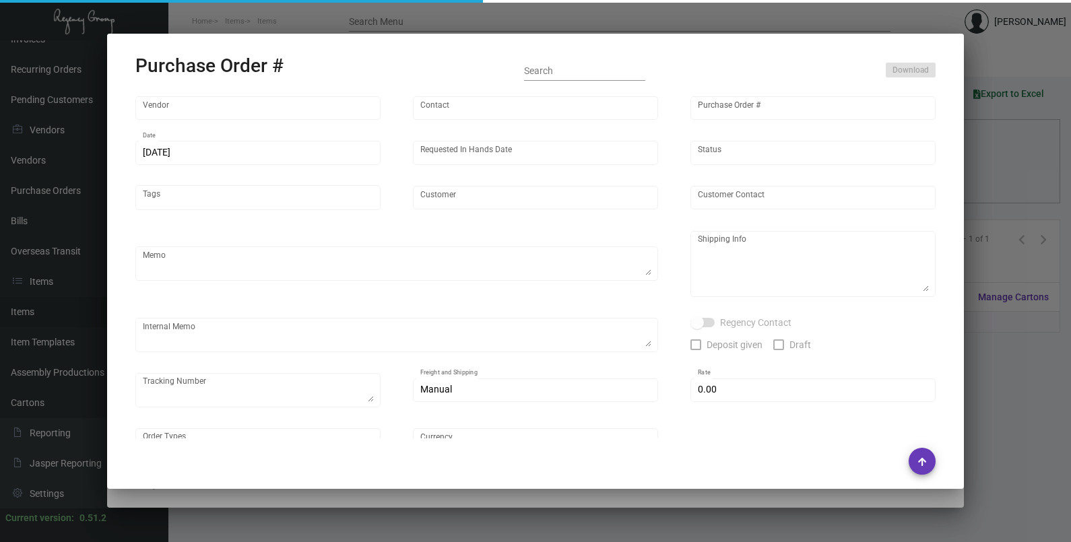
type input "United States Dollar $"
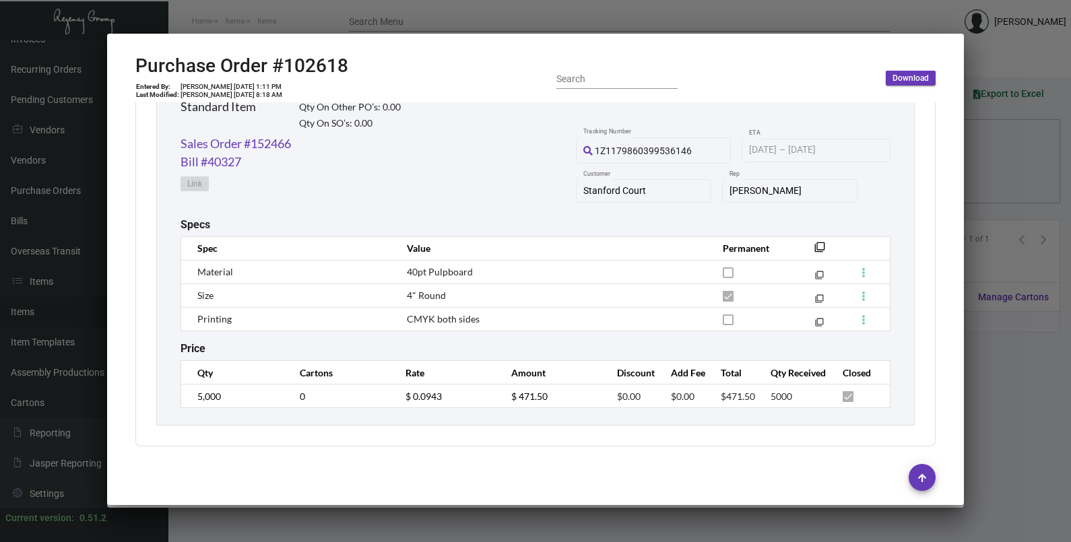
scroll to position [686, 0]
click at [1002, 182] on div at bounding box center [535, 271] width 1071 height 542
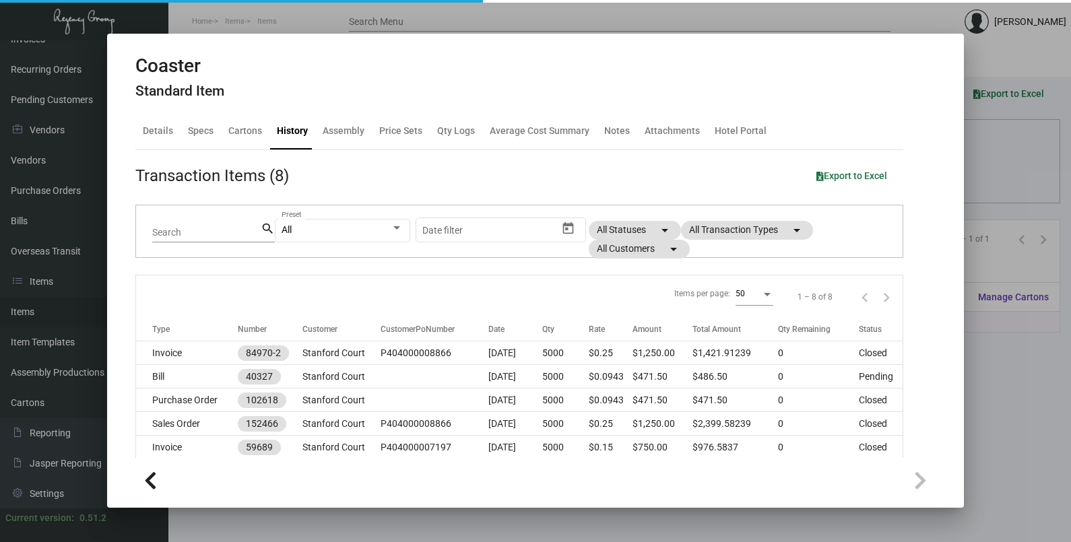
click at [1002, 182] on div at bounding box center [535, 271] width 1071 height 542
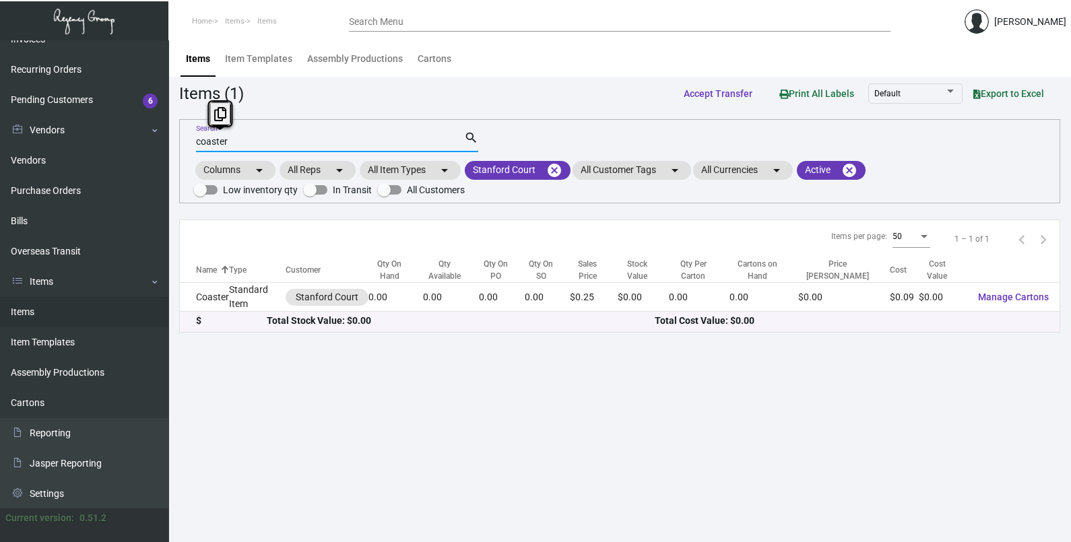
drag, startPoint x: 229, startPoint y: 143, endPoint x: 185, endPoint y: 152, distance: 44.8
click at [185, 152] on div "coaster Search search Columns arrow_drop_down All Reps arrow_drop_down All Item…" at bounding box center [619, 161] width 881 height 84
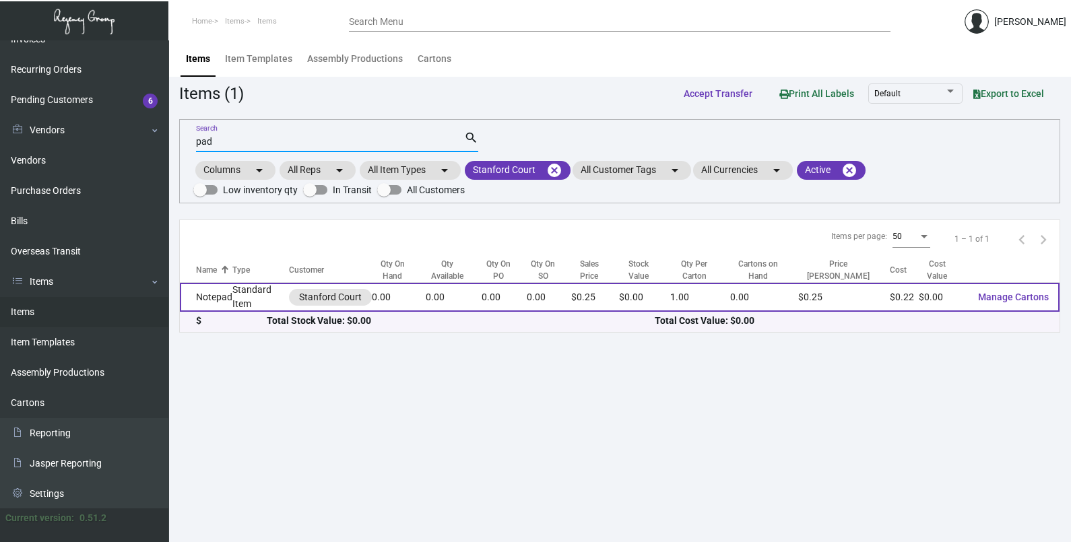
type input "pad"
click at [475, 310] on td "0.00" at bounding box center [454, 297] width 57 height 29
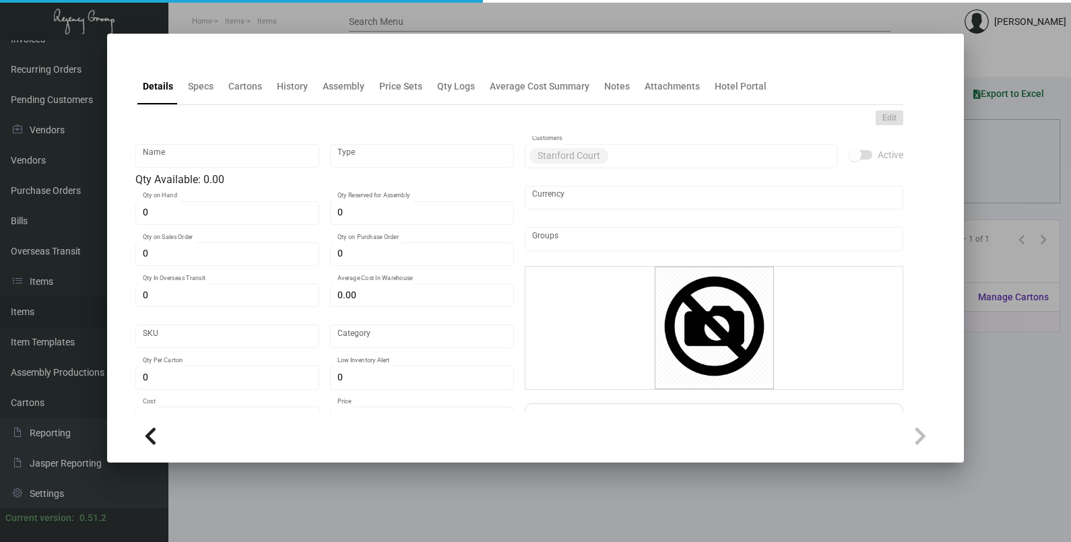
type input "Notepad"
type input "Standard Item"
type input "$ 0.00"
type input "1008-Notepad-53"
type input "Standard"
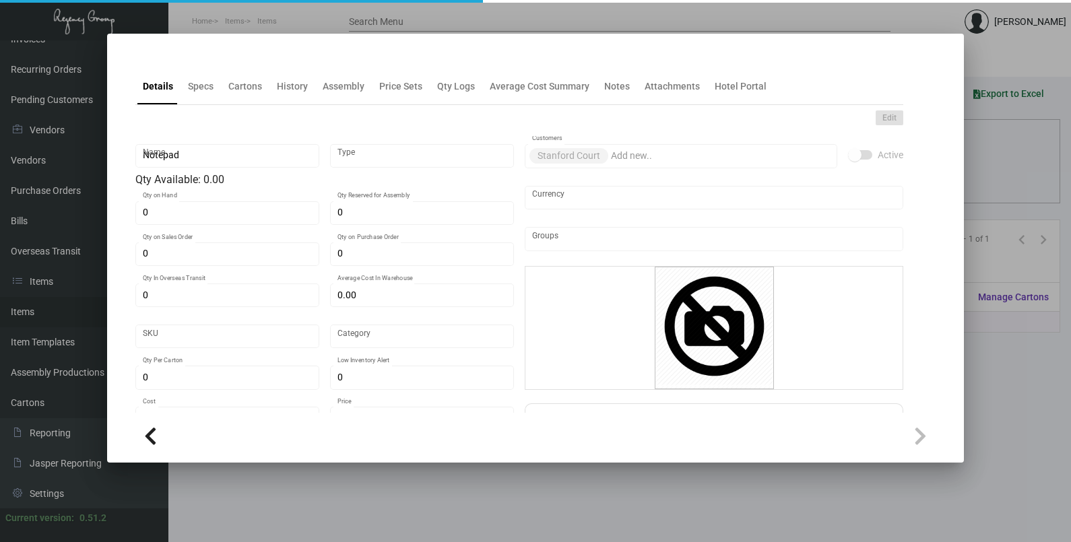
type input "1"
type input "$ 0.22"
type input "$ 0.248"
checkbox input "true"
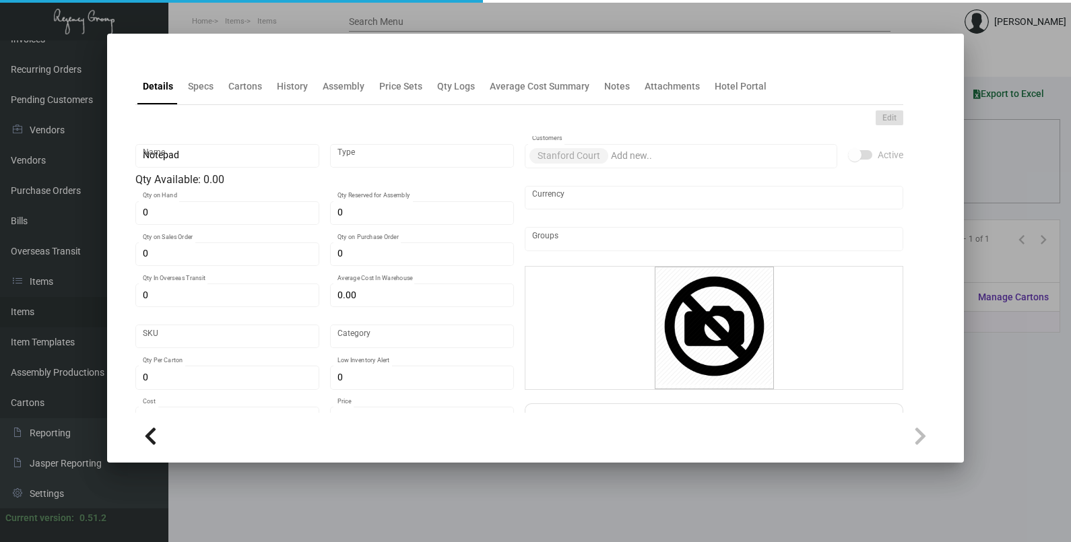
type input "United States Dollar $"
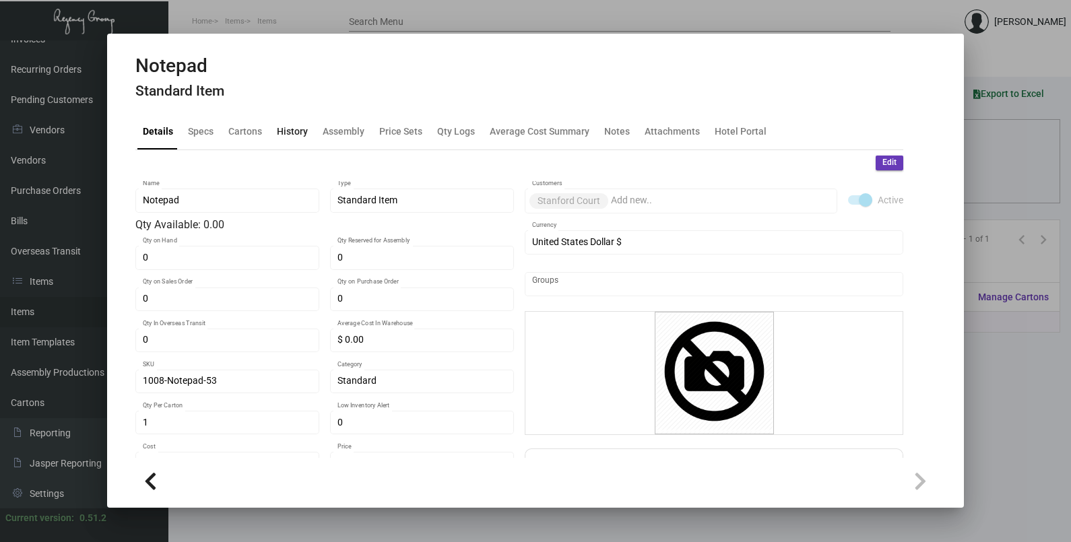
click at [291, 135] on div "History" at bounding box center [292, 131] width 31 height 14
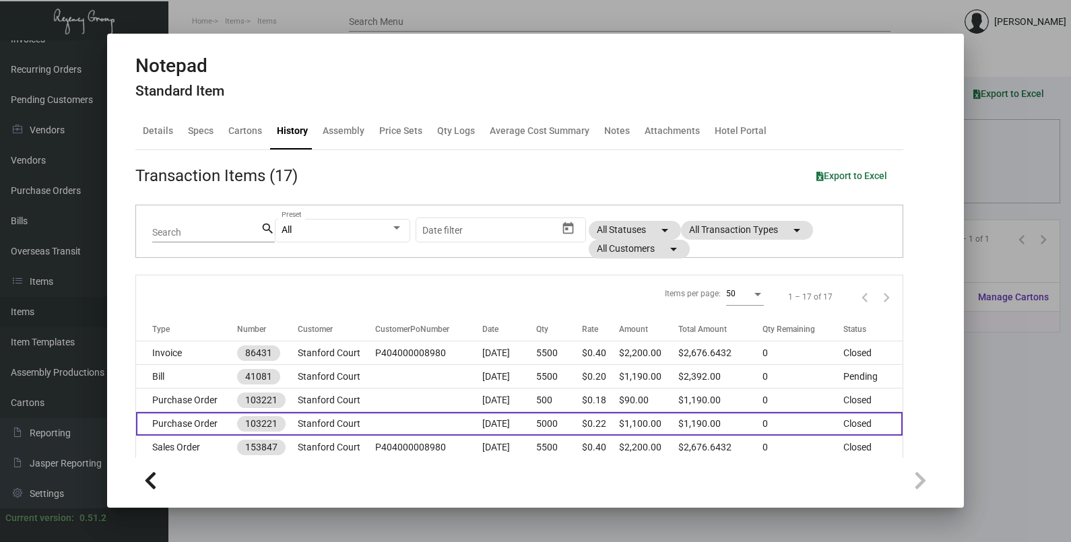
click at [428, 415] on td at bounding box center [428, 424] width 107 height 24
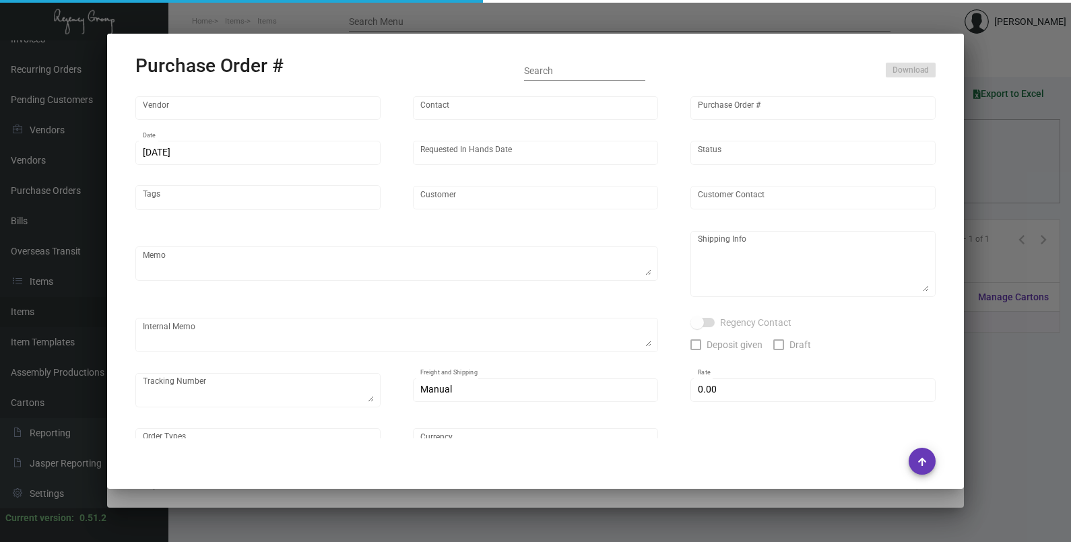
type input "Colonial Redi Record Corp."
type input "[PERSON_NAME]"
type input "103221"
type input "[DATE]"
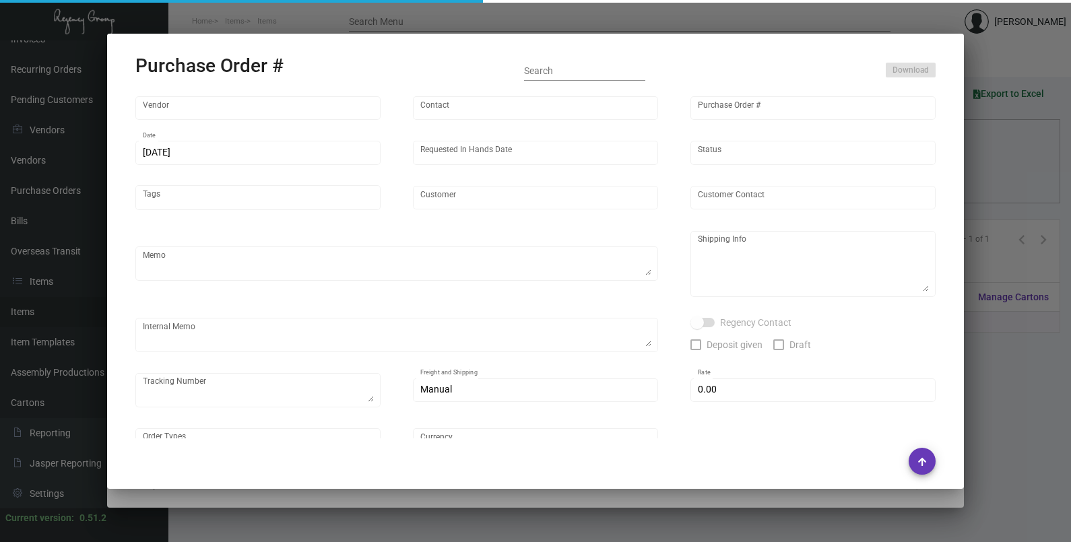
type input "Stanford Court"
type input "[PERSON_NAME]"
type textarea "Last PO#94708 - Please reach out to SH for UPS labels."
type textarea "Stanford Court - [PERSON_NAME] [STREET_ADDRESS][US_STATE]"
type textarea "1/22 - Inquired for an ESD. 1/25 - Waiting on vendor to send final qty. / Close…"
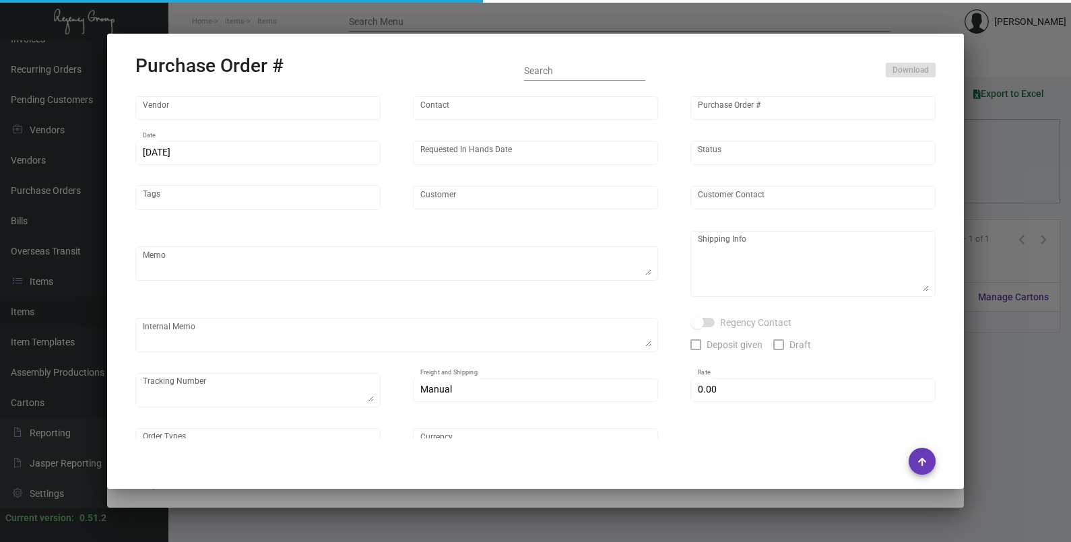
type input "$ 0.00"
type input "United States Dollar $"
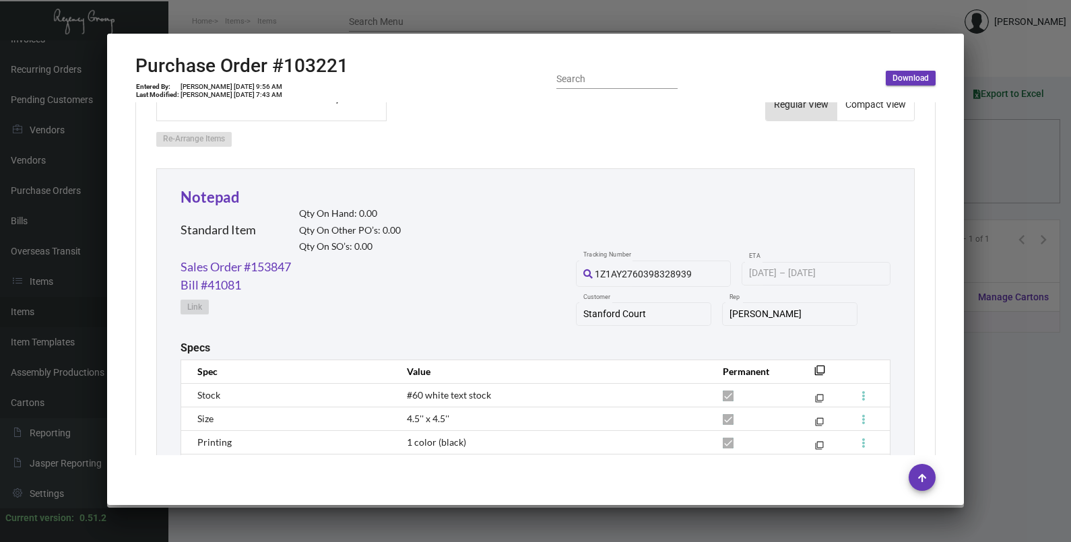
scroll to position [673, 0]
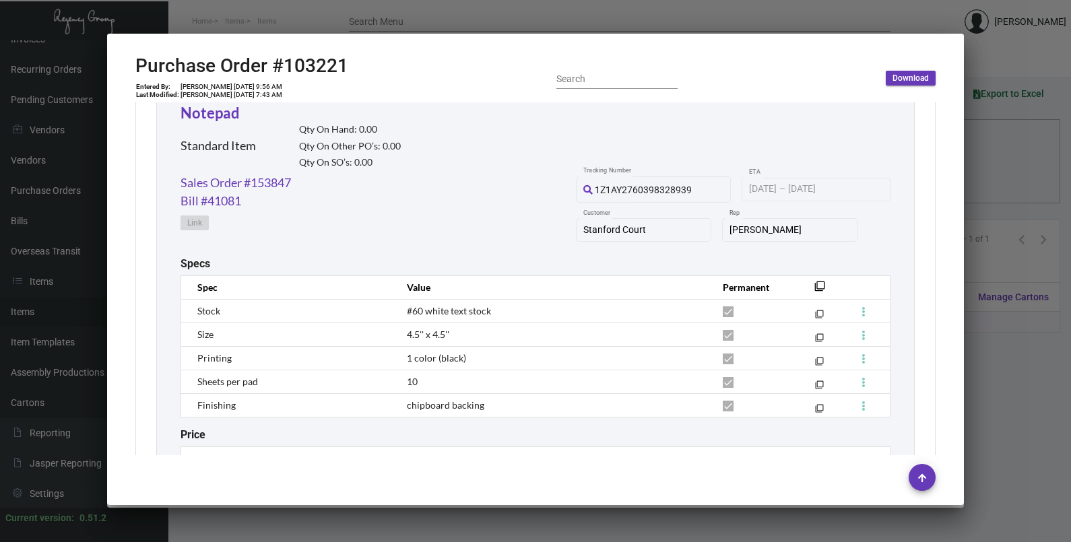
click at [987, 168] on div at bounding box center [535, 271] width 1071 height 542
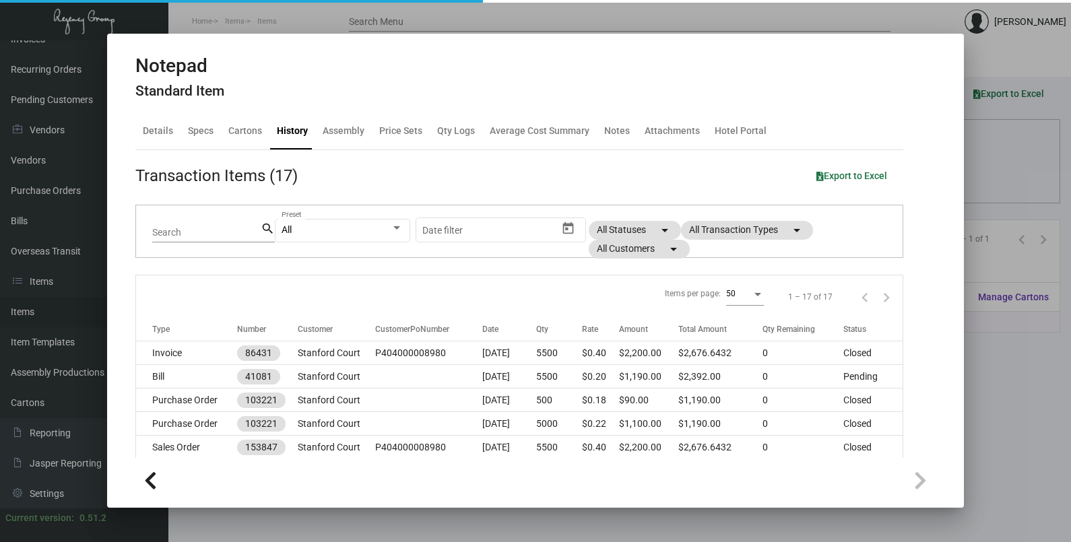
click at [987, 168] on div at bounding box center [535, 271] width 1071 height 542
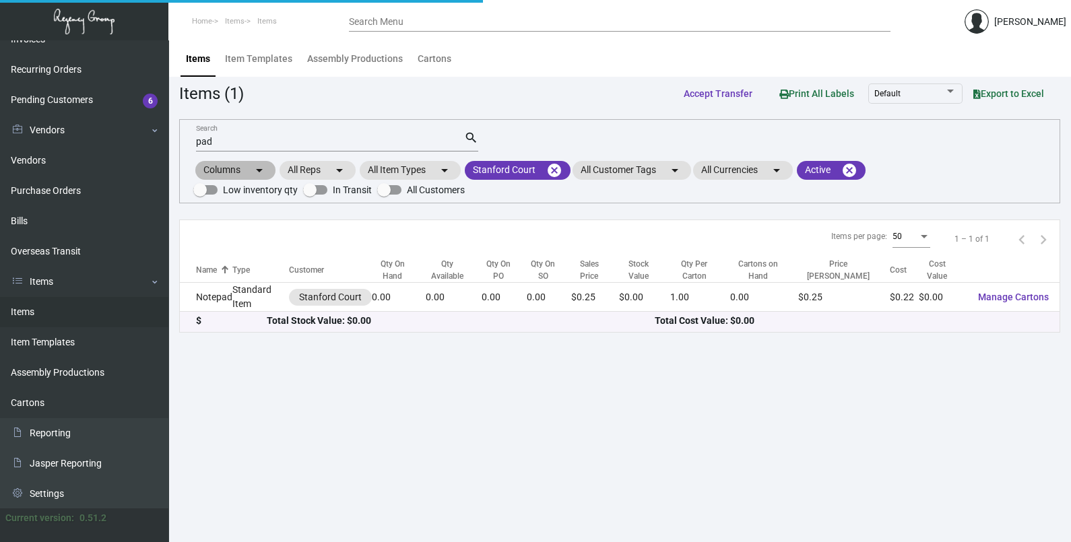
click at [987, 168] on div "Columns arrow_drop_down All Reps arrow_drop_down All Item Types arrow_drop_down…" at bounding box center [619, 179] width 853 height 40
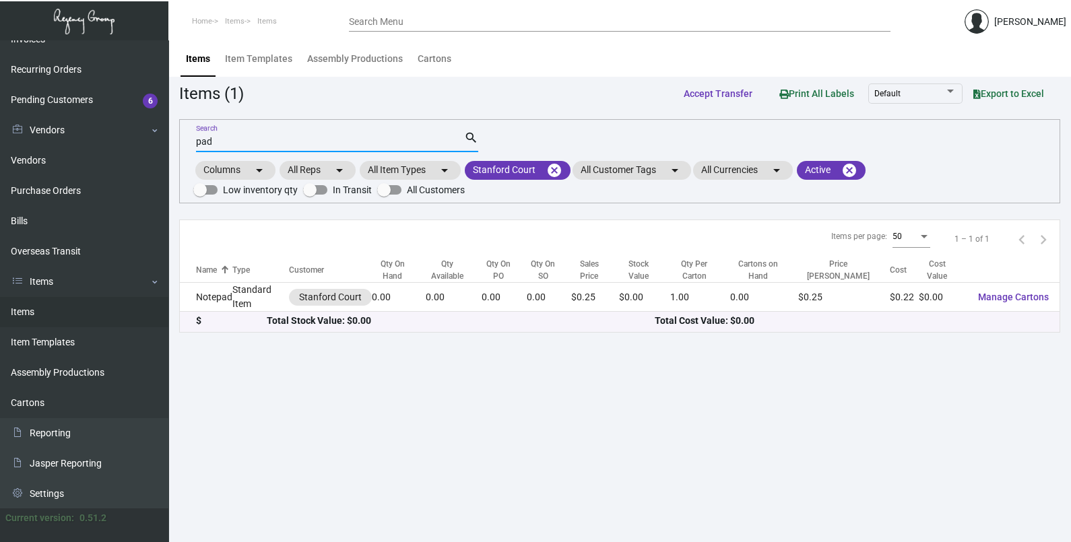
drag, startPoint x: 230, startPoint y: 140, endPoint x: 172, endPoint y: 137, distance: 57.3
click at [172, 137] on main "Items Item Templates Assembly Productions Cartons Items (1) Accept Transfer Pri…" at bounding box center [619, 291] width 903 height 502
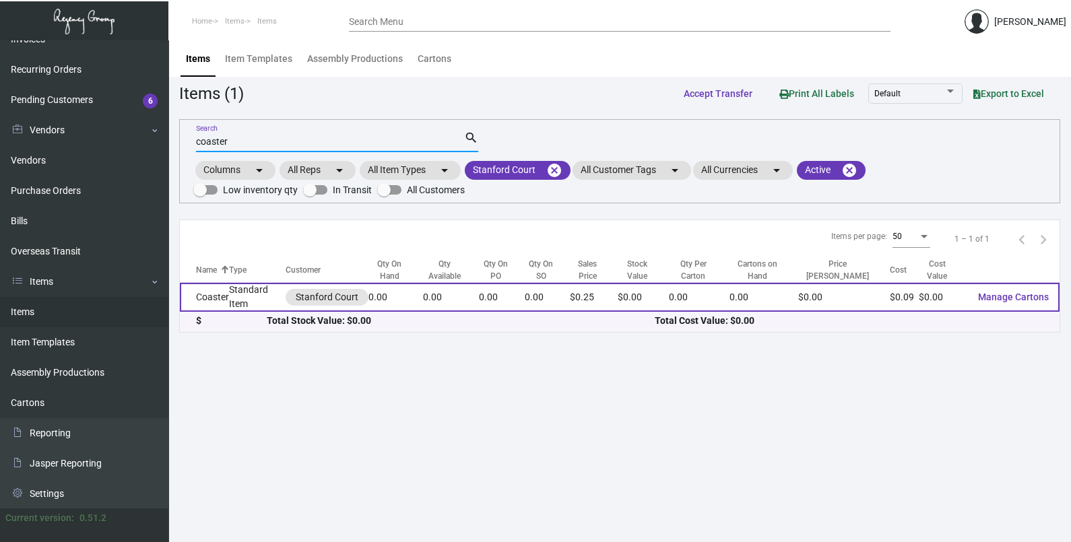
type input "coaster"
click at [422, 296] on td "0.00" at bounding box center [395, 297] width 54 height 29
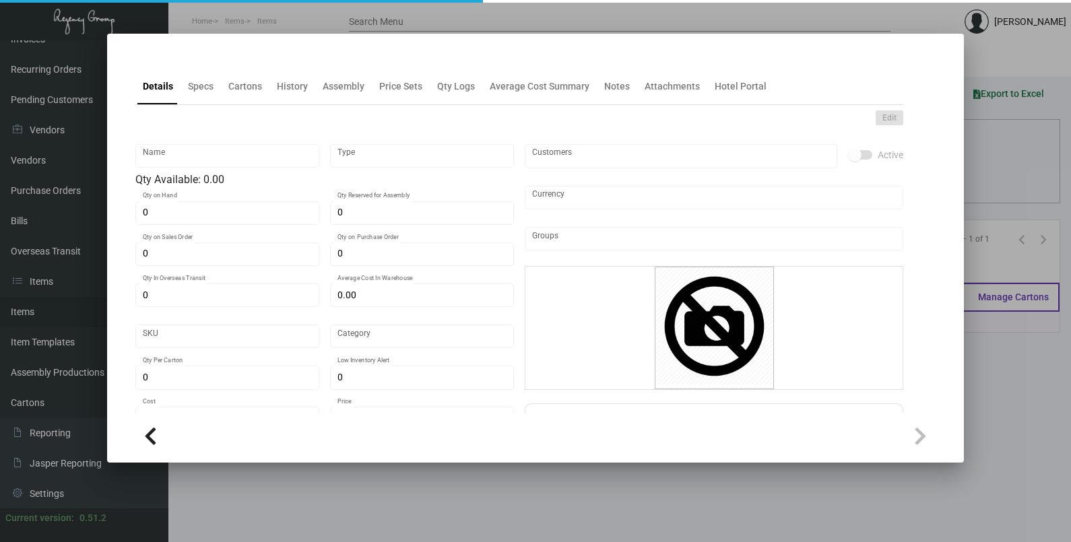
type input "Coaster"
type input "Standard Item"
type input "$ 0.00"
type input "038983-Coaster-77"
type input "Standard"
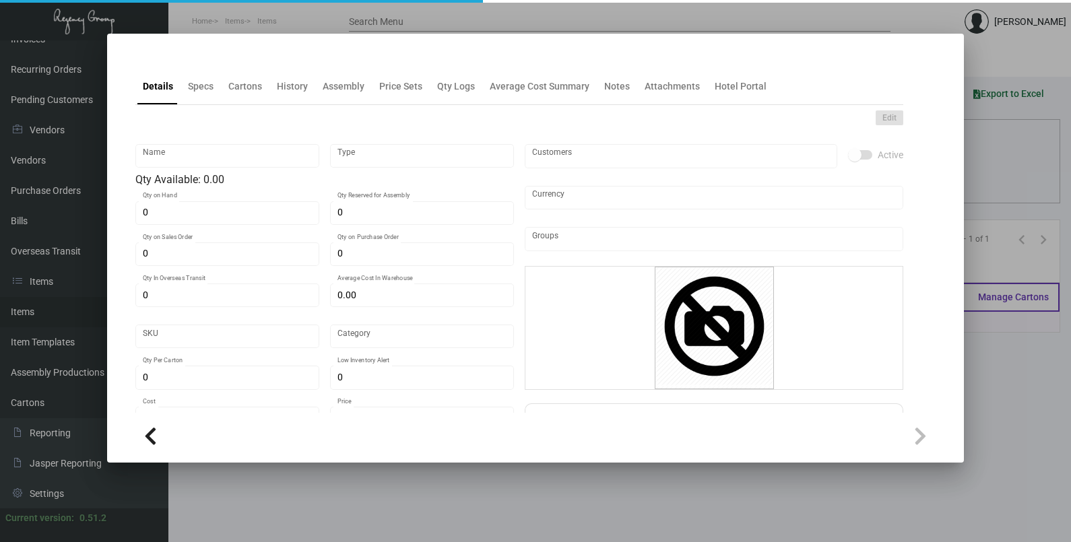
type input "$ 0.0943"
type input "$ 0.25"
checkbox input "true"
type input "United States Dollar $"
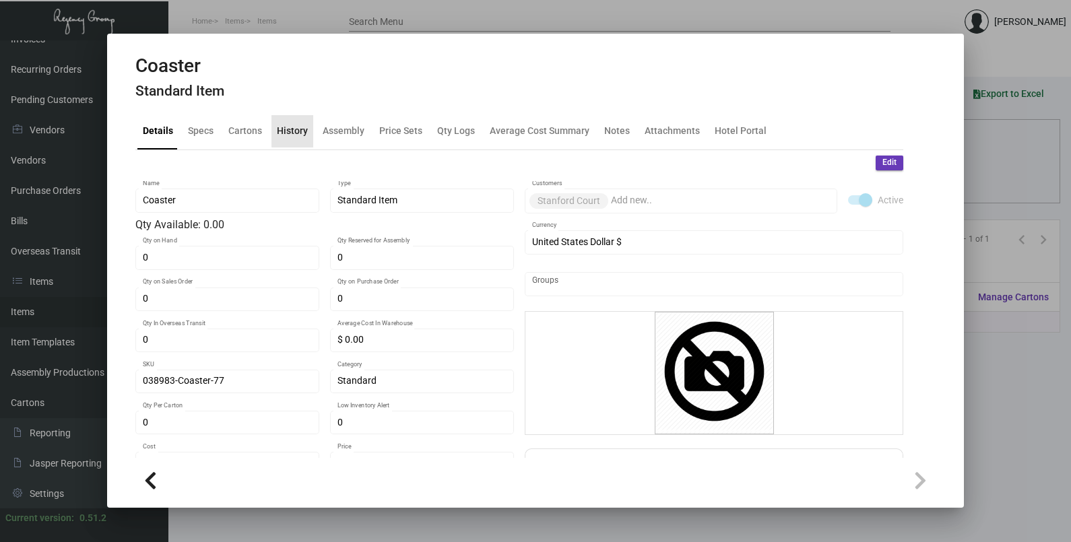
click at [293, 125] on div "History" at bounding box center [292, 131] width 31 height 14
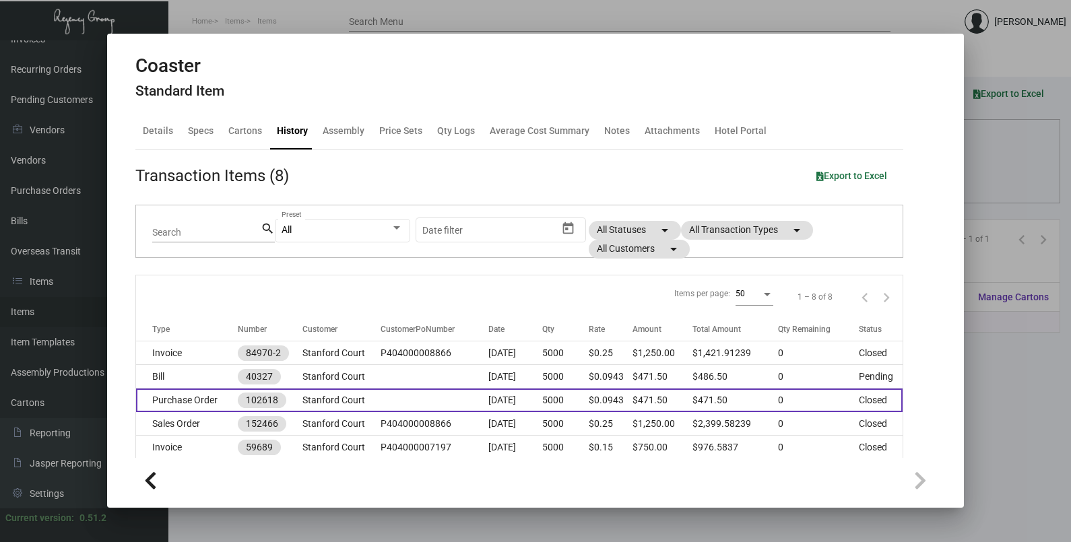
click at [445, 402] on td at bounding box center [435, 401] width 108 height 24
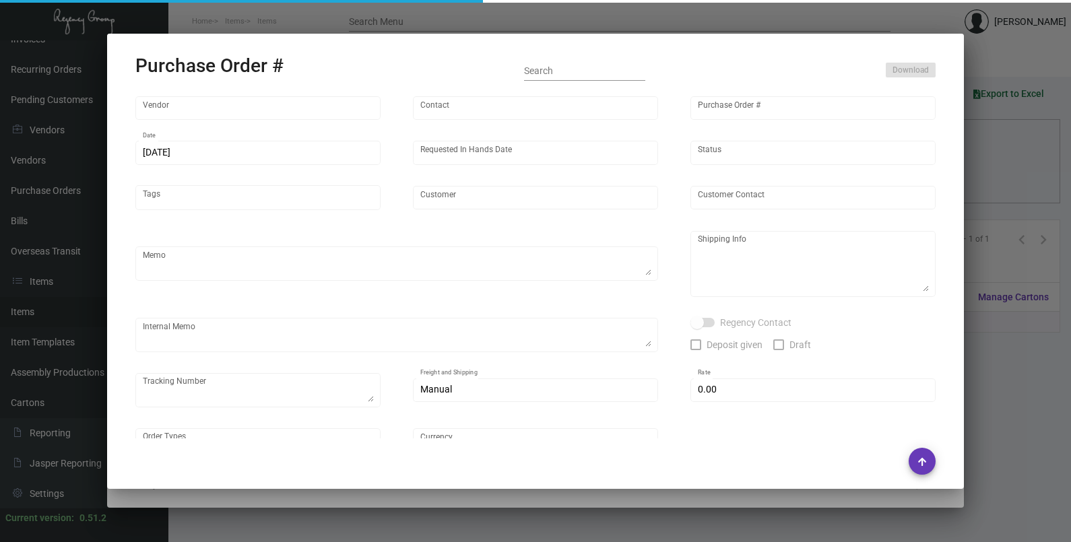
type input "Admatch Corporation"
type input "Order Entry"
type input "102618"
type input "[DATE]"
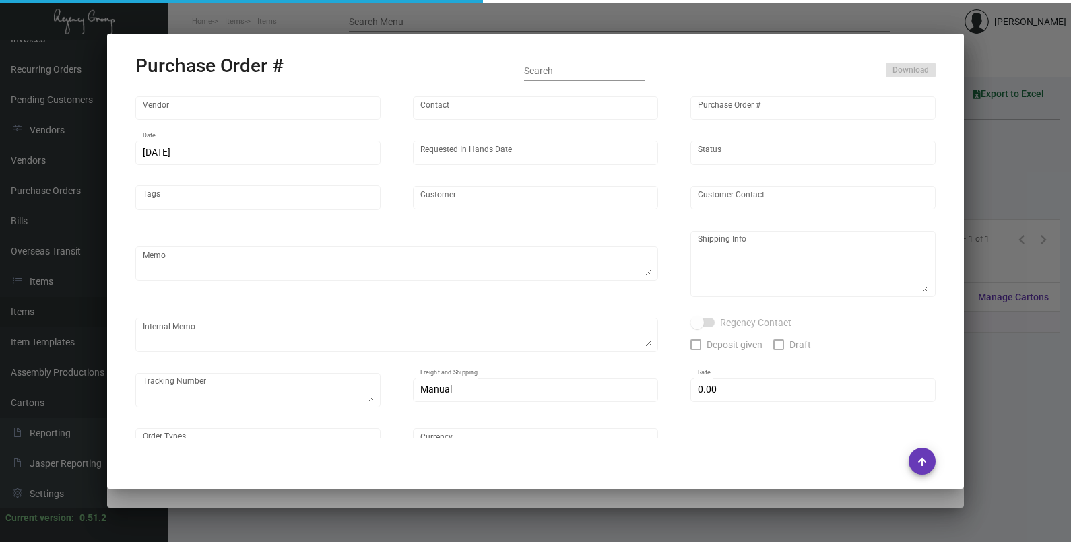
type input "Stanford Court"
type input "[PERSON_NAME]"
type textarea "BLIND SHIP ON UPS# 1AY276"
type textarea "Stanford Court - [PERSON_NAME] [STREET_ADDRESS][US_STATE]"
type input "$ 0.00"
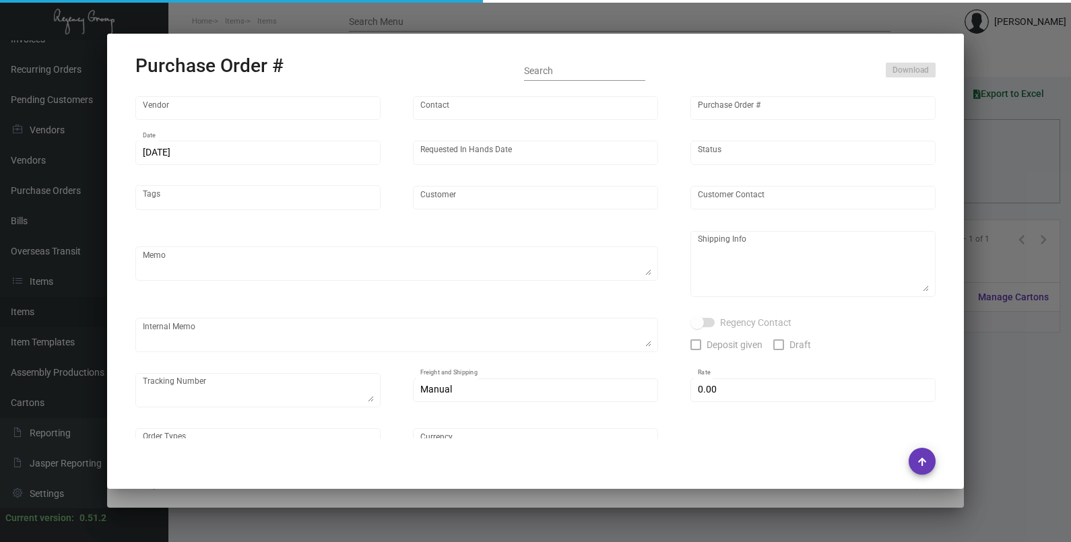
type input "United States Dollar $"
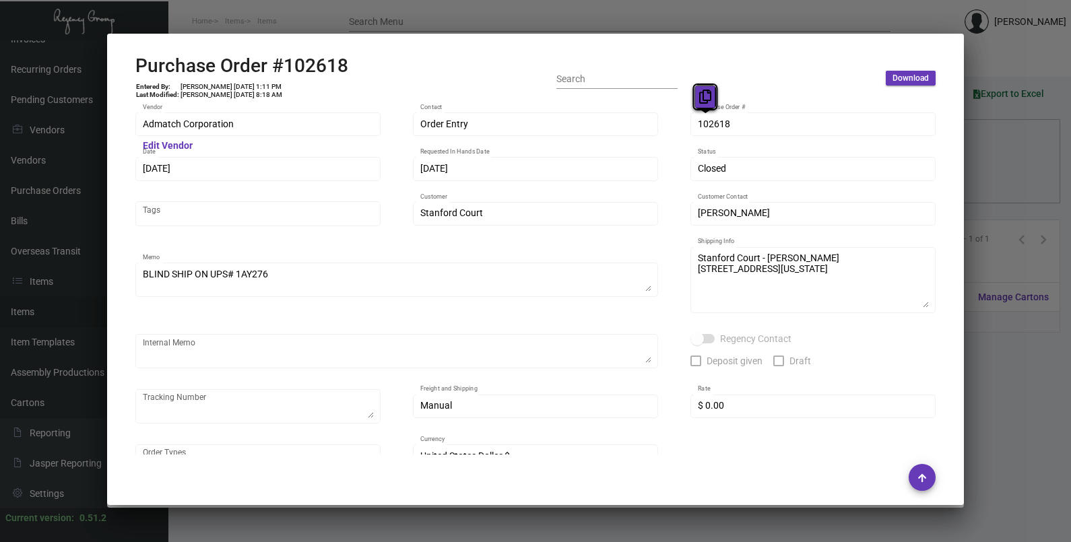
drag, startPoint x: 707, startPoint y: 121, endPoint x: 698, endPoint y: 91, distance: 31.5
click at [704, 100] on icon at bounding box center [705, 97] width 12 height 14
drag, startPoint x: 168, startPoint y: 170, endPoint x: 161, endPoint y: 152, distance: 20.3
click at [161, 152] on button at bounding box center [165, 141] width 22 height 24
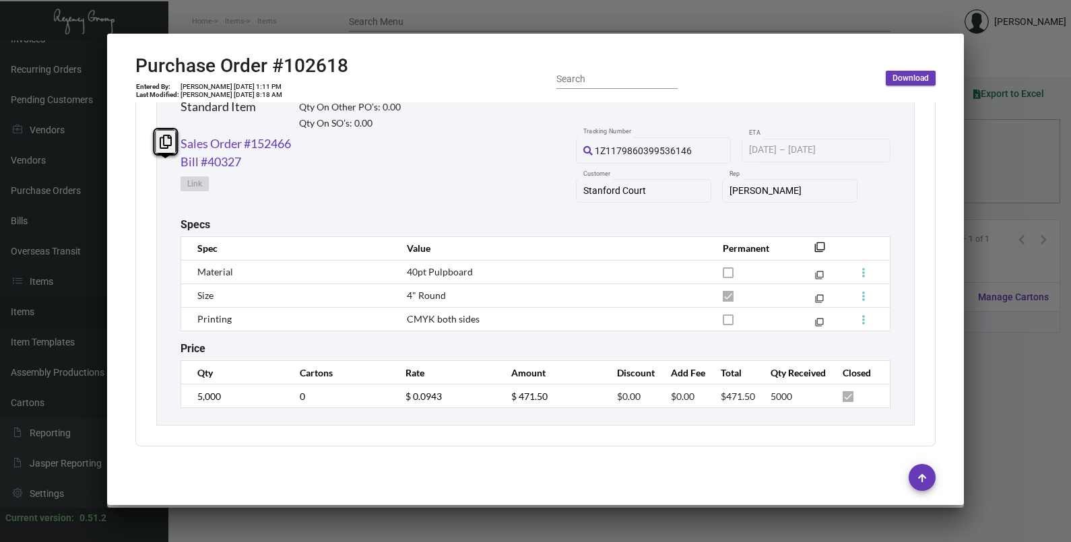
scroll to position [686, 0]
click at [178, 397] on div "Coaster Standard Item Qty On Hand: 0.00 Qty On Other PO’s: 0.00 Qty On SO’s: 0.…" at bounding box center [535, 235] width 758 height 381
click at [392, 399] on td "$ 0.0943" at bounding box center [445, 397] width 106 height 24
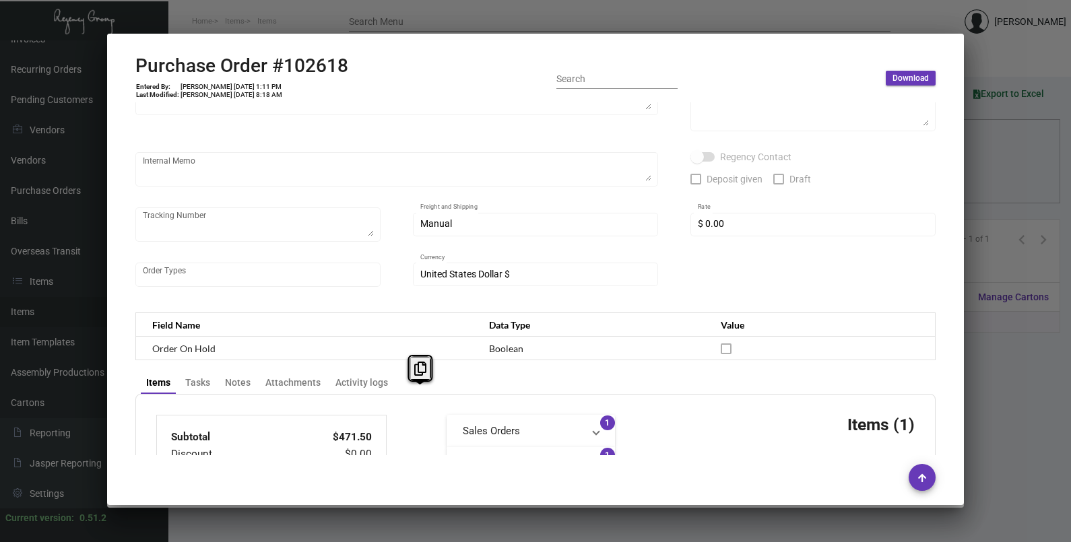
scroll to position [434, 0]
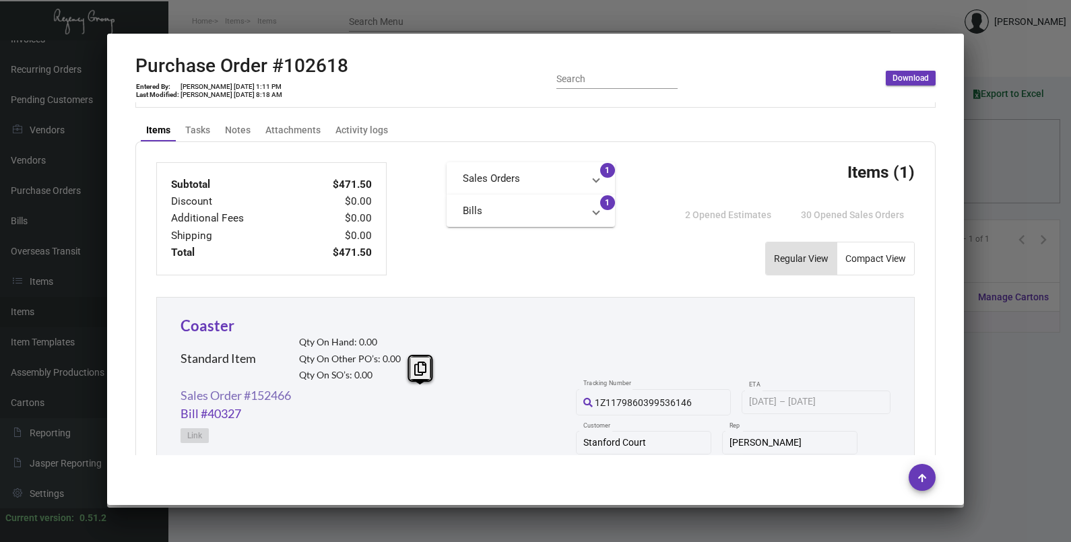
click at [286, 389] on link "Sales Order #152466" at bounding box center [236, 396] width 110 height 18
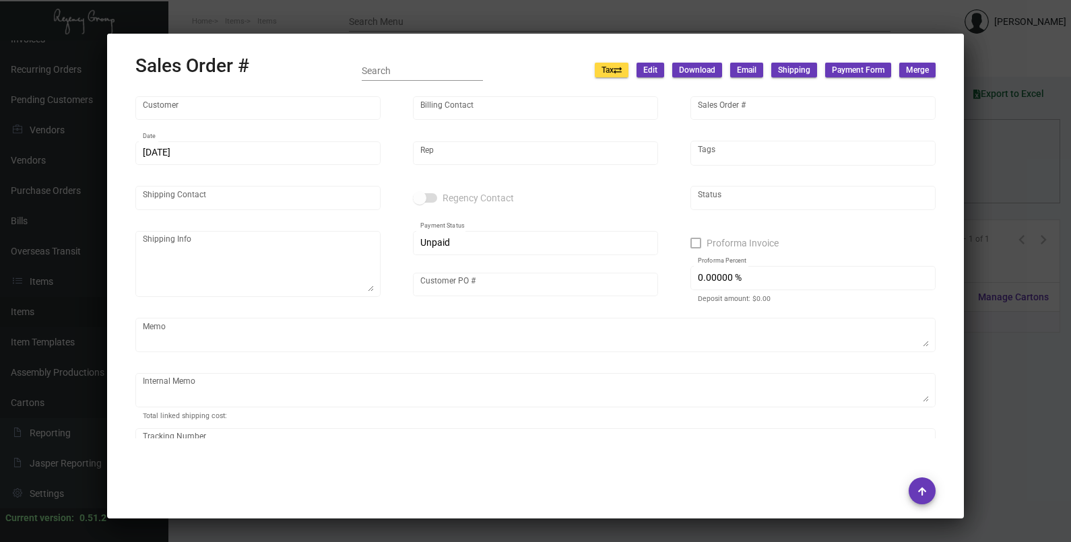
type input "Stanford Court"
type input "Accounting Team"
type input "152466"
type input "[DATE]"
type input "[PERSON_NAME]"
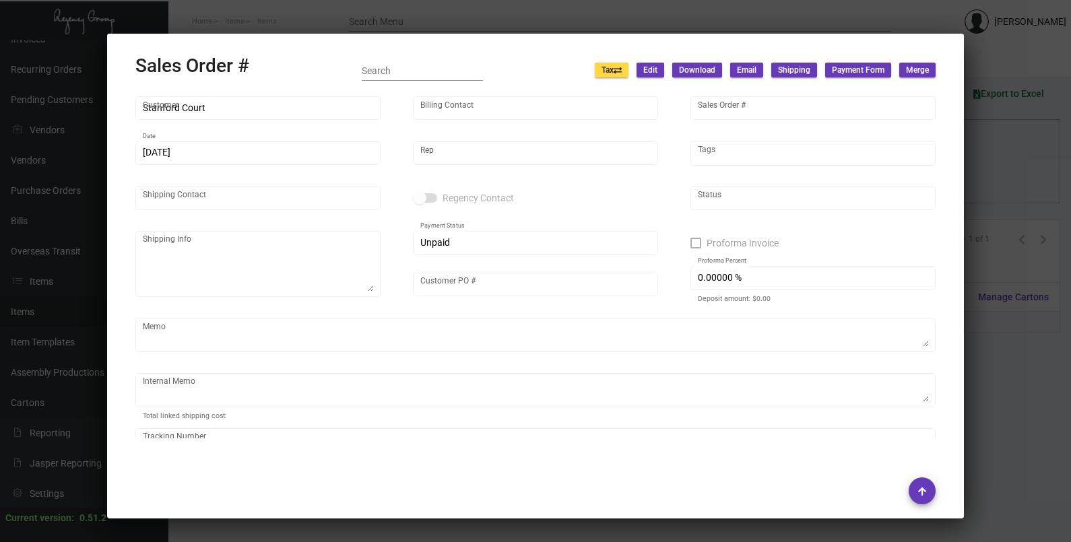
type input "[PERSON_NAME]"
type textarea "Stanford Court - [PERSON_NAME] [STREET_ADDRESS][US_STATE]"
type input "P404000008866"
type input "United States Dollar $"
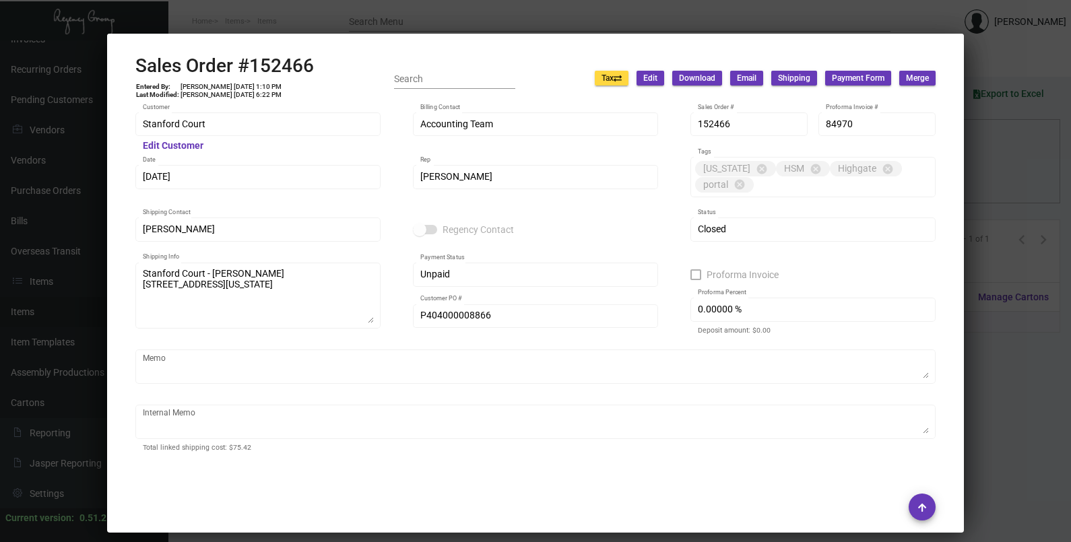
click at [718, 116] on div "152466 Sales Order #" at bounding box center [749, 123] width 103 height 26
drag, startPoint x: 707, startPoint y: 127, endPoint x: 760, endPoint y: 133, distance: 53.6
click at [760, 133] on div "152466 Sales Order #" at bounding box center [749, 123] width 103 height 26
click at [757, 132] on div "152466 Sales Order #" at bounding box center [749, 123] width 103 height 26
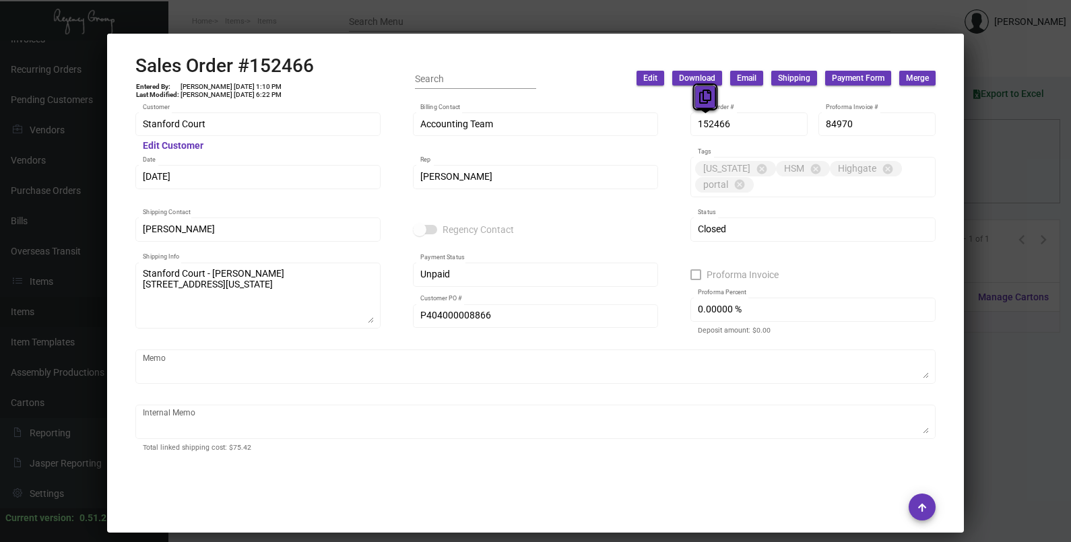
drag, startPoint x: 719, startPoint y: 122, endPoint x: 700, endPoint y: 107, distance: 24.5
click at [700, 107] on button at bounding box center [705, 97] width 22 height 24
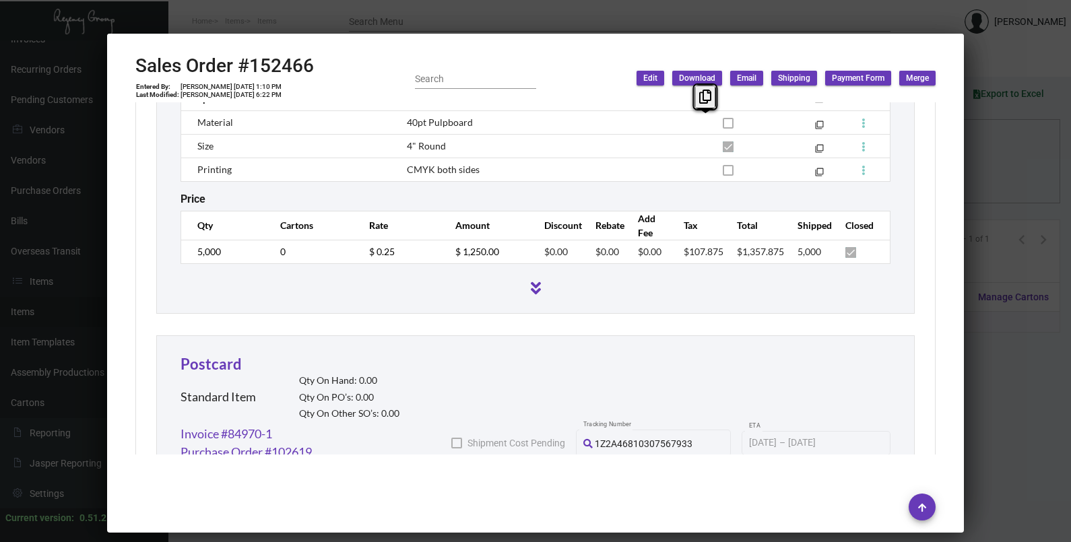
scroll to position [926, 0]
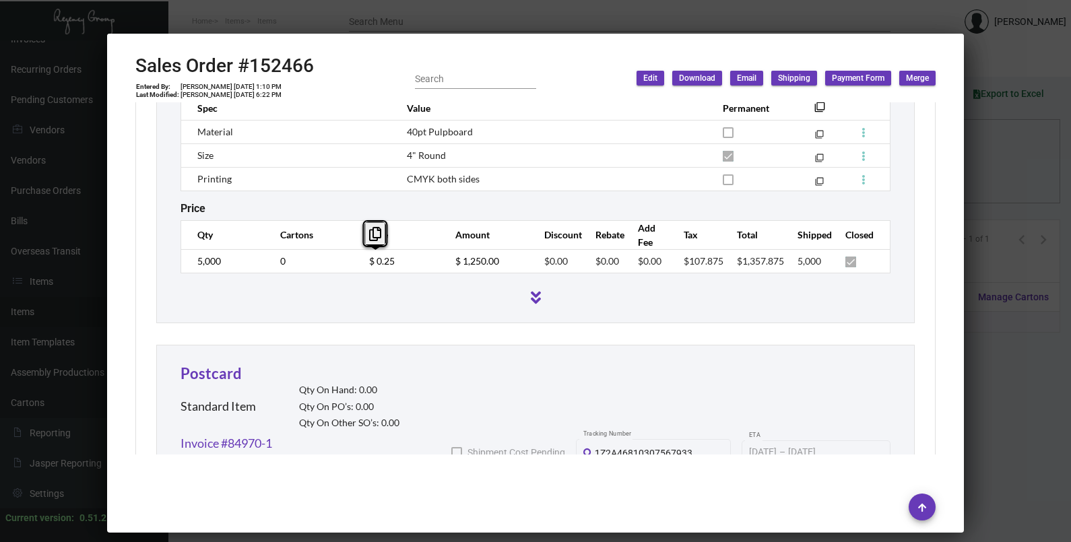
click at [360, 265] on td "$ 0.25" at bounding box center [399, 261] width 86 height 24
click at [995, 169] on div at bounding box center [535, 271] width 1071 height 542
click at [995, 170] on div at bounding box center [535, 271] width 1071 height 542
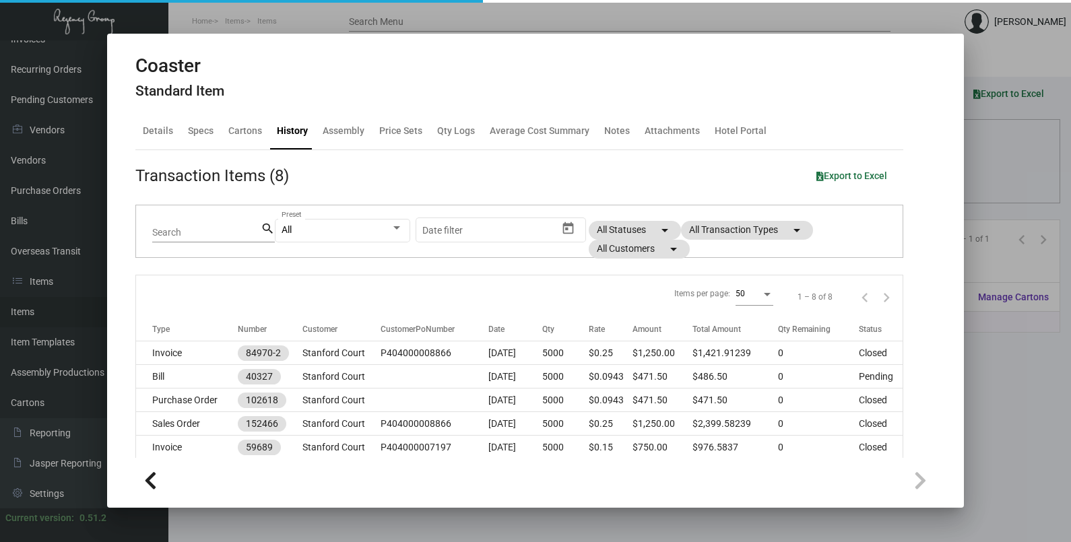
click at [994, 172] on div at bounding box center [535, 271] width 1071 height 542
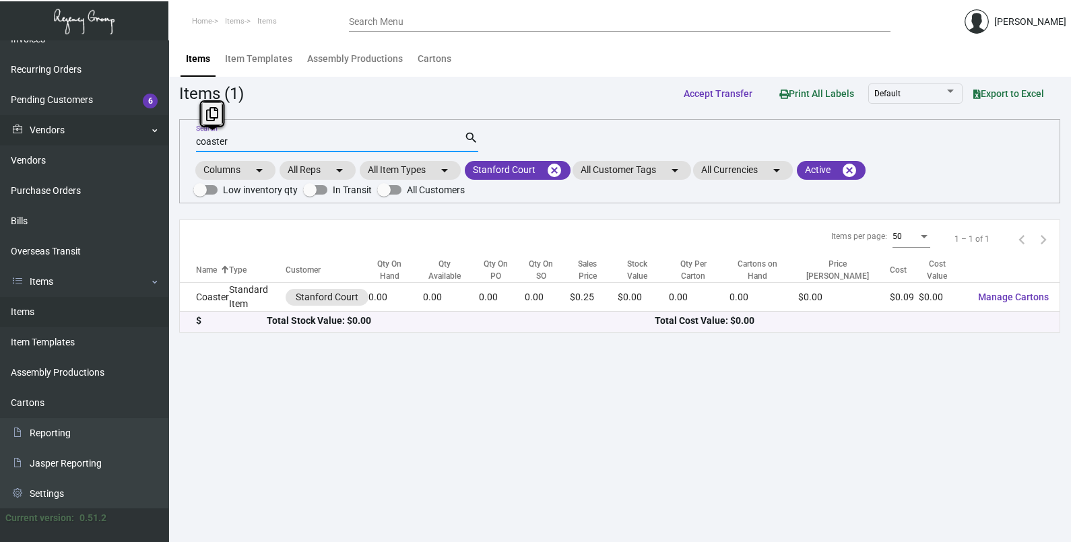
drag, startPoint x: 222, startPoint y: 141, endPoint x: 158, endPoint y: 143, distance: 64.0
click at [156, 143] on div "Dashboard Dashboard Tasks Customers Customers Estimates Sales Orders Invoices R…" at bounding box center [535, 291] width 1071 height 502
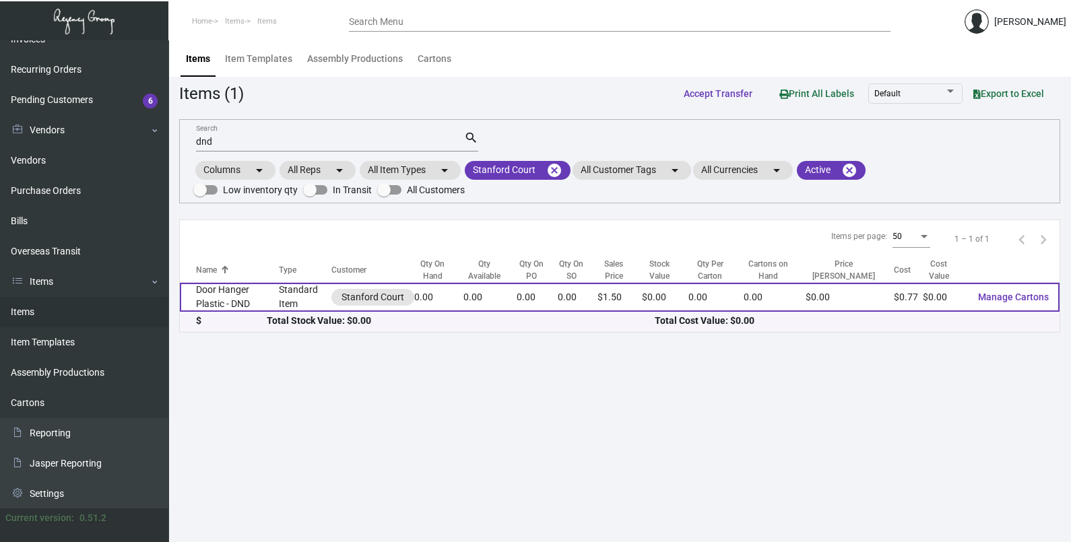
click at [246, 296] on td "Door Hanger Plastic - DND" at bounding box center [229, 297] width 99 height 29
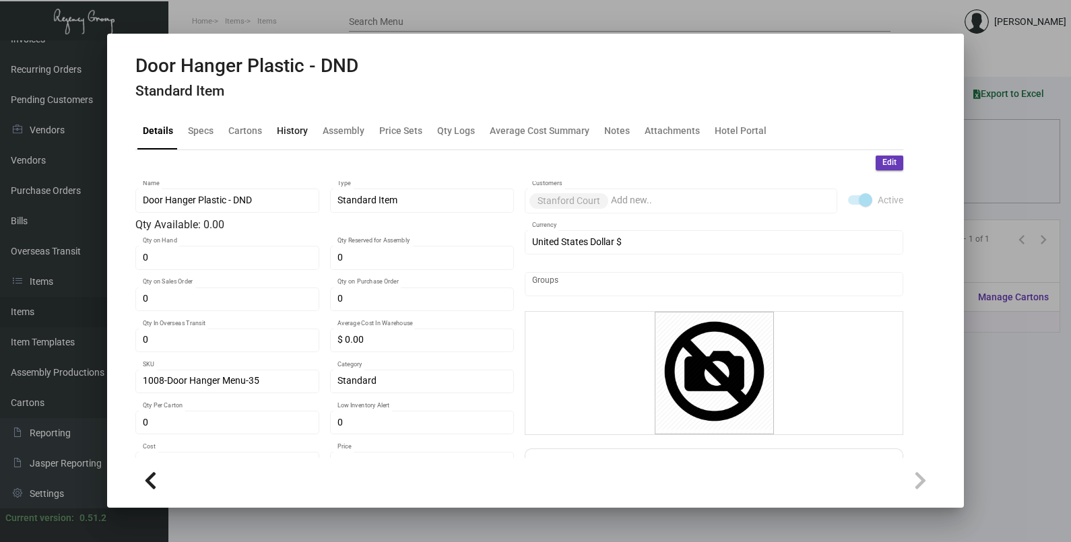
click at [294, 125] on div "History" at bounding box center [292, 131] width 31 height 14
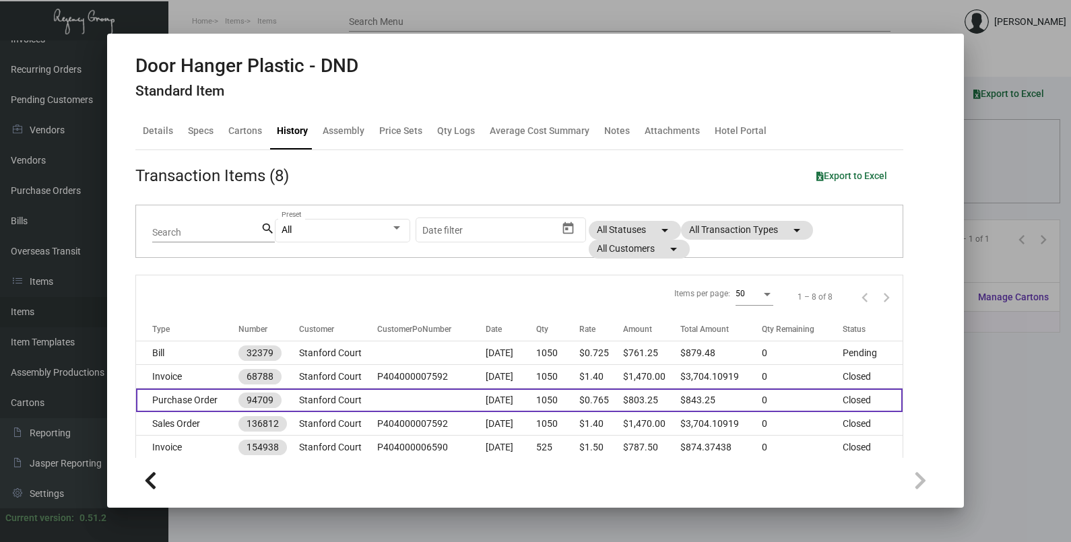
click at [494, 401] on td "[DATE]" at bounding box center [511, 401] width 51 height 24
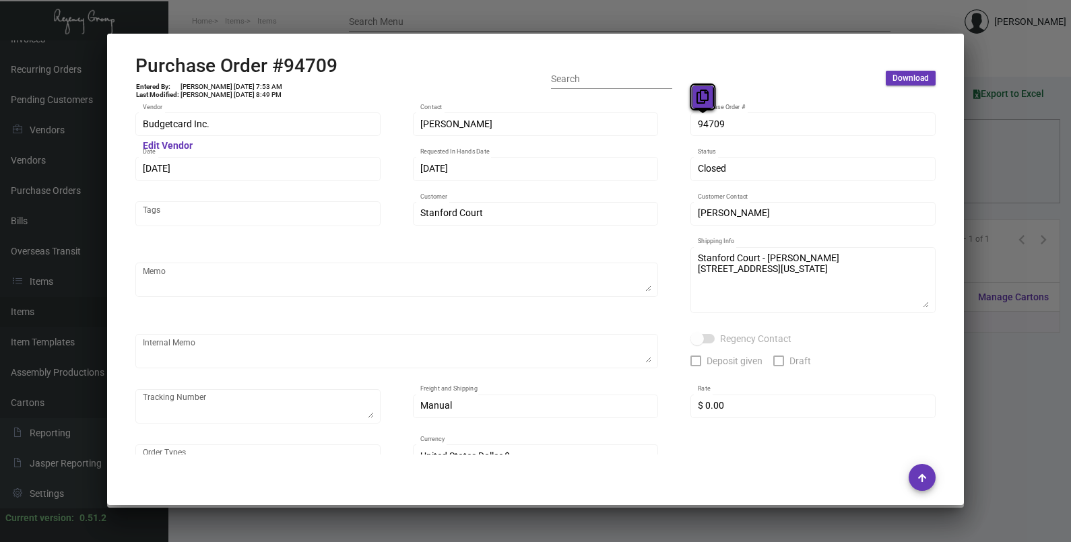
drag, startPoint x: 703, startPoint y: 125, endPoint x: 699, endPoint y: 102, distance: 23.3
click at [699, 102] on icon at bounding box center [702, 97] width 12 height 14
click at [183, 164] on div "[DATE] Date" at bounding box center [258, 168] width 231 height 26
drag, startPoint x: 183, startPoint y: 164, endPoint x: 164, endPoint y: 145, distance: 26.2
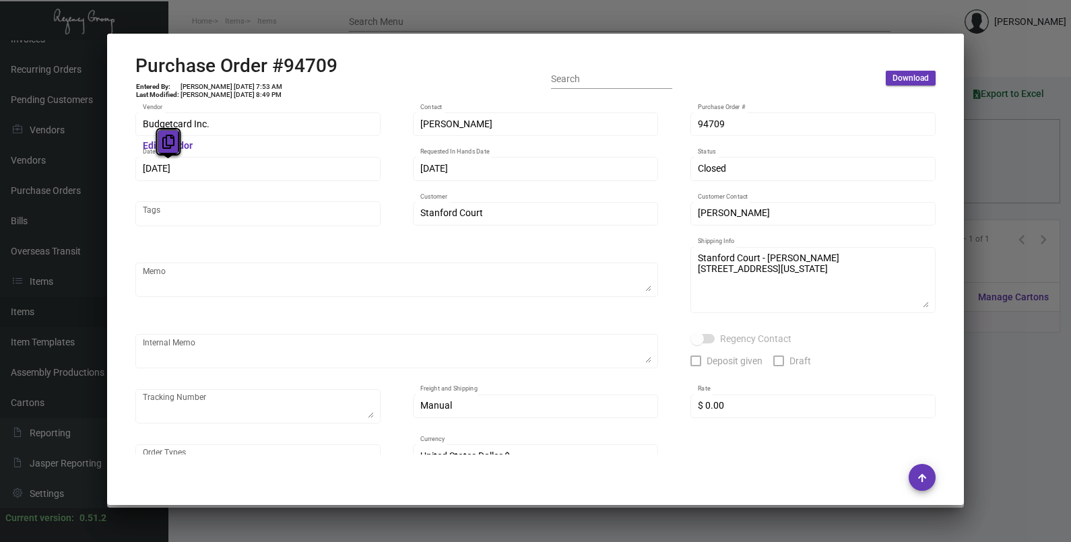
click at [164, 145] on icon at bounding box center [168, 142] width 12 height 14
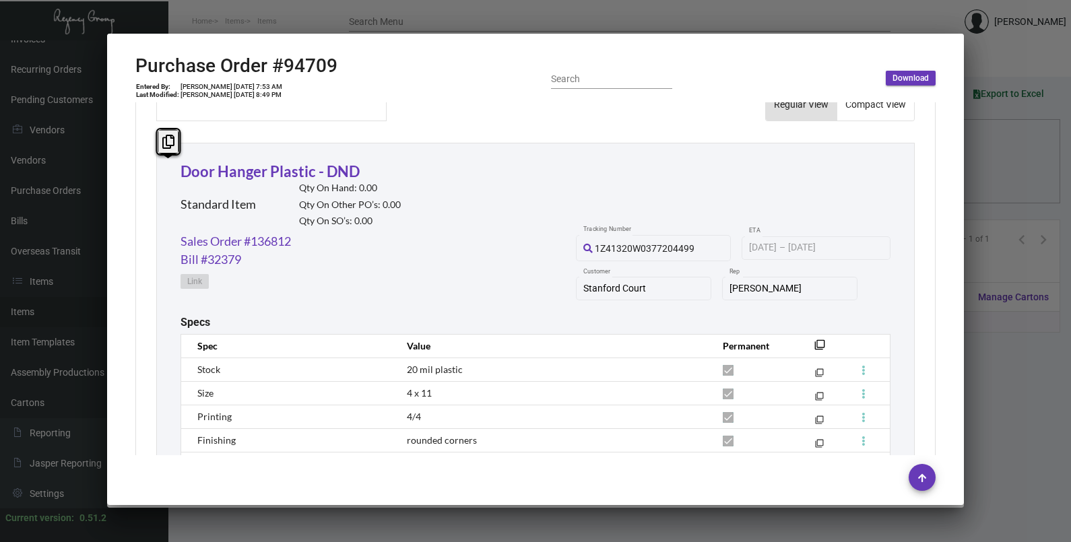
scroll to position [734, 0]
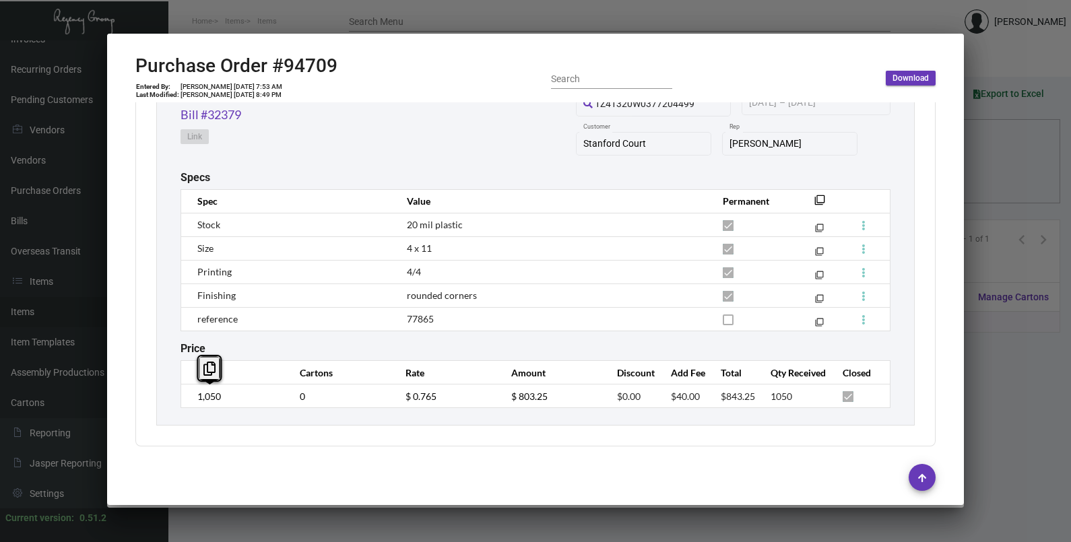
click at [189, 401] on td "1,050" at bounding box center [234, 397] width 106 height 24
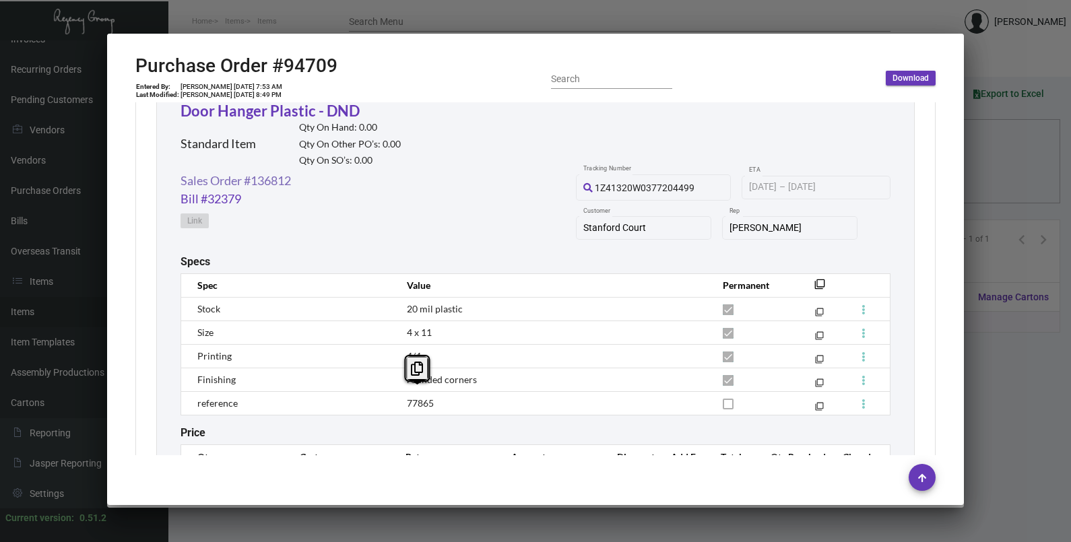
click at [265, 182] on link "Sales Order #136812" at bounding box center [236, 181] width 110 height 18
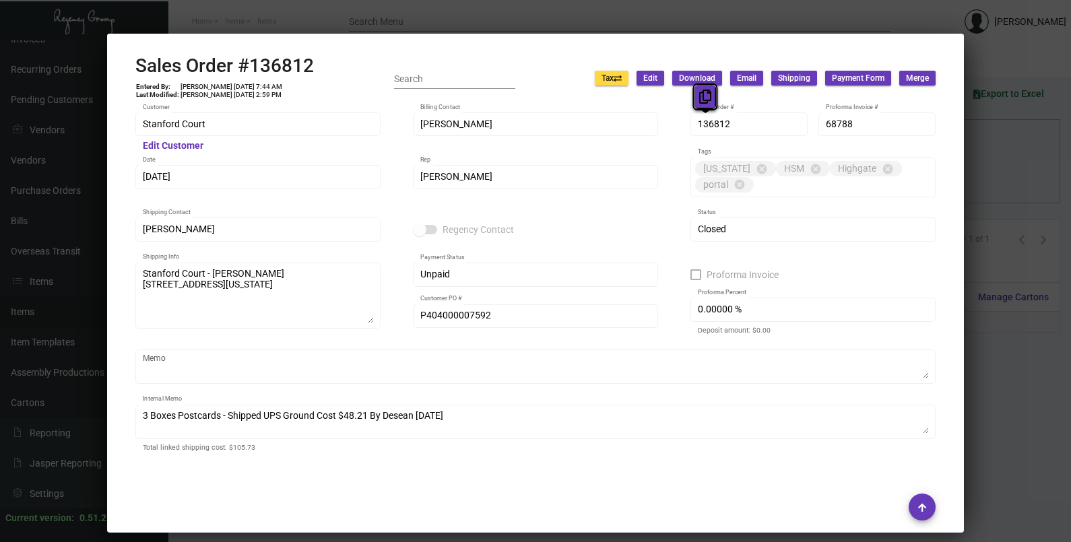
drag, startPoint x: 714, startPoint y: 125, endPoint x: 702, endPoint y: 98, distance: 29.5
click at [702, 98] on icon at bounding box center [705, 97] width 12 height 14
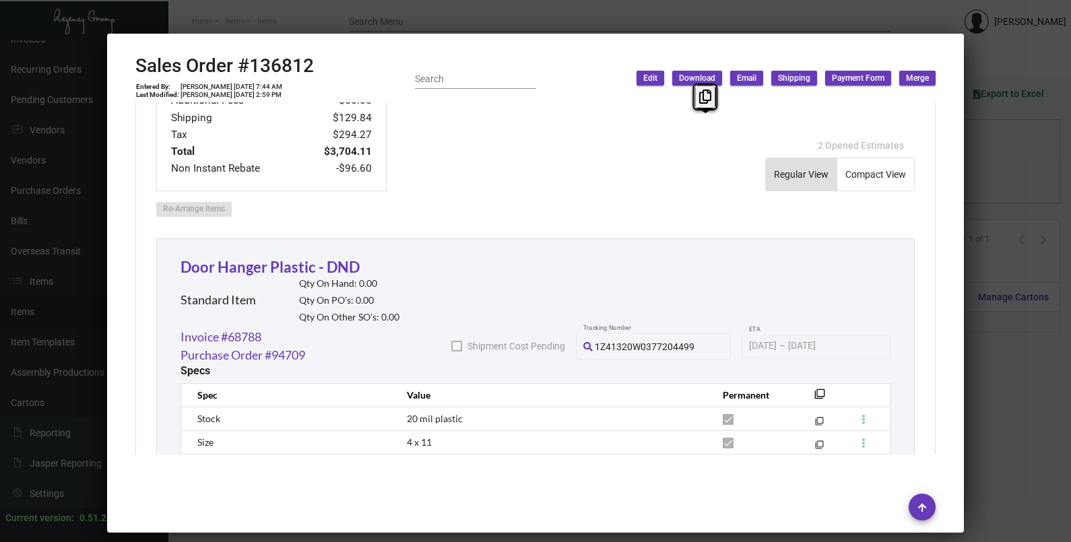
scroll to position [926, 0]
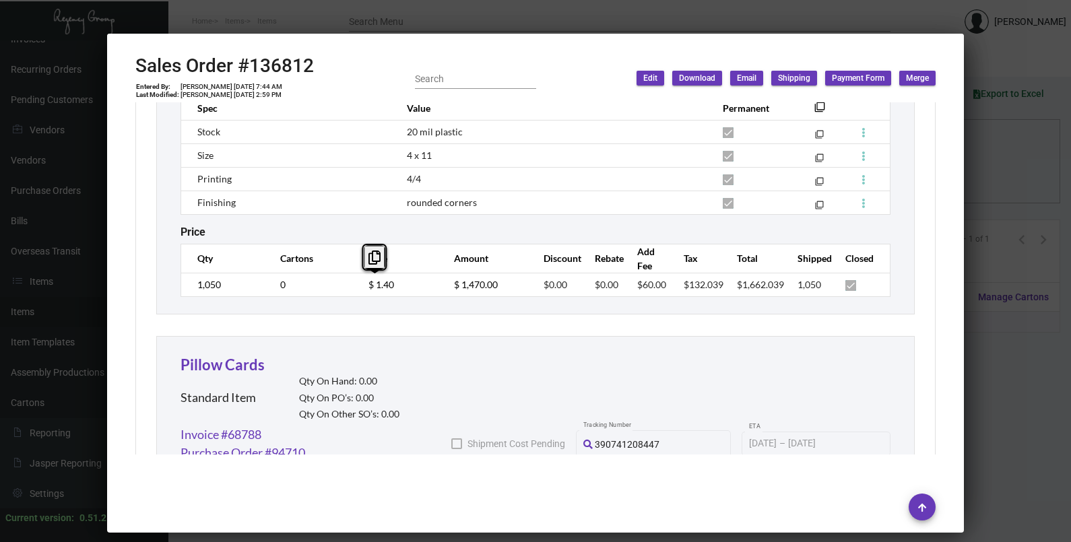
click at [355, 285] on td "$ 1.40" at bounding box center [398, 285] width 86 height 24
click at [993, 197] on div at bounding box center [535, 271] width 1071 height 542
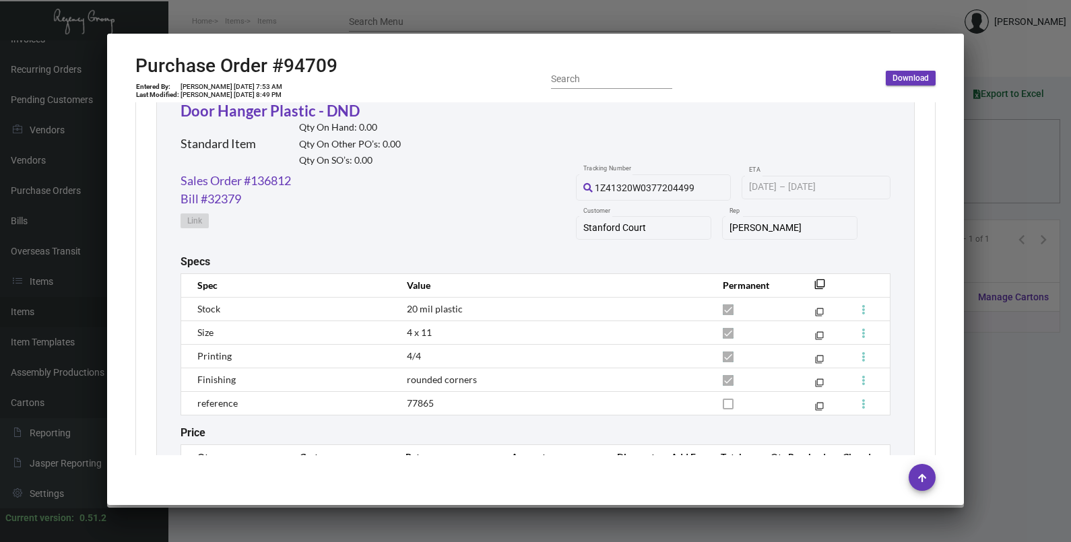
click at [993, 197] on div at bounding box center [535, 271] width 1071 height 542
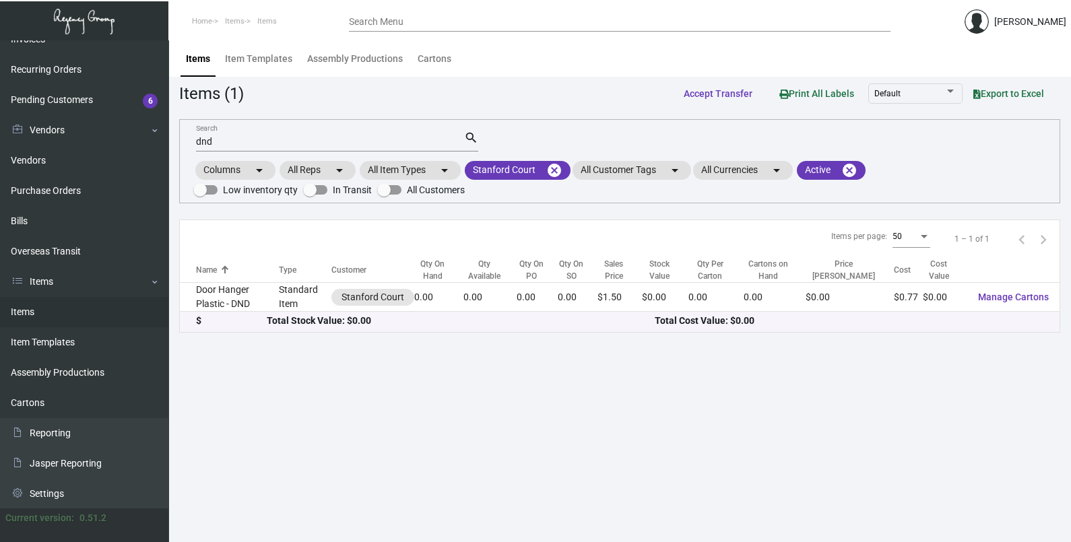
drag, startPoint x: 234, startPoint y: 148, endPoint x: 196, endPoint y: 145, distance: 37.8
click at [196, 146] on div "dnd Search" at bounding box center [330, 141] width 268 height 21
click at [222, 145] on input "dnd" at bounding box center [330, 142] width 268 height 11
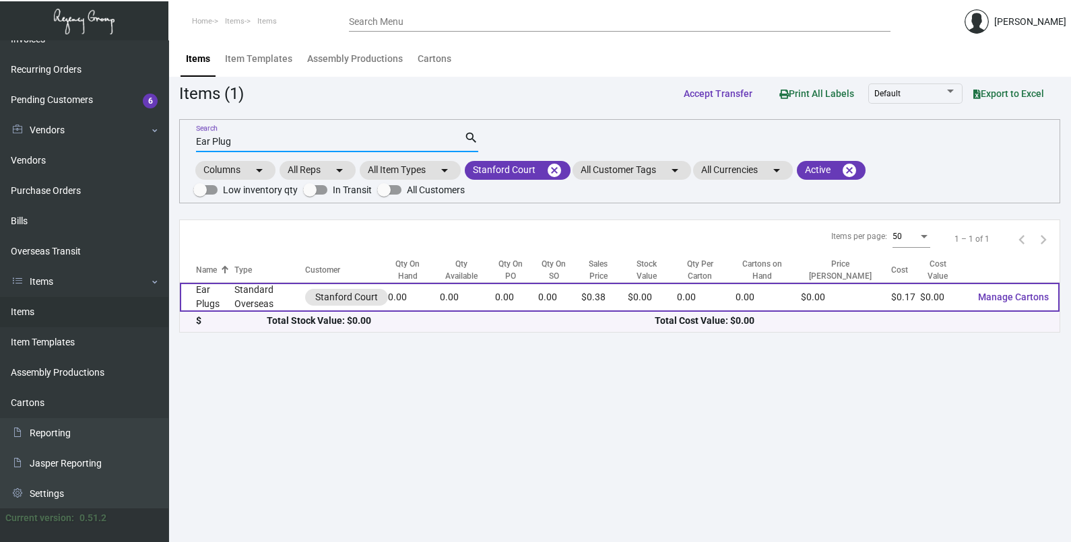
click at [273, 293] on td "Standard Overseas" at bounding box center [269, 297] width 71 height 29
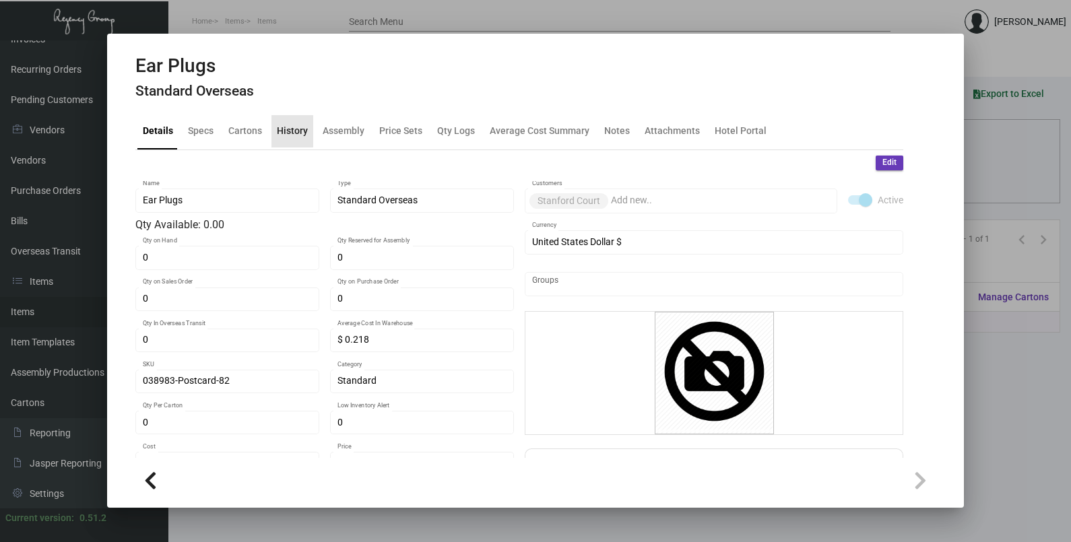
drag, startPoint x: 277, startPoint y: 131, endPoint x: 286, endPoint y: 135, distance: 9.4
click at [278, 131] on div "History" at bounding box center [292, 131] width 31 height 14
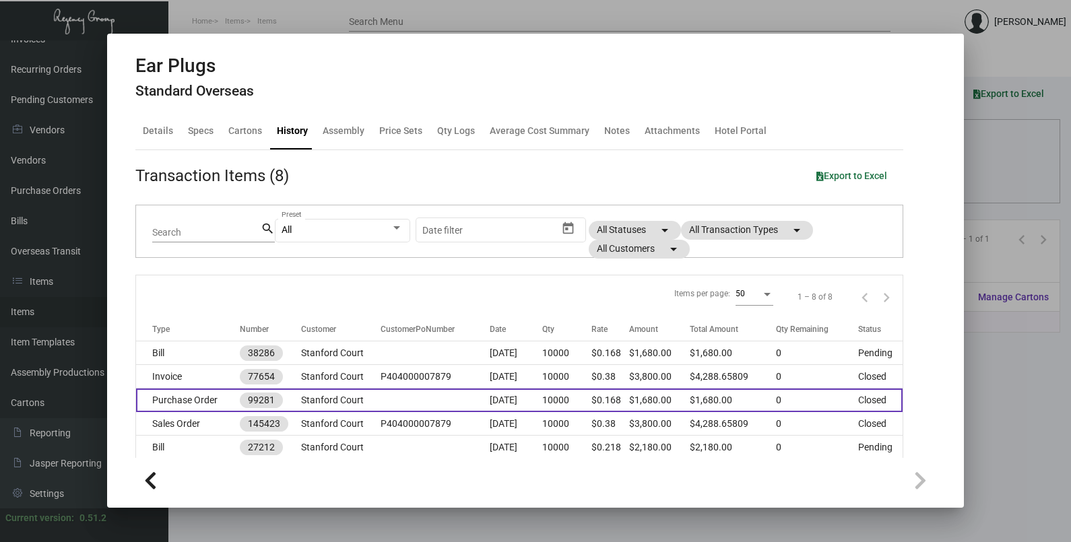
click at [507, 397] on td "[DATE]" at bounding box center [516, 401] width 52 height 24
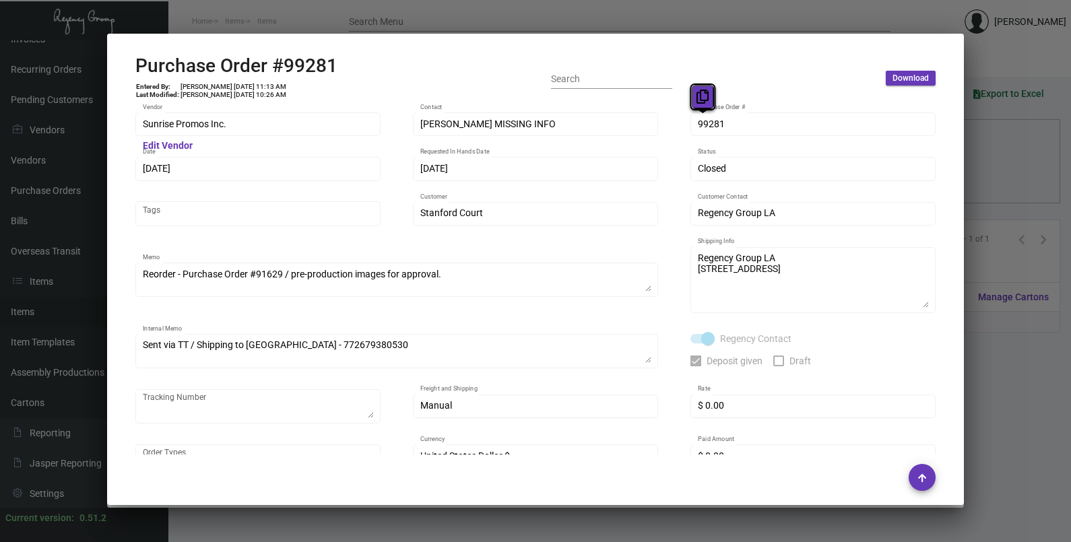
drag, startPoint x: 709, startPoint y: 123, endPoint x: 698, endPoint y: 96, distance: 29.3
click at [698, 96] on icon at bounding box center [702, 97] width 12 height 14
drag, startPoint x: 168, startPoint y: 168, endPoint x: 164, endPoint y: 142, distance: 26.6
click at [164, 142] on icon at bounding box center [166, 142] width 12 height 14
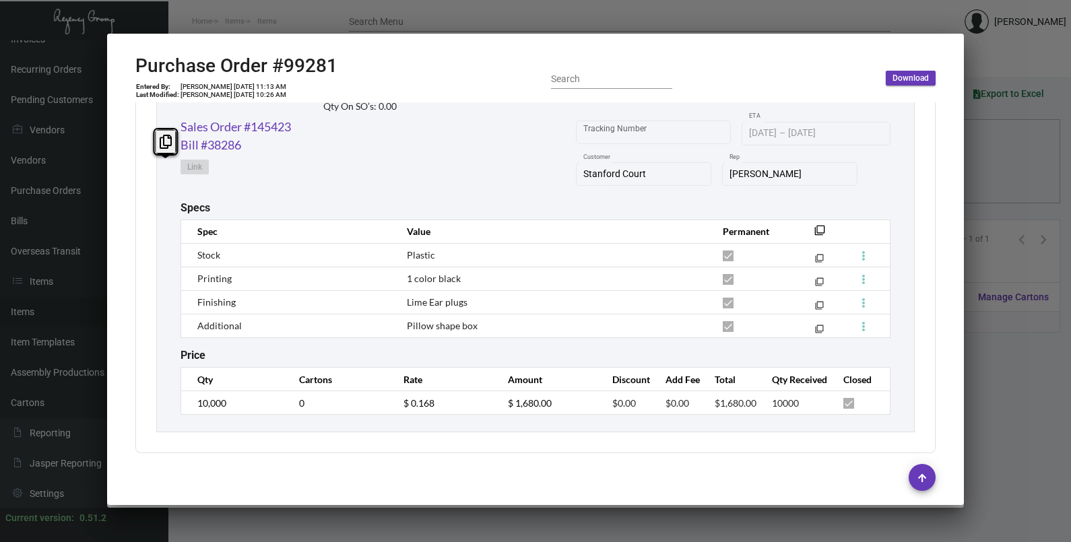
scroll to position [710, 0]
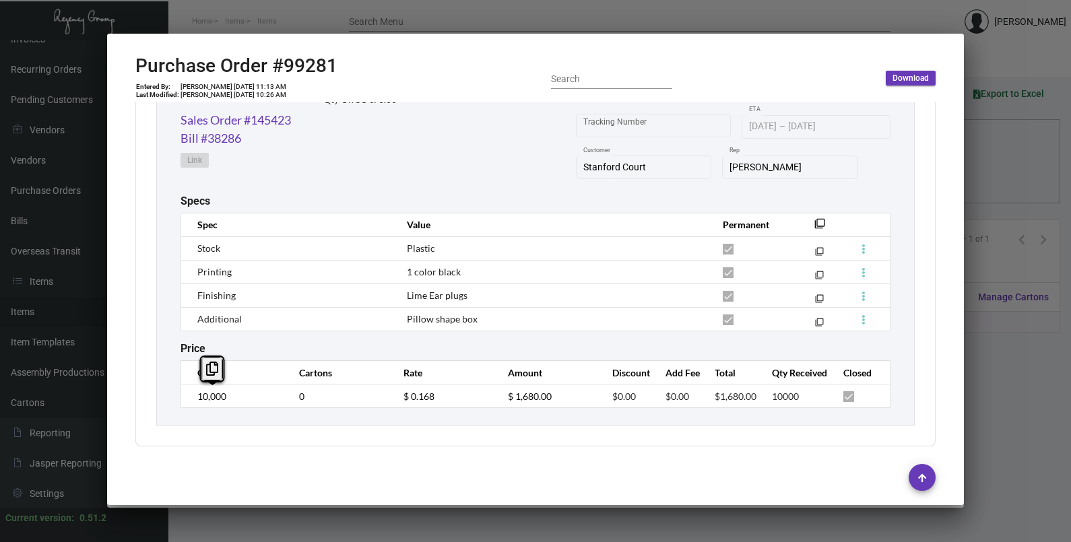
click at [191, 403] on td "10,000" at bounding box center [233, 397] width 104 height 24
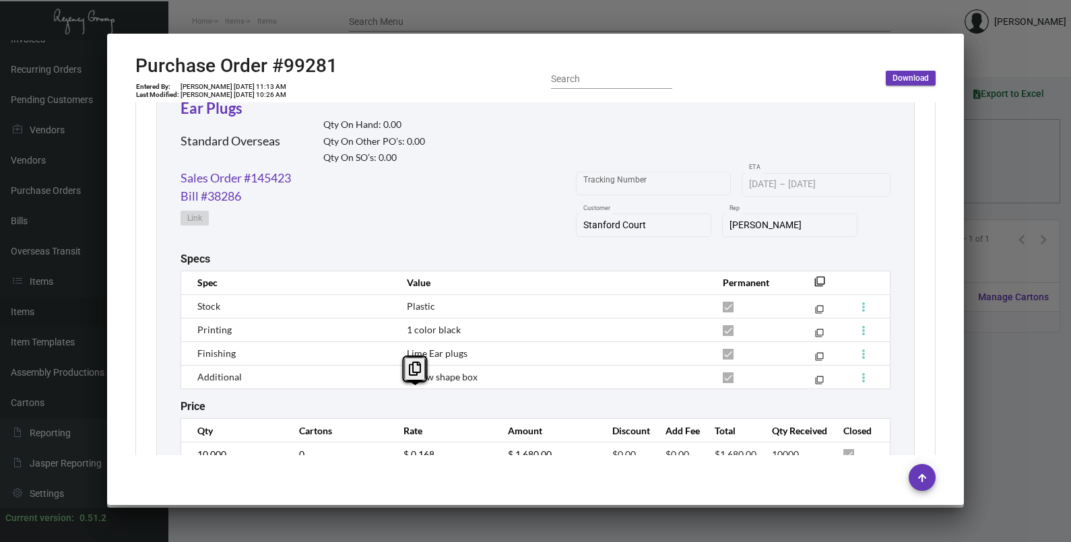
scroll to position [626, 0]
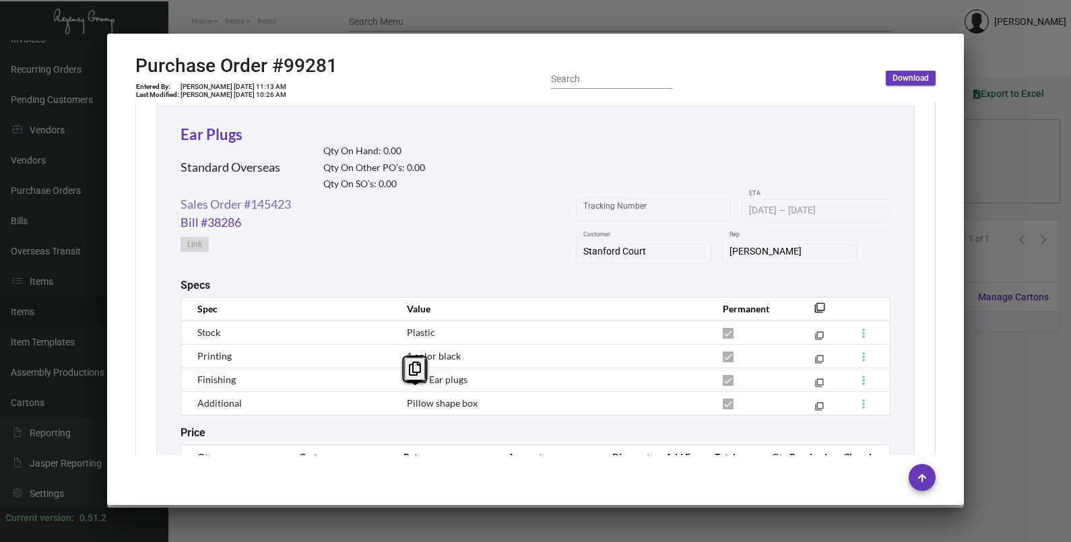
click at [267, 212] on link "Sales Order #145423" at bounding box center [236, 204] width 110 height 18
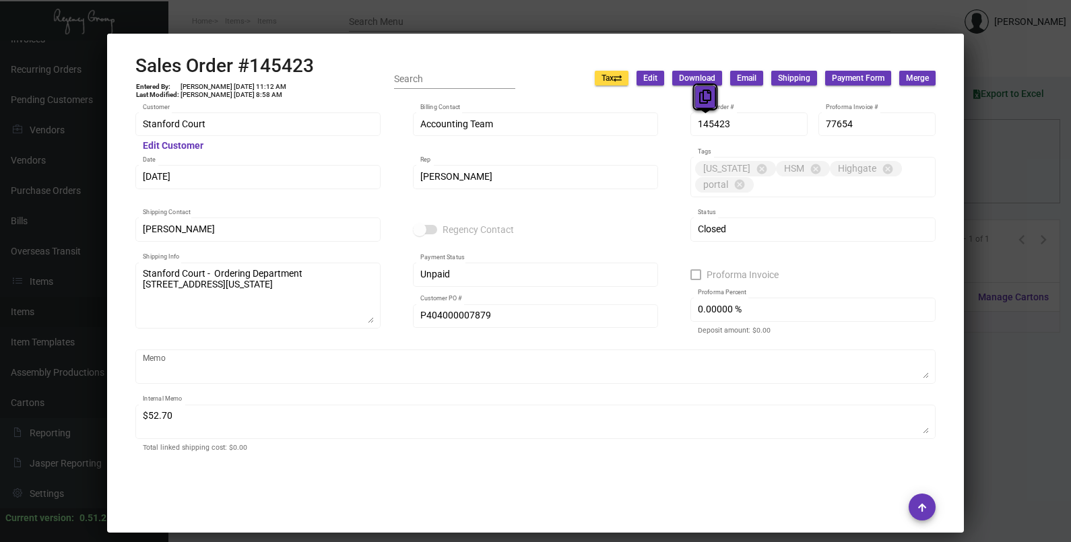
drag, startPoint x: 717, startPoint y: 125, endPoint x: 703, endPoint y: 102, distance: 26.0
click at [703, 102] on icon at bounding box center [705, 97] width 12 height 14
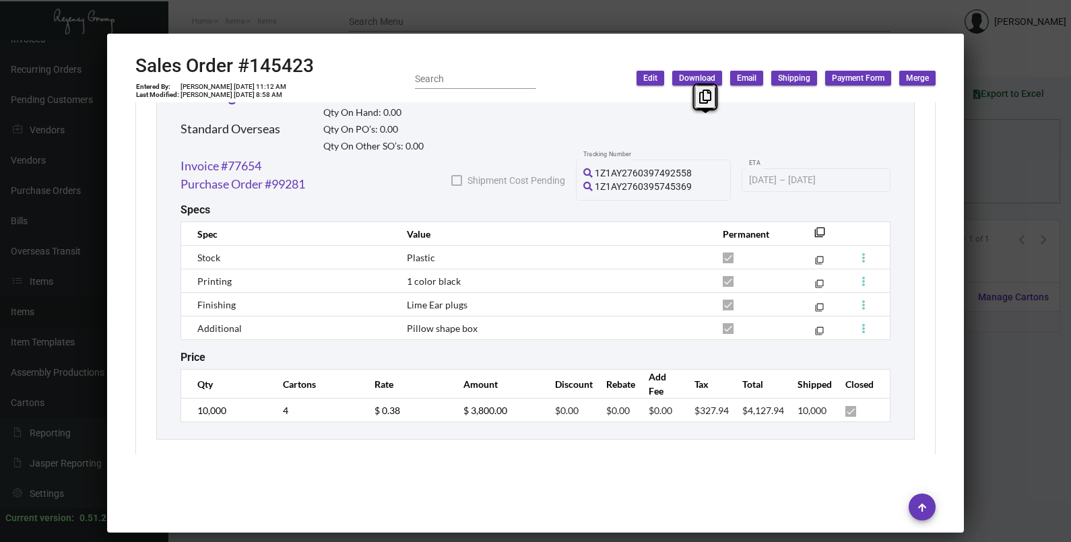
scroll to position [799, 0]
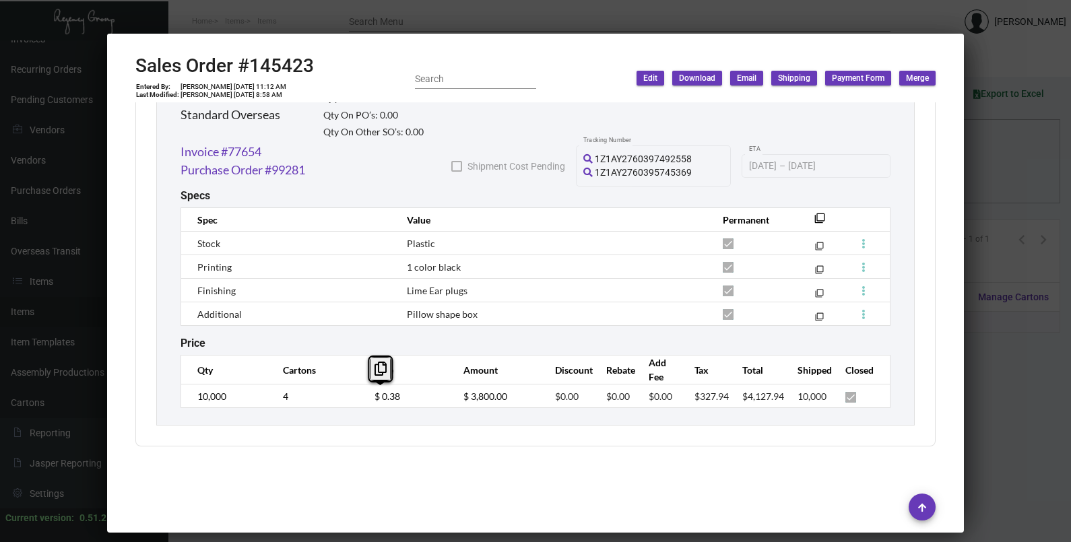
click at [363, 406] on td "$ 0.38" at bounding box center [405, 397] width 89 height 24
copy span "Lime Ear plugs"
drag, startPoint x: 465, startPoint y: 294, endPoint x: 400, endPoint y: 297, distance: 65.4
click at [400, 297] on td "Lime Ear plugs" at bounding box center [550, 291] width 315 height 24
click at [1005, 192] on div at bounding box center [535, 271] width 1071 height 542
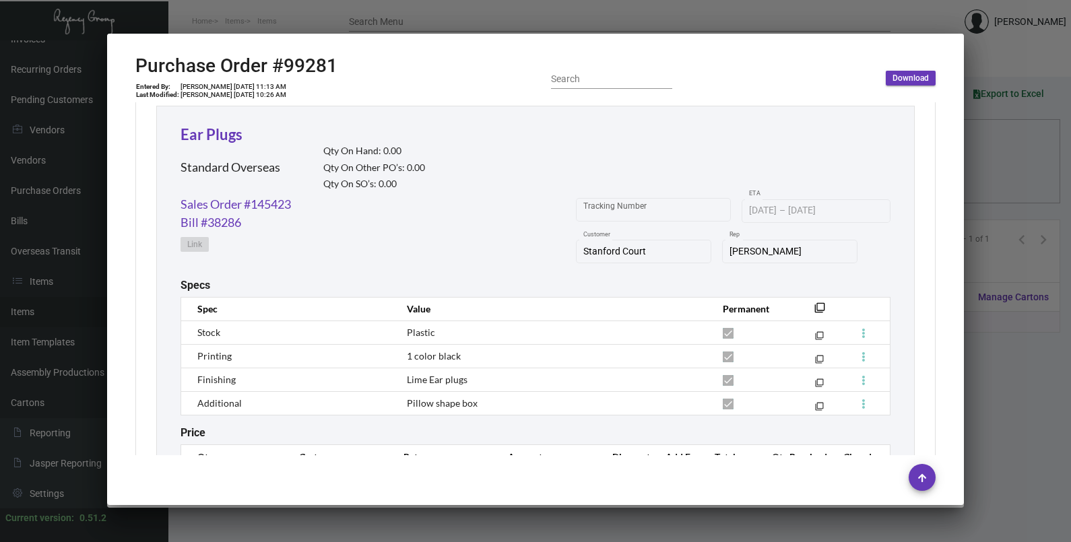
click at [1005, 192] on div at bounding box center [535, 271] width 1071 height 542
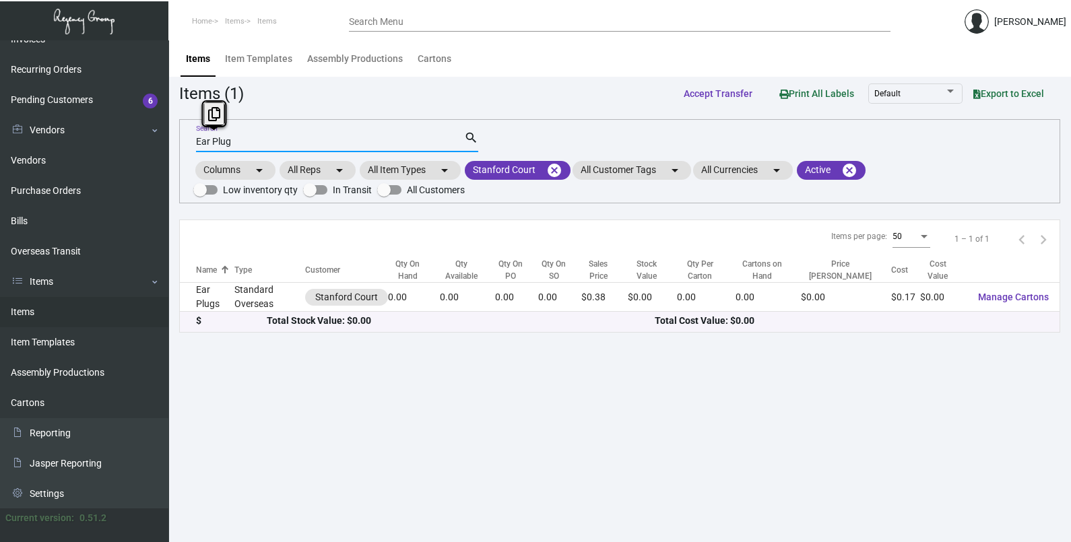
drag, startPoint x: 250, startPoint y: 138, endPoint x: 188, endPoint y: 137, distance: 62.0
click at [188, 137] on div "Ear Plug Search search Columns arrow_drop_down All Reps arrow_drop_down All Ite…" at bounding box center [619, 161] width 881 height 84
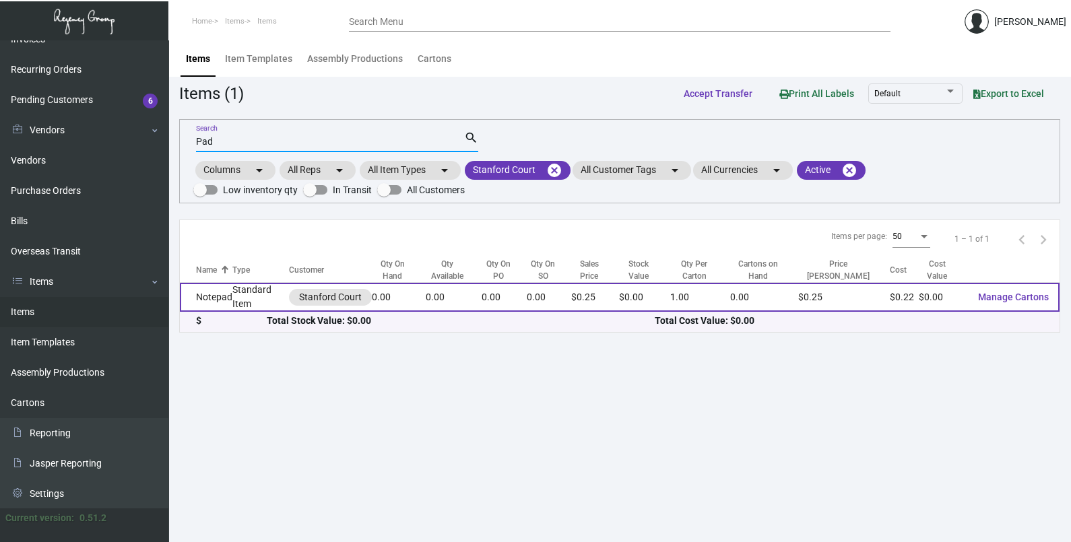
click at [253, 297] on td "Standard Item" at bounding box center [260, 297] width 57 height 29
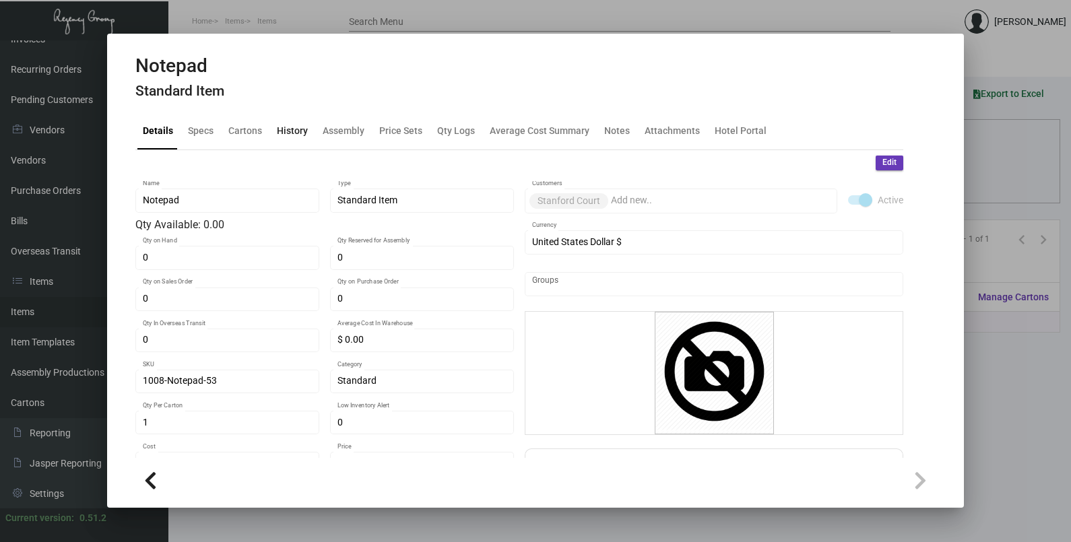
click at [294, 133] on div "History" at bounding box center [292, 131] width 31 height 14
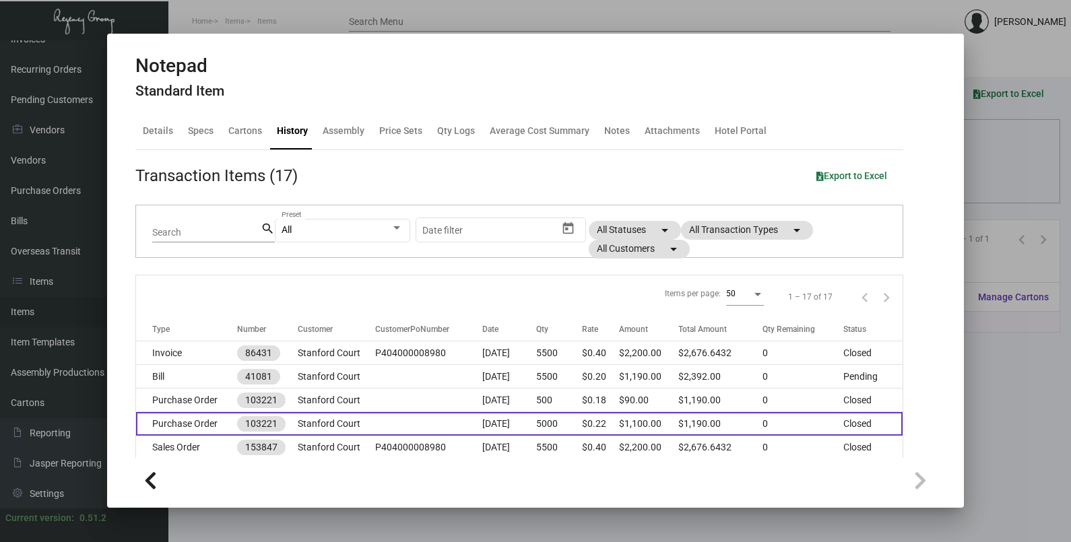
click at [375, 420] on td at bounding box center [428, 424] width 107 height 24
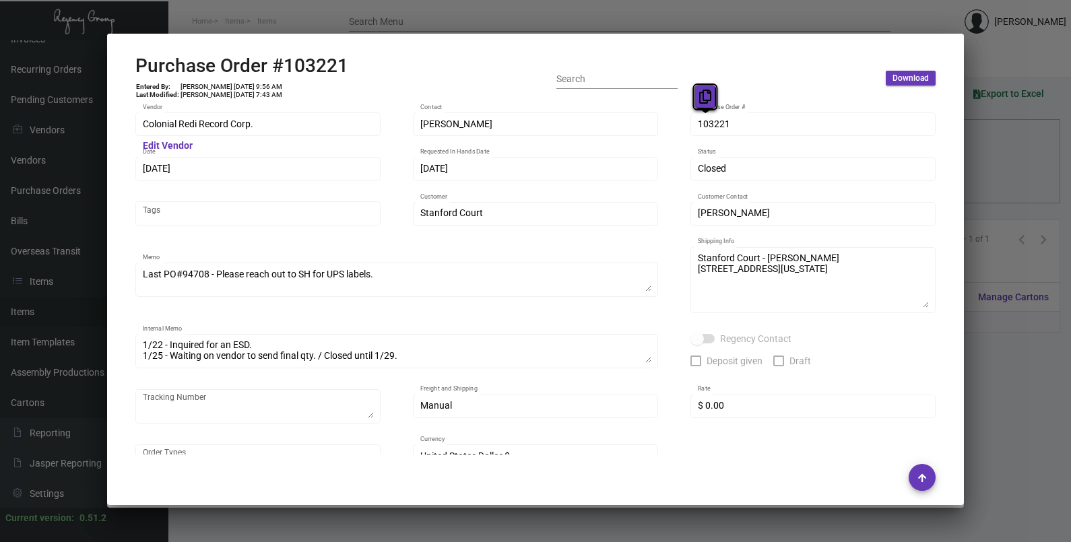
drag, startPoint x: 705, startPoint y: 125, endPoint x: 697, endPoint y: 102, distance: 24.9
click at [697, 102] on button at bounding box center [705, 97] width 22 height 24
drag, startPoint x: 181, startPoint y: 169, endPoint x: 165, endPoint y: 145, distance: 28.8
click at [165, 145] on icon at bounding box center [166, 142] width 12 height 14
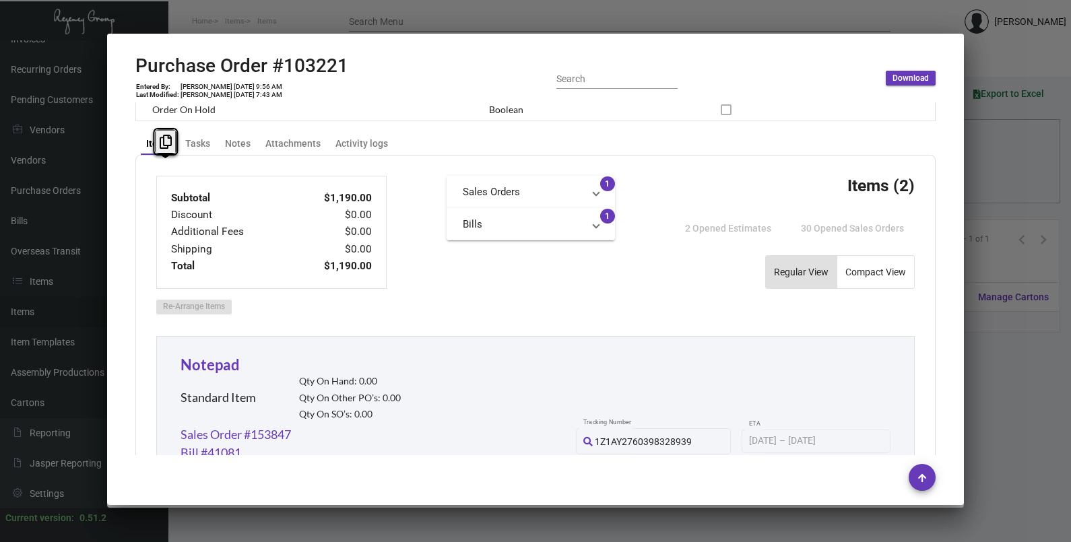
scroll to position [842, 0]
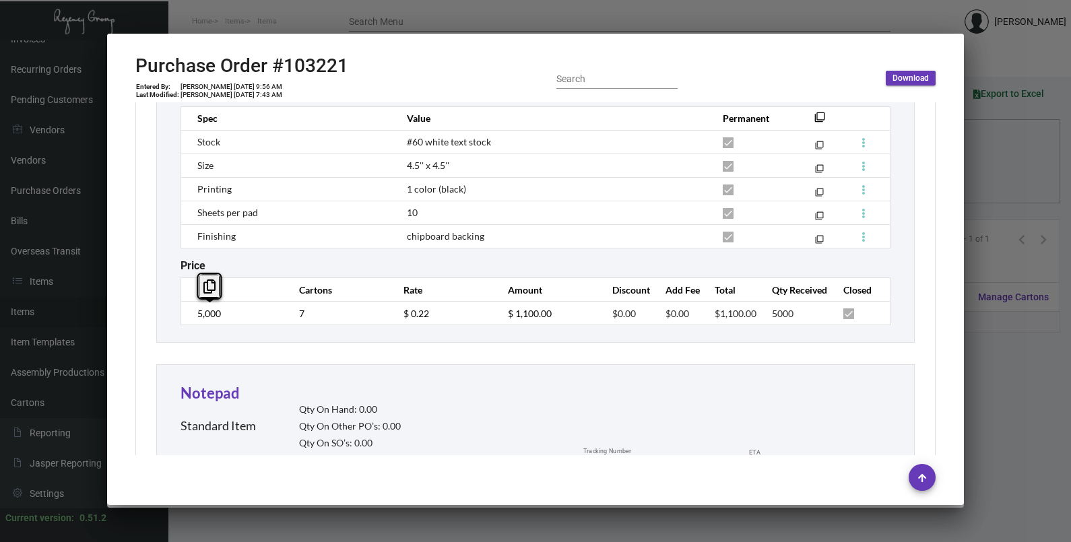
click at [195, 314] on td "5,000" at bounding box center [233, 314] width 104 height 24
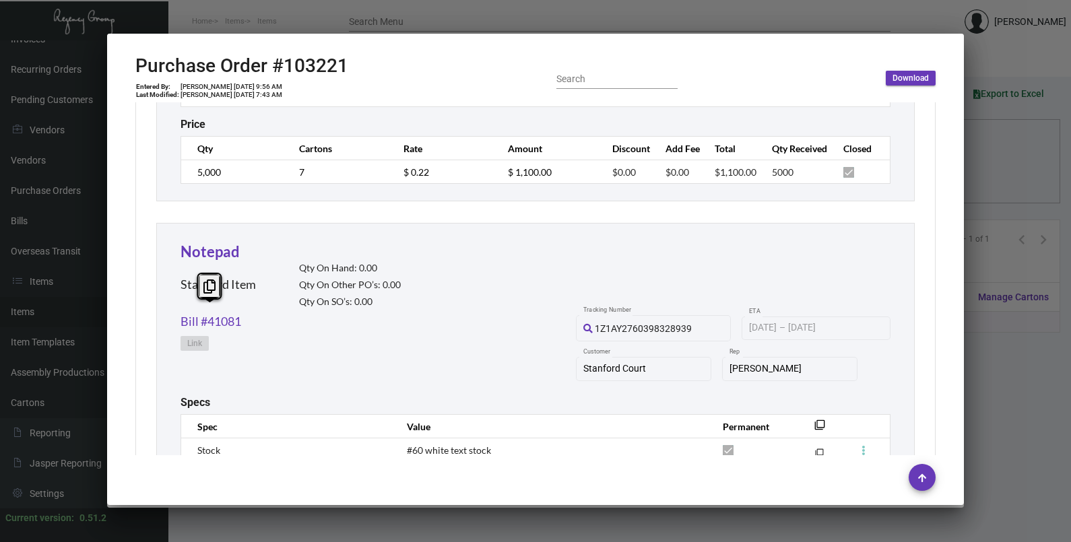
scroll to position [926, 0]
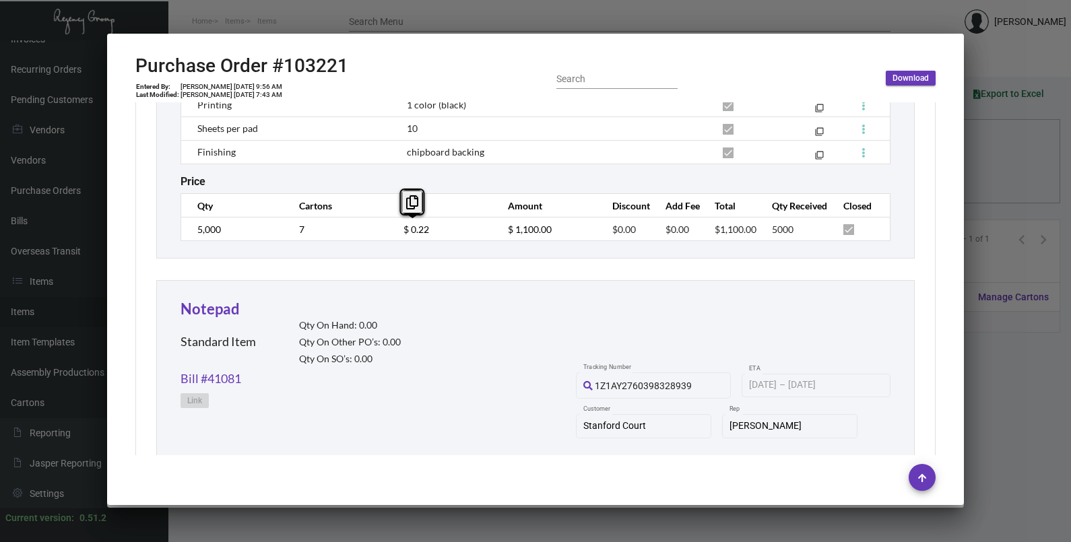
click at [395, 232] on td "$ 0.22" at bounding box center [442, 230] width 104 height 24
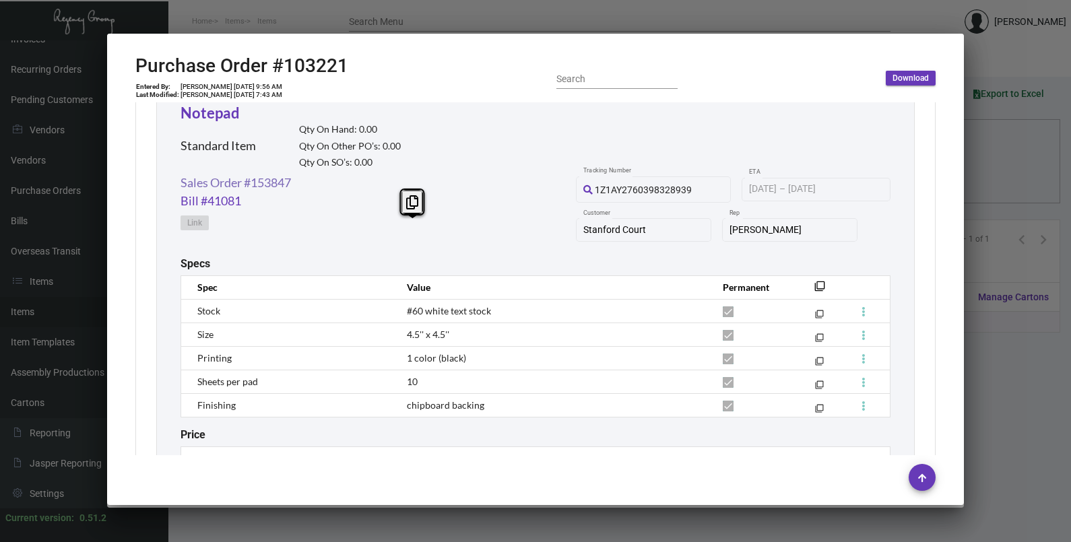
click at [259, 189] on link "Sales Order #153847" at bounding box center [236, 183] width 110 height 18
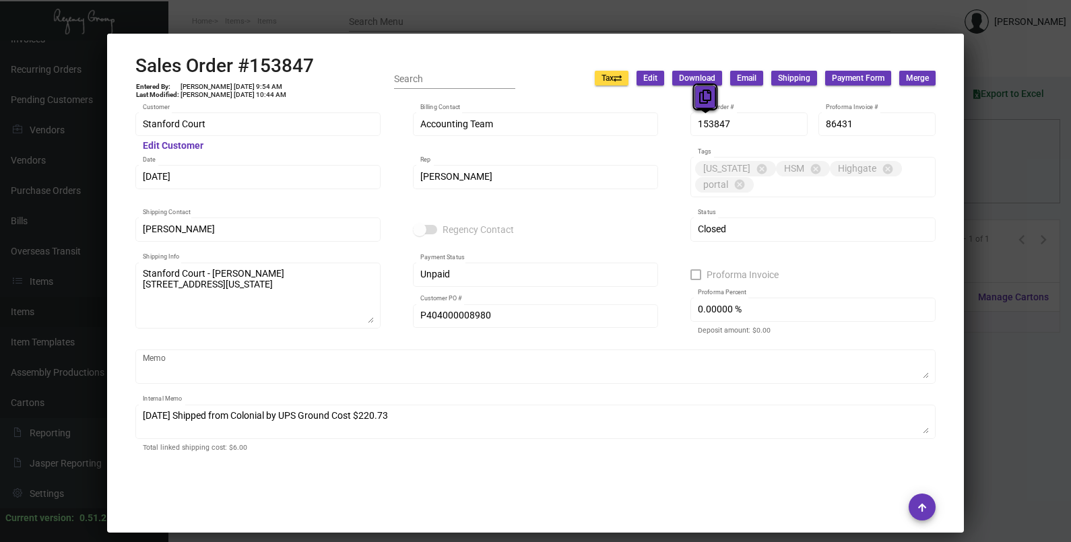
drag, startPoint x: 707, startPoint y: 124, endPoint x: 704, endPoint y: 102, distance: 22.4
click at [704, 102] on icon at bounding box center [705, 97] width 12 height 14
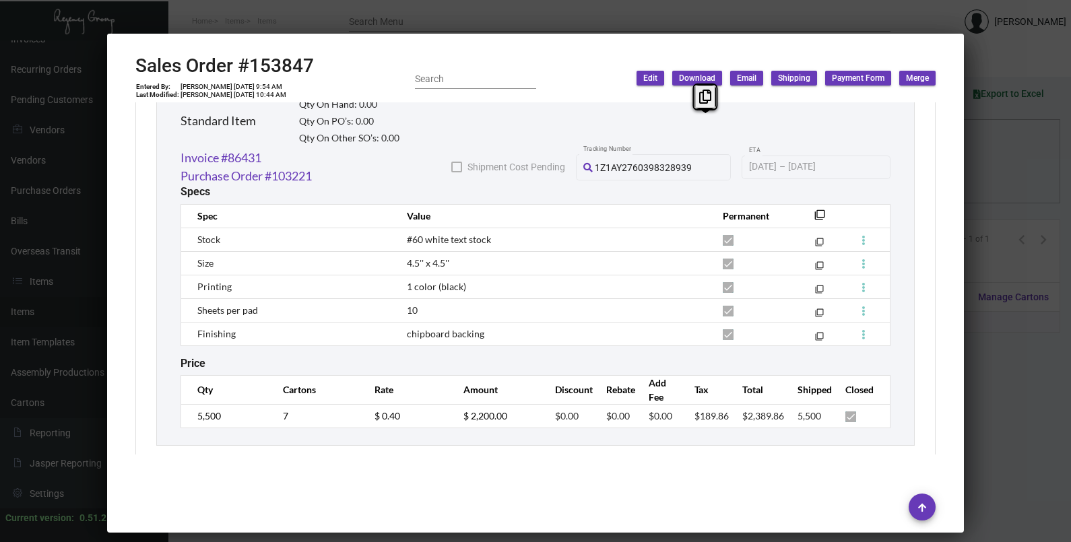
scroll to position [812, 0]
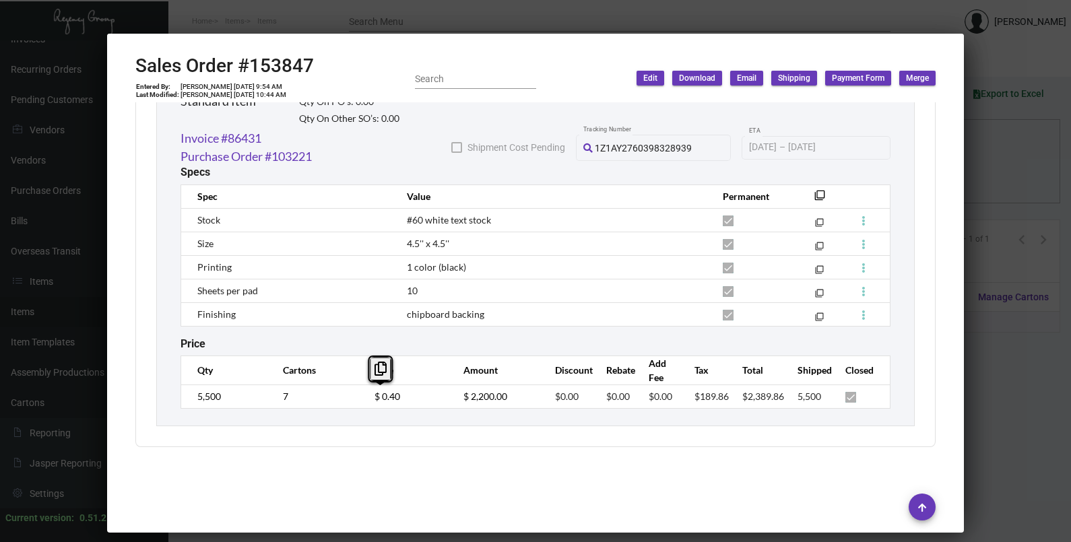
click at [363, 403] on td "$ 0.40" at bounding box center [405, 397] width 89 height 24
click at [1011, 195] on div at bounding box center [535, 271] width 1071 height 542
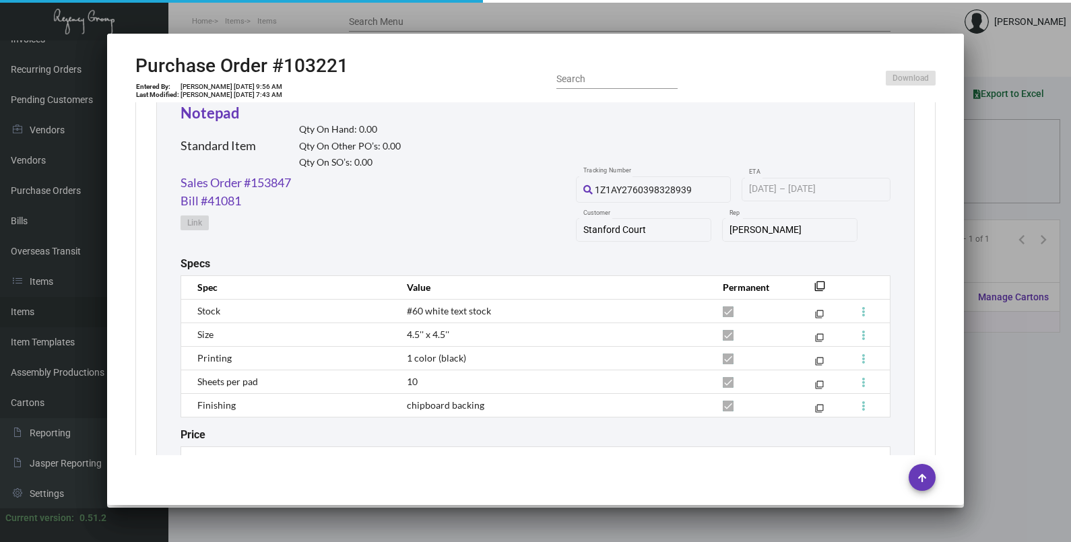
click at [1011, 195] on div at bounding box center [535, 271] width 1071 height 542
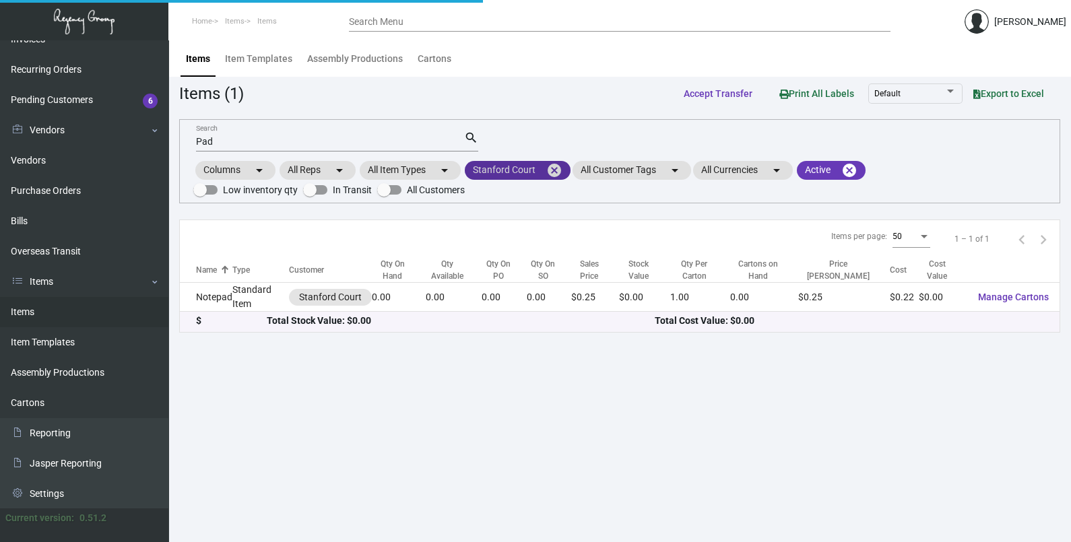
click at [556, 168] on mat-icon "cancel" at bounding box center [554, 170] width 16 height 16
click at [529, 171] on mat-chip "All Customers arrow_drop_down" at bounding box center [515, 170] width 101 height 19
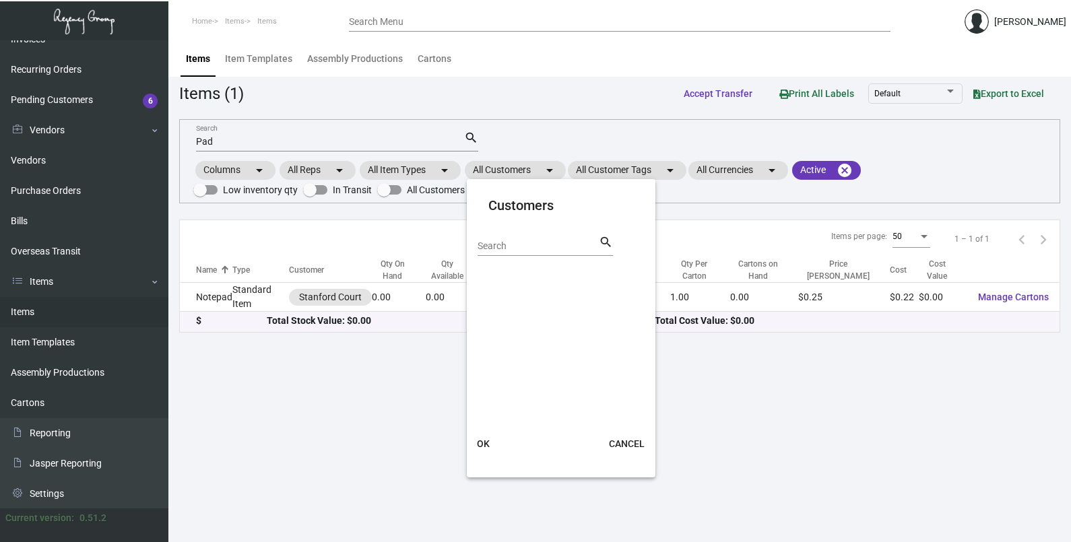
click at [522, 251] on div "Search" at bounding box center [538, 245] width 121 height 21
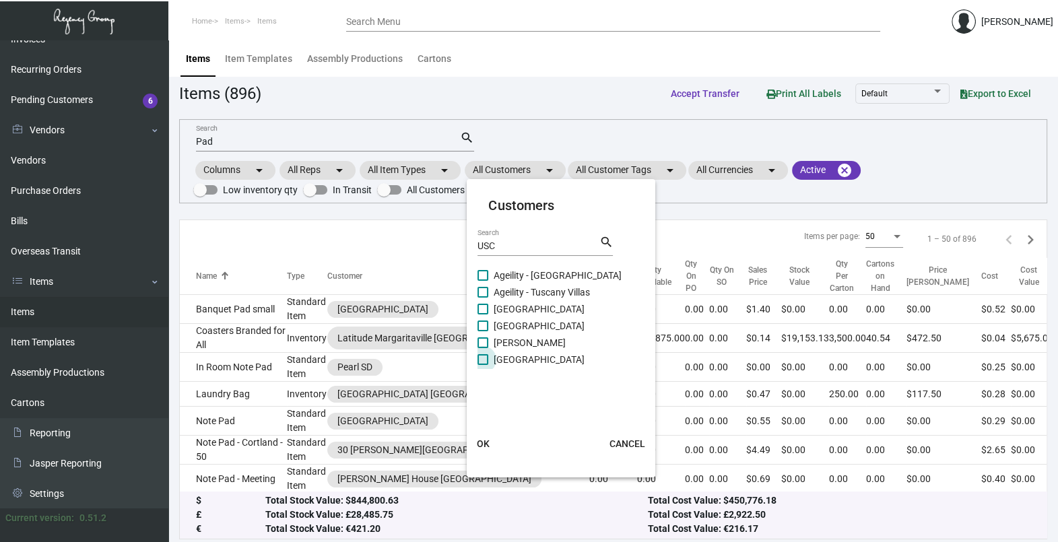
click at [515, 358] on span "[GEOGRAPHIC_DATA]" at bounding box center [539, 360] width 91 height 16
click at [483, 365] on input "[GEOGRAPHIC_DATA]" at bounding box center [482, 365] width 1 height 1
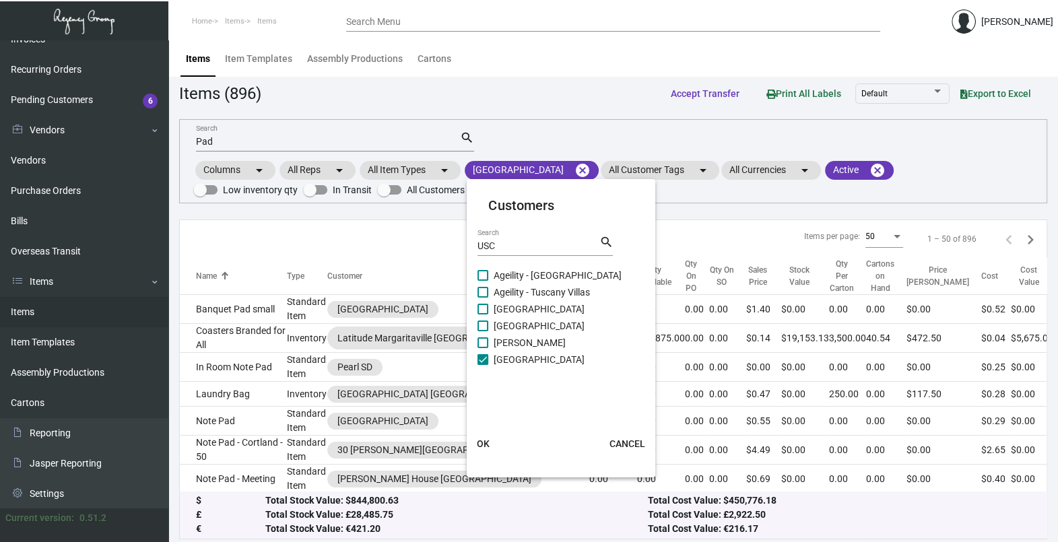
click at [490, 440] on button "OK" at bounding box center [482, 444] width 43 height 24
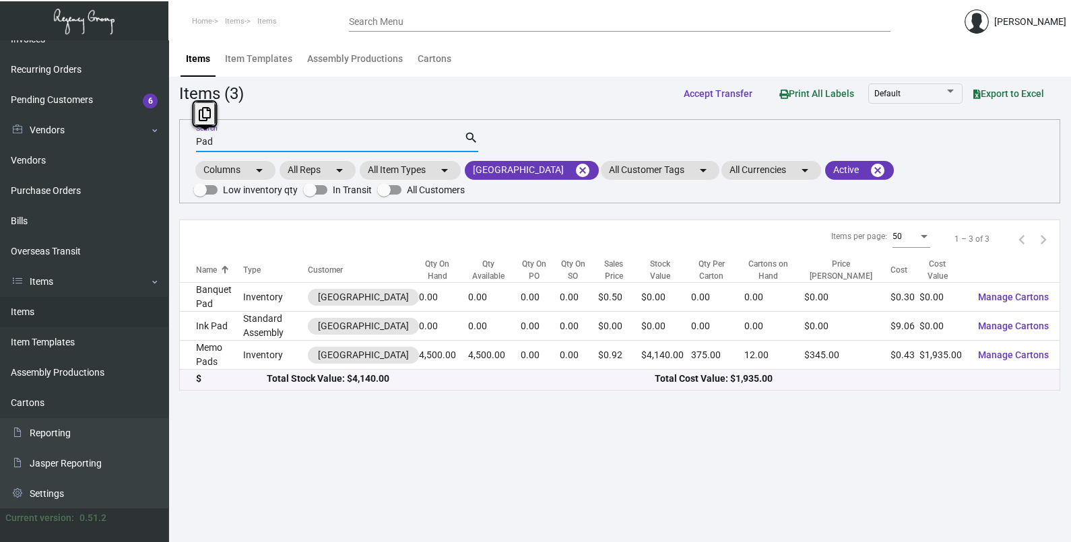
drag, startPoint x: 222, startPoint y: 139, endPoint x: 199, endPoint y: 135, distance: 23.3
click at [199, 137] on input "Pad" at bounding box center [330, 142] width 268 height 11
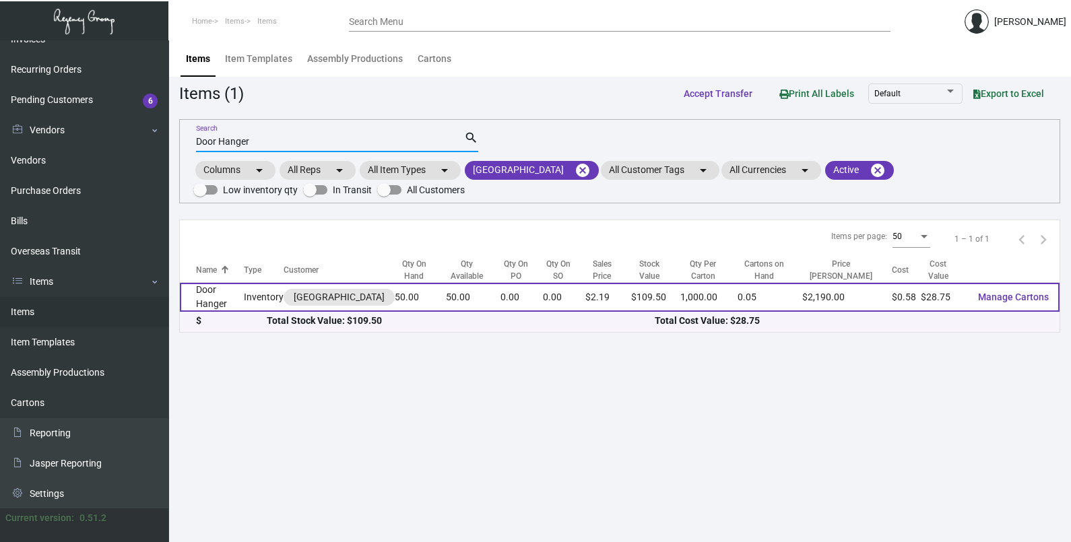
click at [446, 292] on td "50.00" at bounding box center [473, 297] width 55 height 29
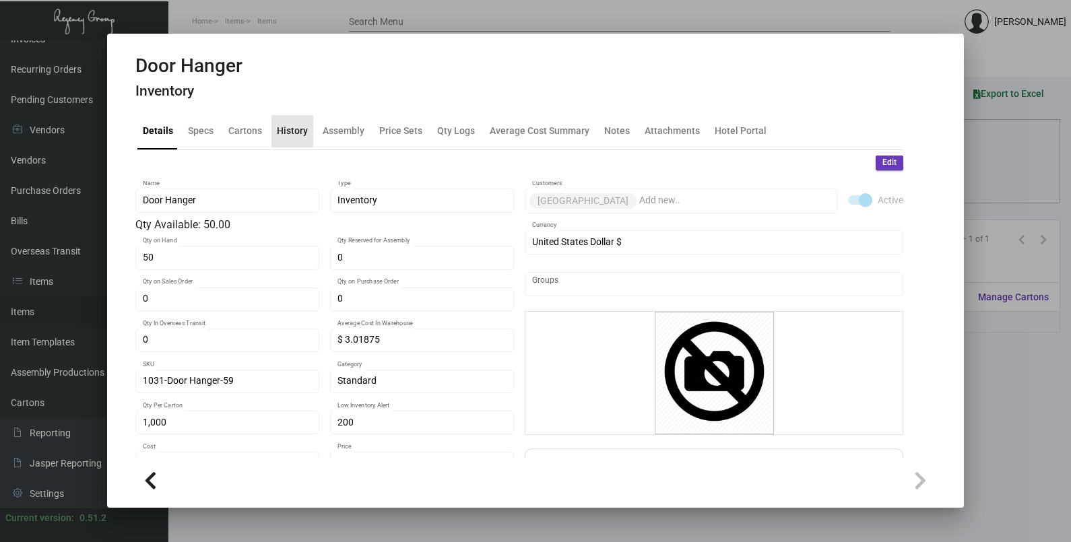
click at [296, 139] on div "History" at bounding box center [292, 131] width 42 height 32
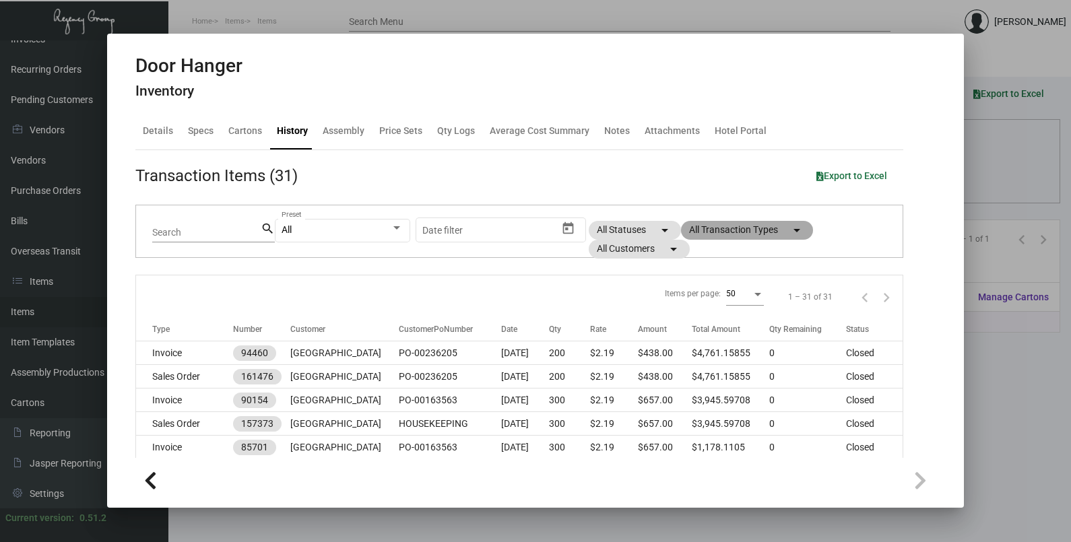
click at [722, 232] on mat-chip "All Transaction Types arrow_drop_down" at bounding box center [747, 230] width 132 height 19
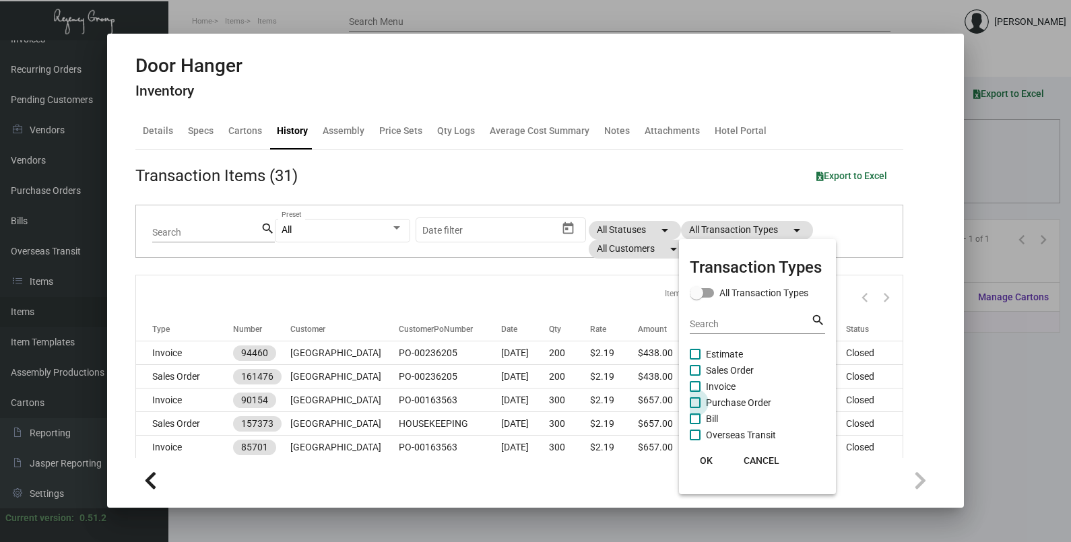
click at [740, 401] on span "Purchase Order" at bounding box center [738, 403] width 65 height 16
click at [695, 408] on input "Purchase Order" at bounding box center [694, 408] width 1 height 1
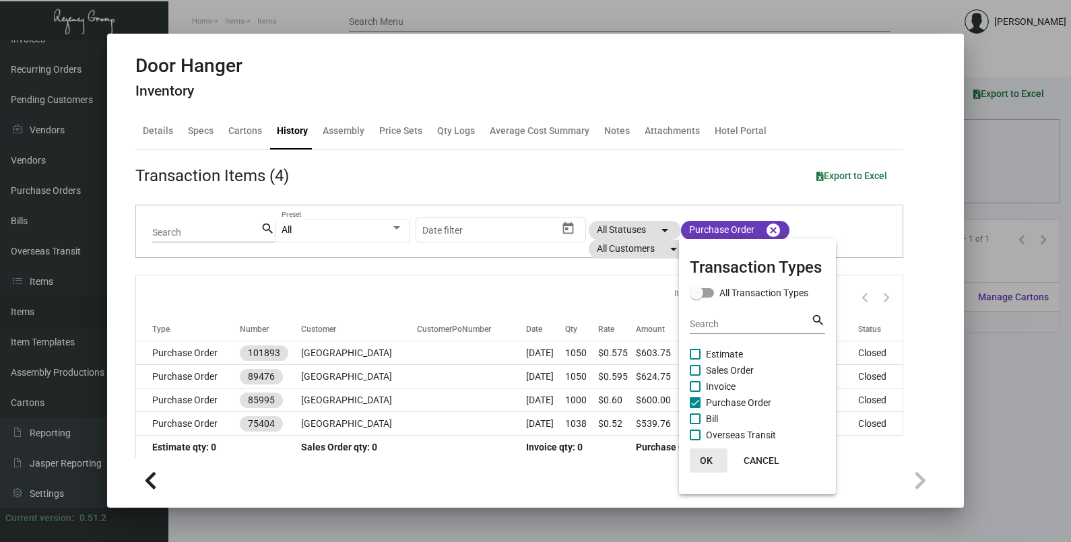
click at [700, 464] on span "OK" at bounding box center [706, 460] width 13 height 11
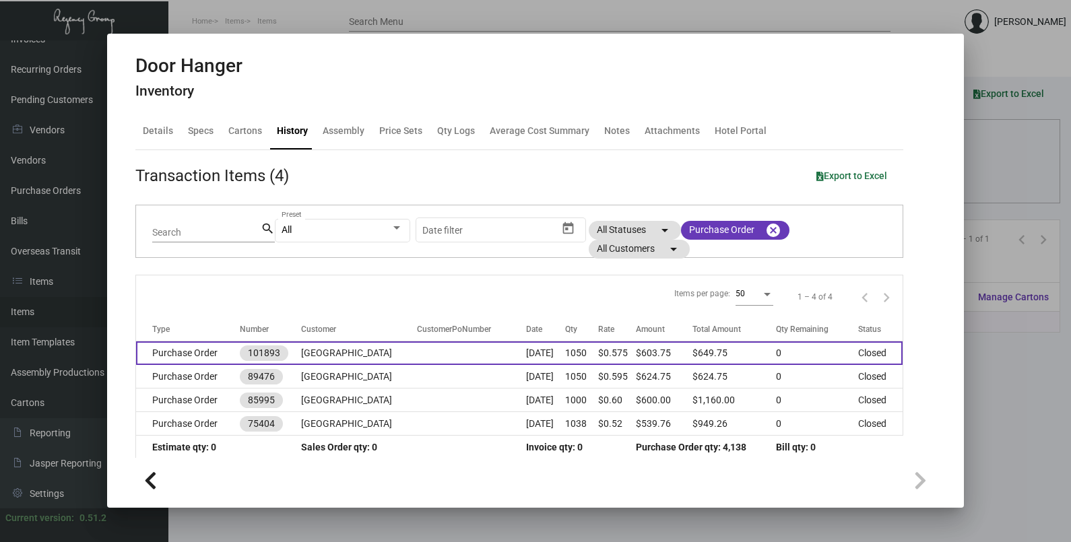
click at [465, 356] on td at bounding box center [472, 353] width 110 height 24
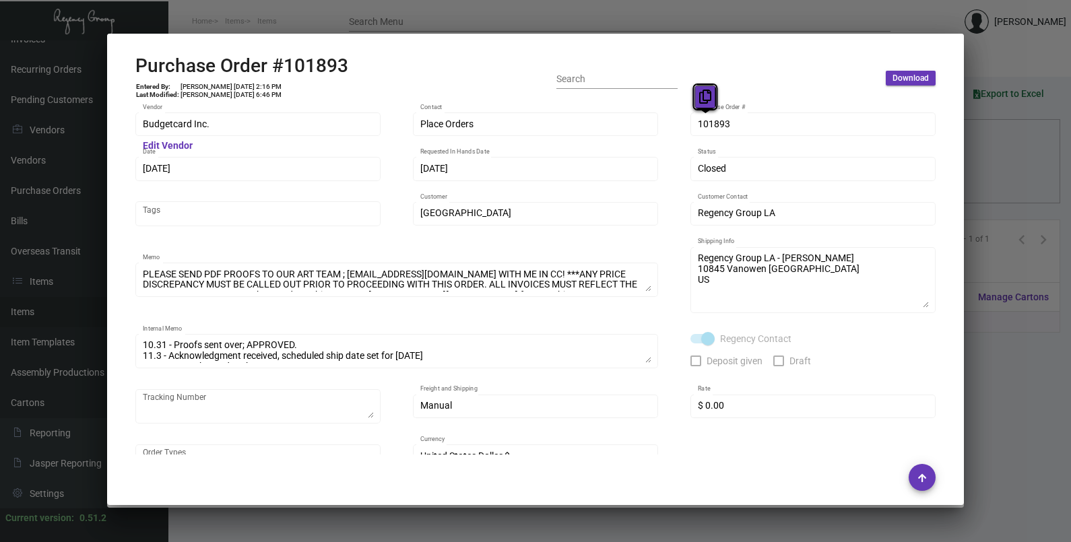
drag, startPoint x: 713, startPoint y: 125, endPoint x: 702, endPoint y: 87, distance: 39.2
click at [702, 87] on button at bounding box center [705, 97] width 22 height 24
drag, startPoint x: 178, startPoint y: 168, endPoint x: 168, endPoint y: 143, distance: 26.6
click at [168, 143] on icon at bounding box center [168, 142] width 12 height 14
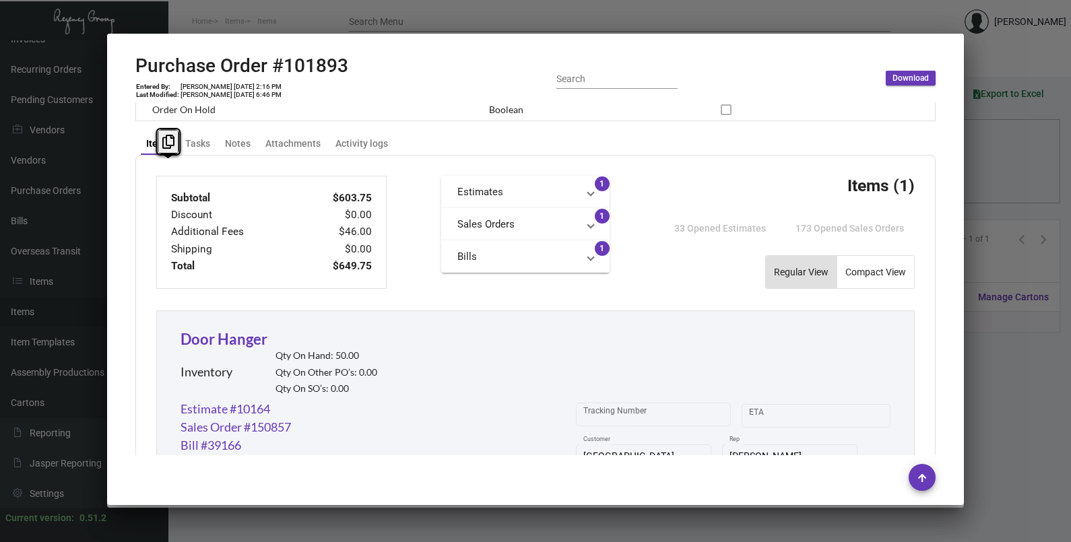
scroll to position [758, 0]
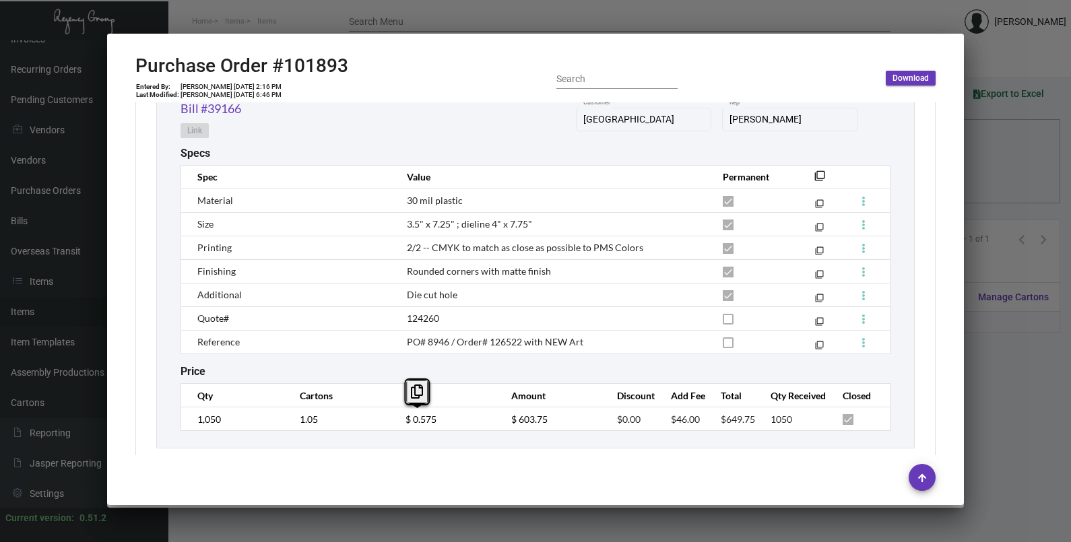
click at [398, 421] on td "$ 0.575" at bounding box center [445, 419] width 106 height 24
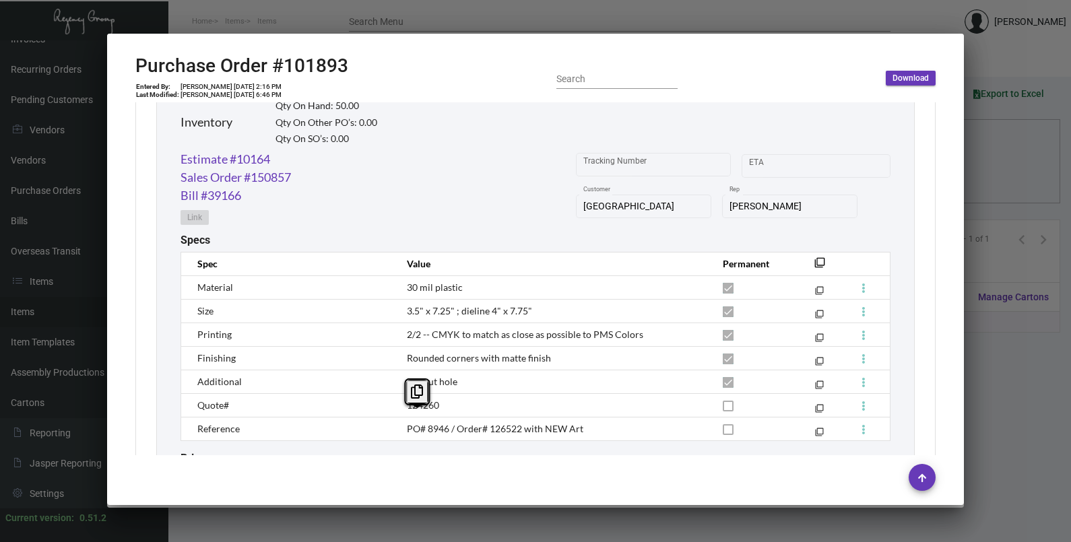
scroll to position [589, 0]
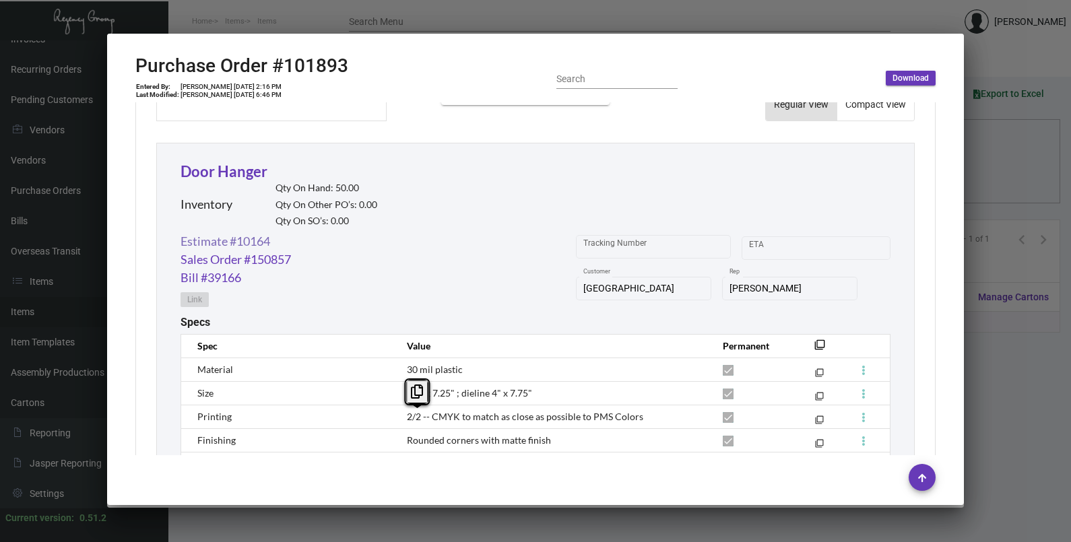
click at [266, 242] on link "Estimate #10164" at bounding box center [226, 241] width 90 height 18
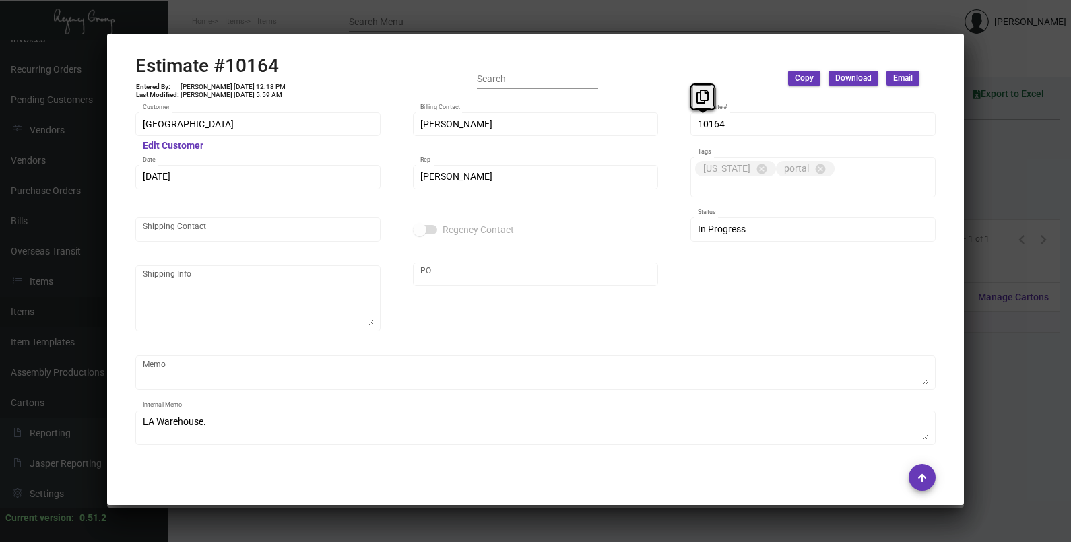
drag, startPoint x: 695, startPoint y: 121, endPoint x: 684, endPoint y: 84, distance: 38.1
click at [697, 98] on icon at bounding box center [702, 97] width 12 height 14
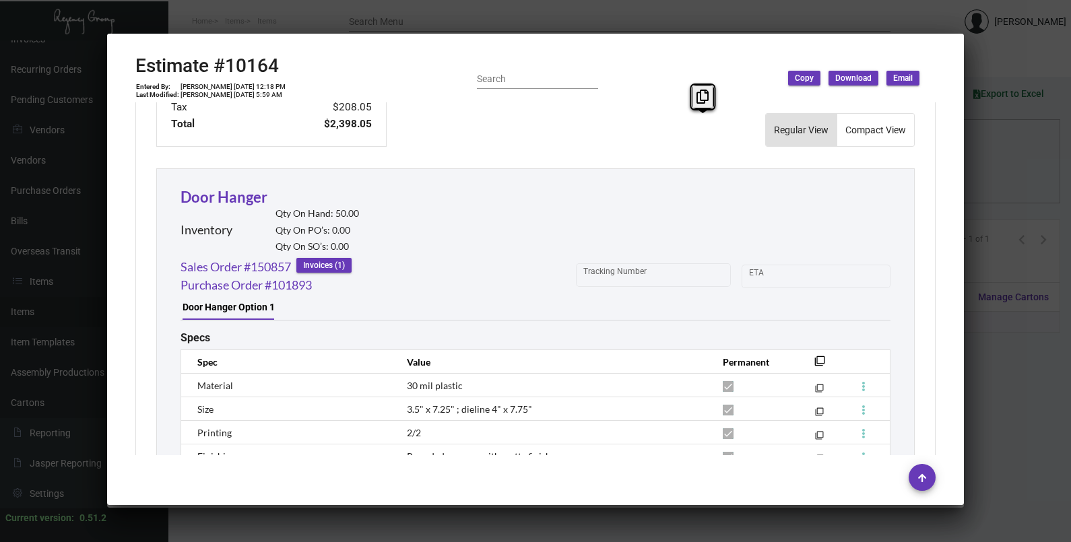
scroll to position [839, 0]
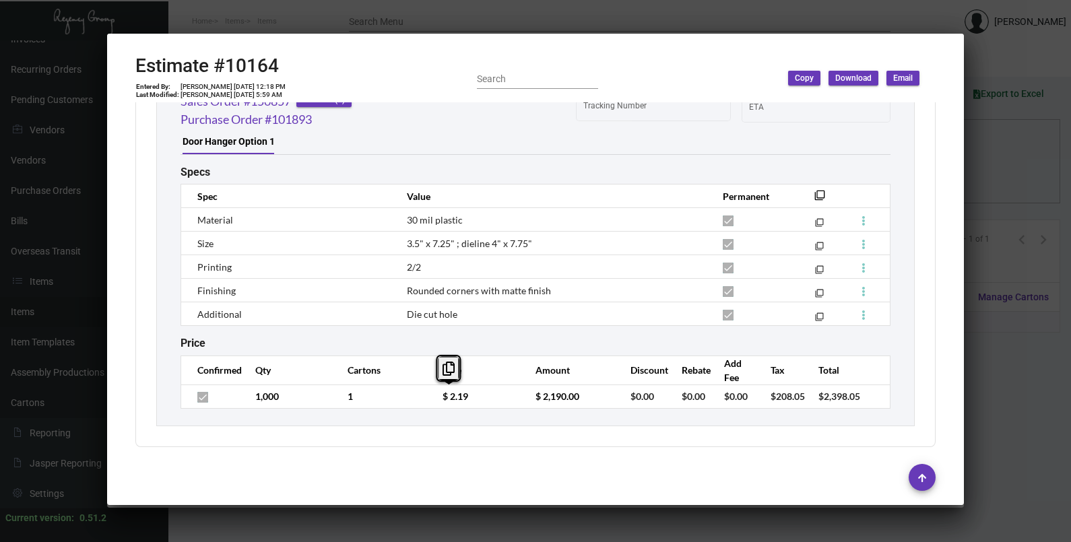
click at [434, 402] on td "$ 2.19" at bounding box center [475, 397] width 93 height 24
